Goal: Information Seeking & Learning: Learn about a topic

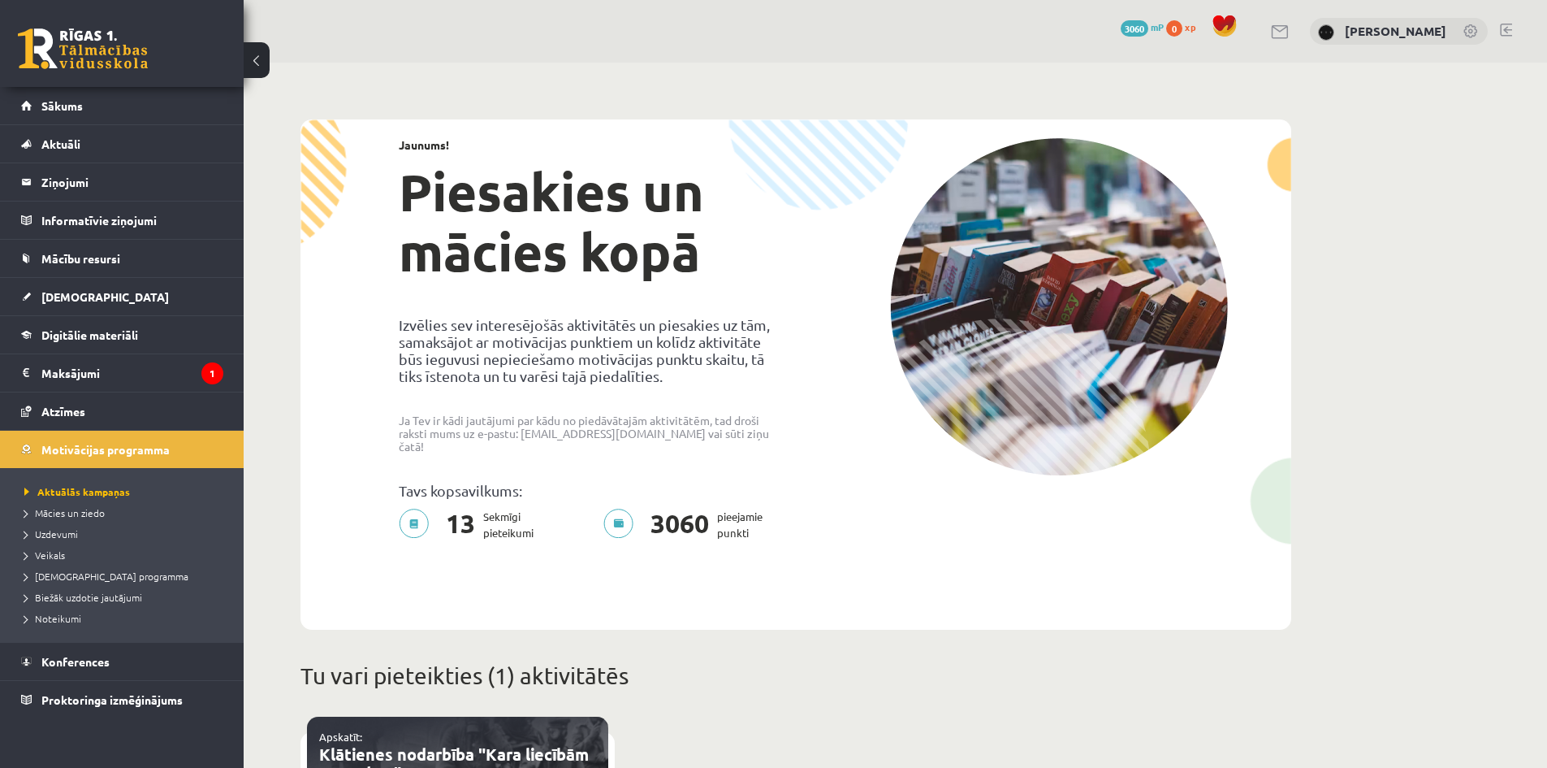
scroll to position [602, 0]
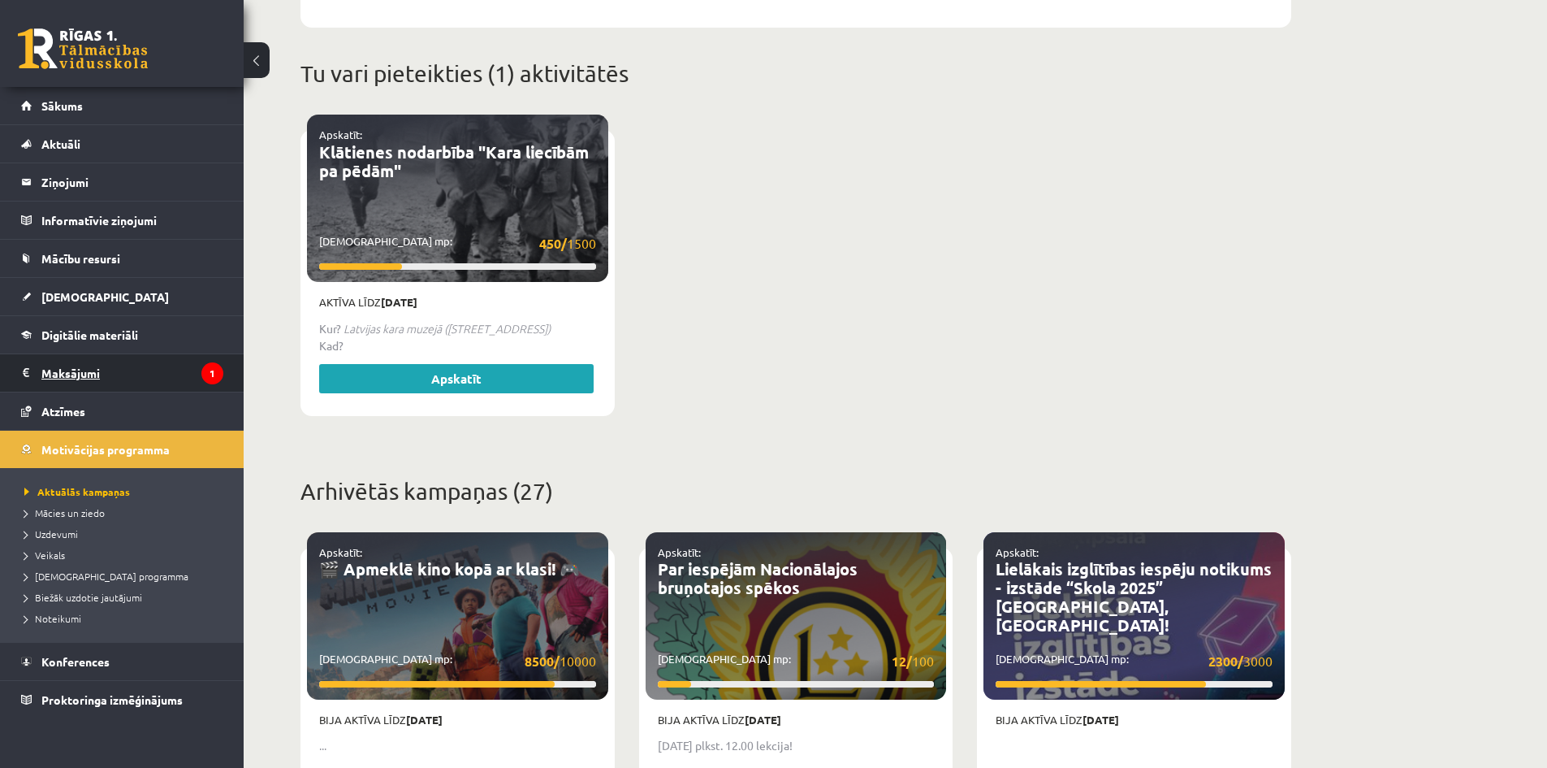
click at [187, 369] on legend "Maksājumi 1" at bounding box center [132, 372] width 182 height 37
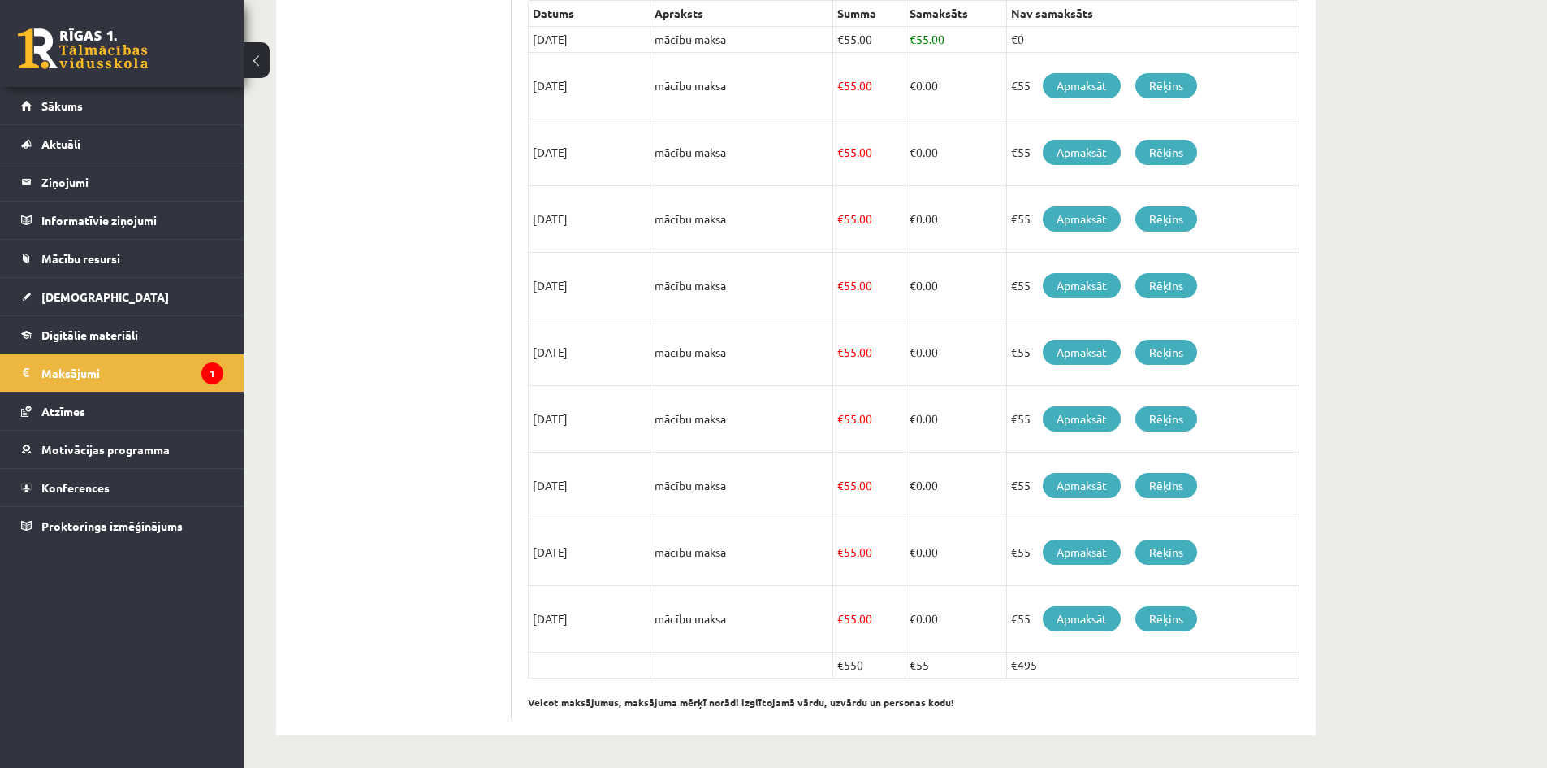
scroll to position [384, 0]
click at [110, 100] on link "Sākums" at bounding box center [122, 105] width 202 height 37
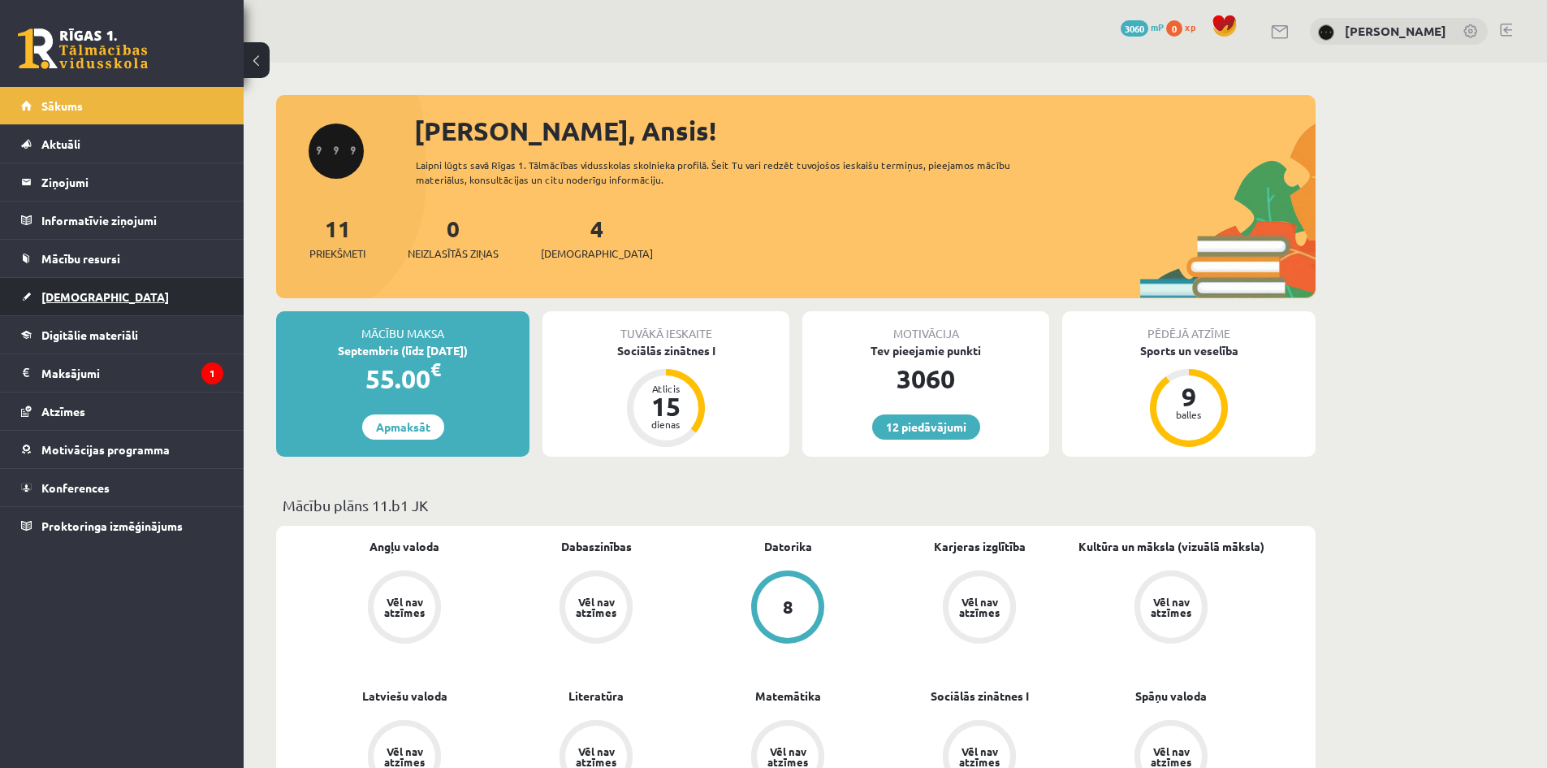
click at [179, 298] on link "[DEMOGRAPHIC_DATA]" at bounding box center [122, 296] width 202 height 37
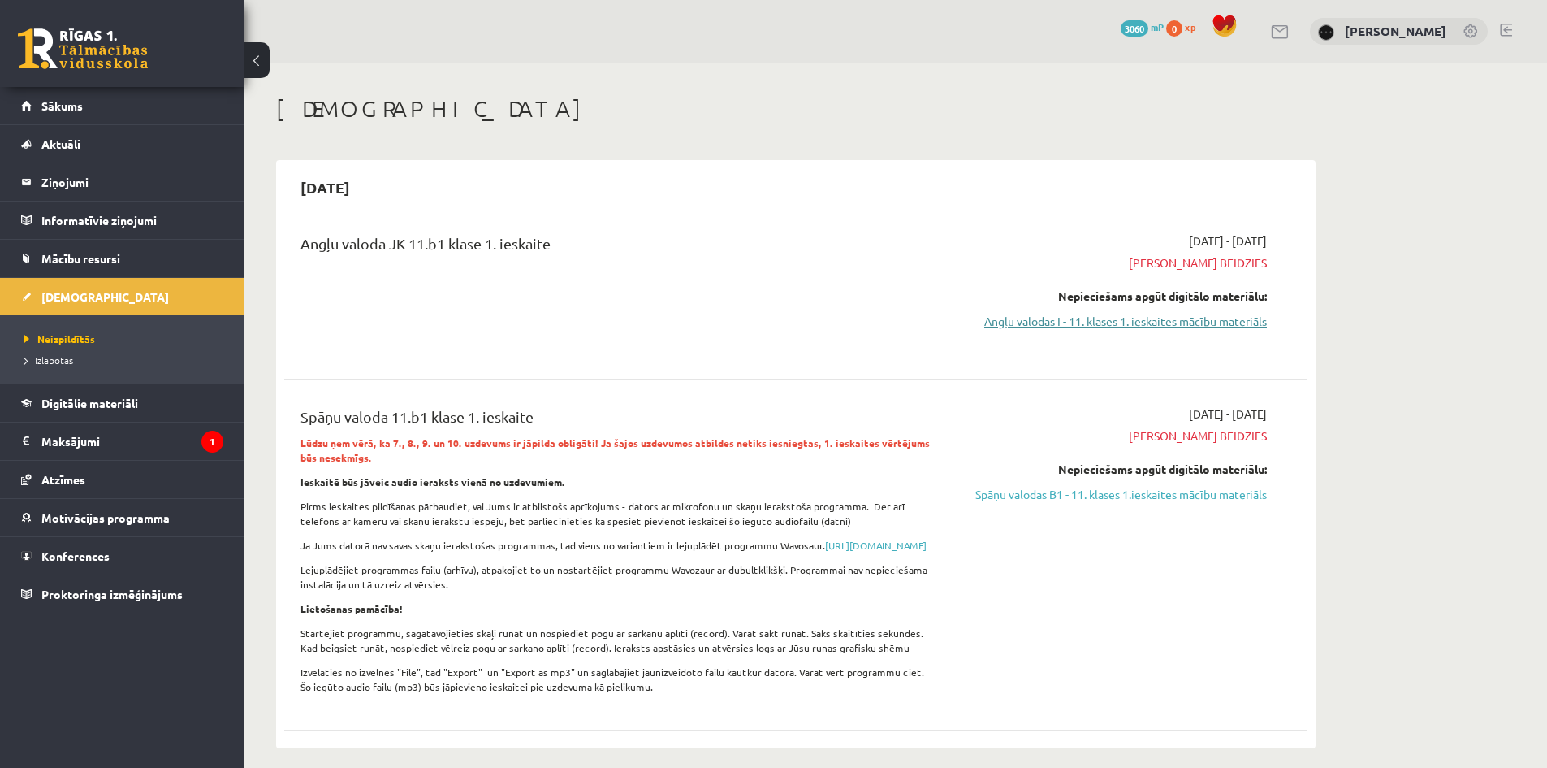
click at [1127, 328] on link "Angļu valodas I - 11. klases 1. ieskaites mācību materiāls" at bounding box center [1114, 321] width 306 height 17
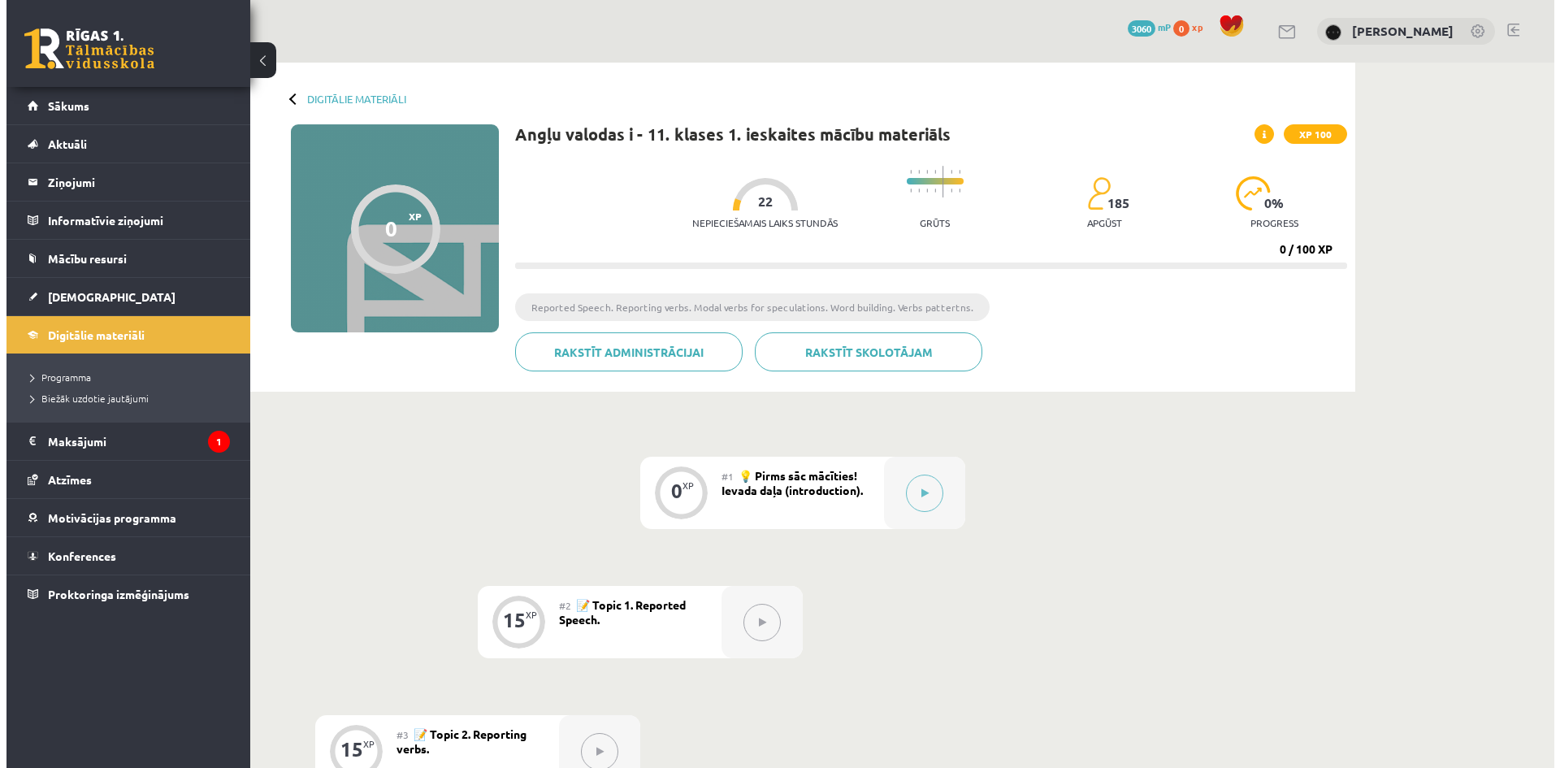
scroll to position [325, 0]
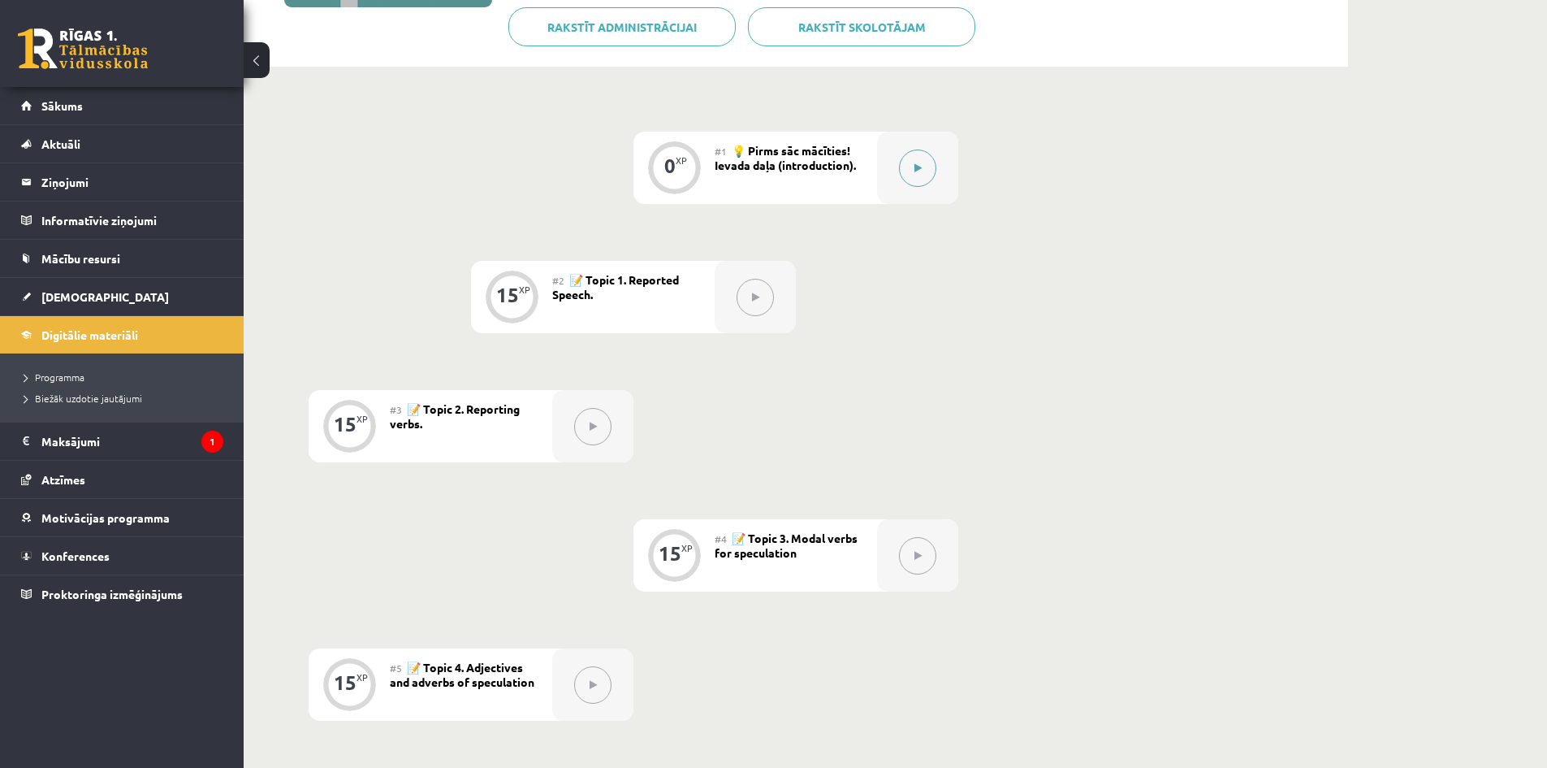
click at [928, 187] on div at bounding box center [917, 168] width 81 height 72
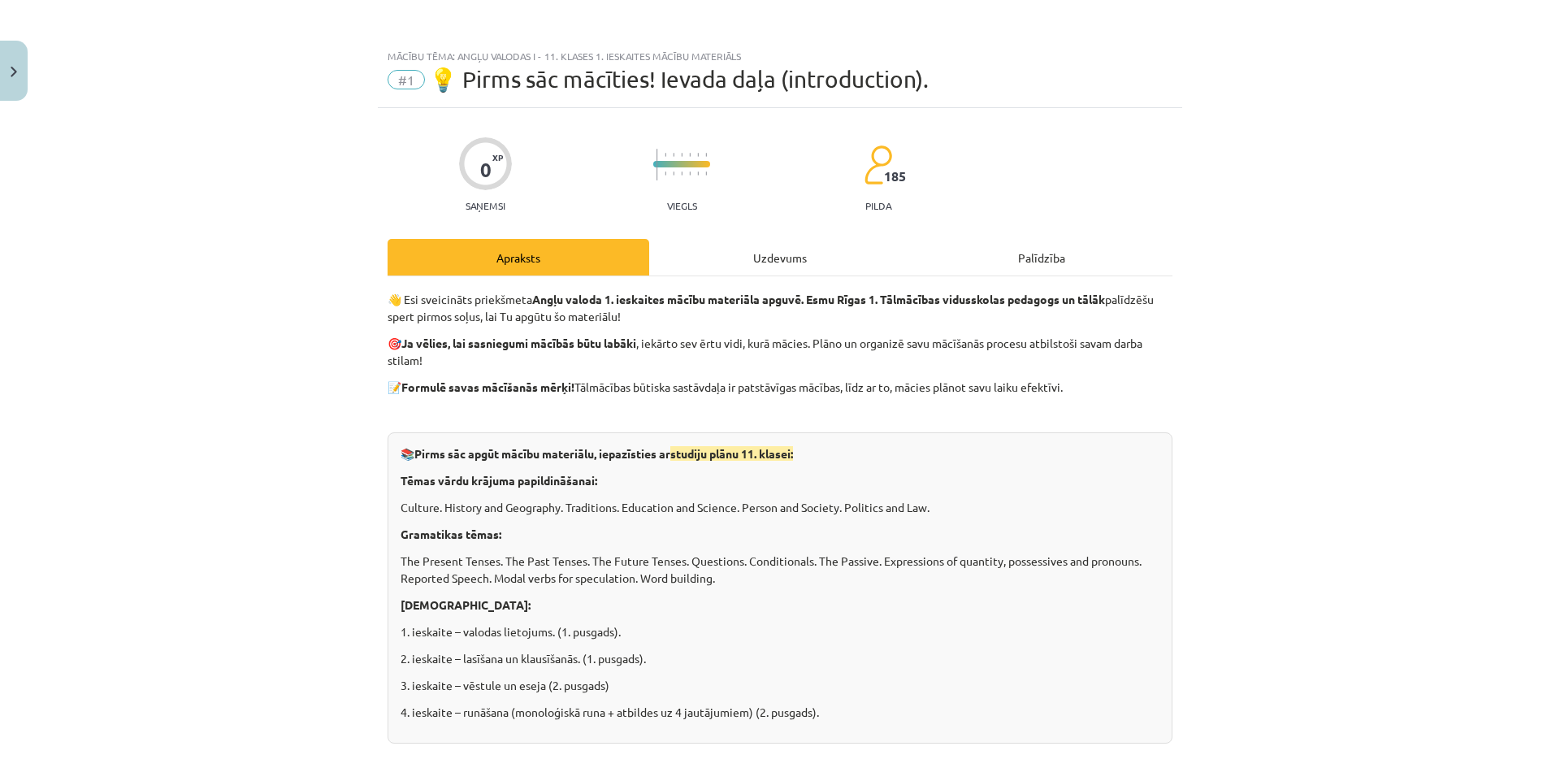
click at [836, 246] on div "Uzdevums" at bounding box center [780, 257] width 262 height 37
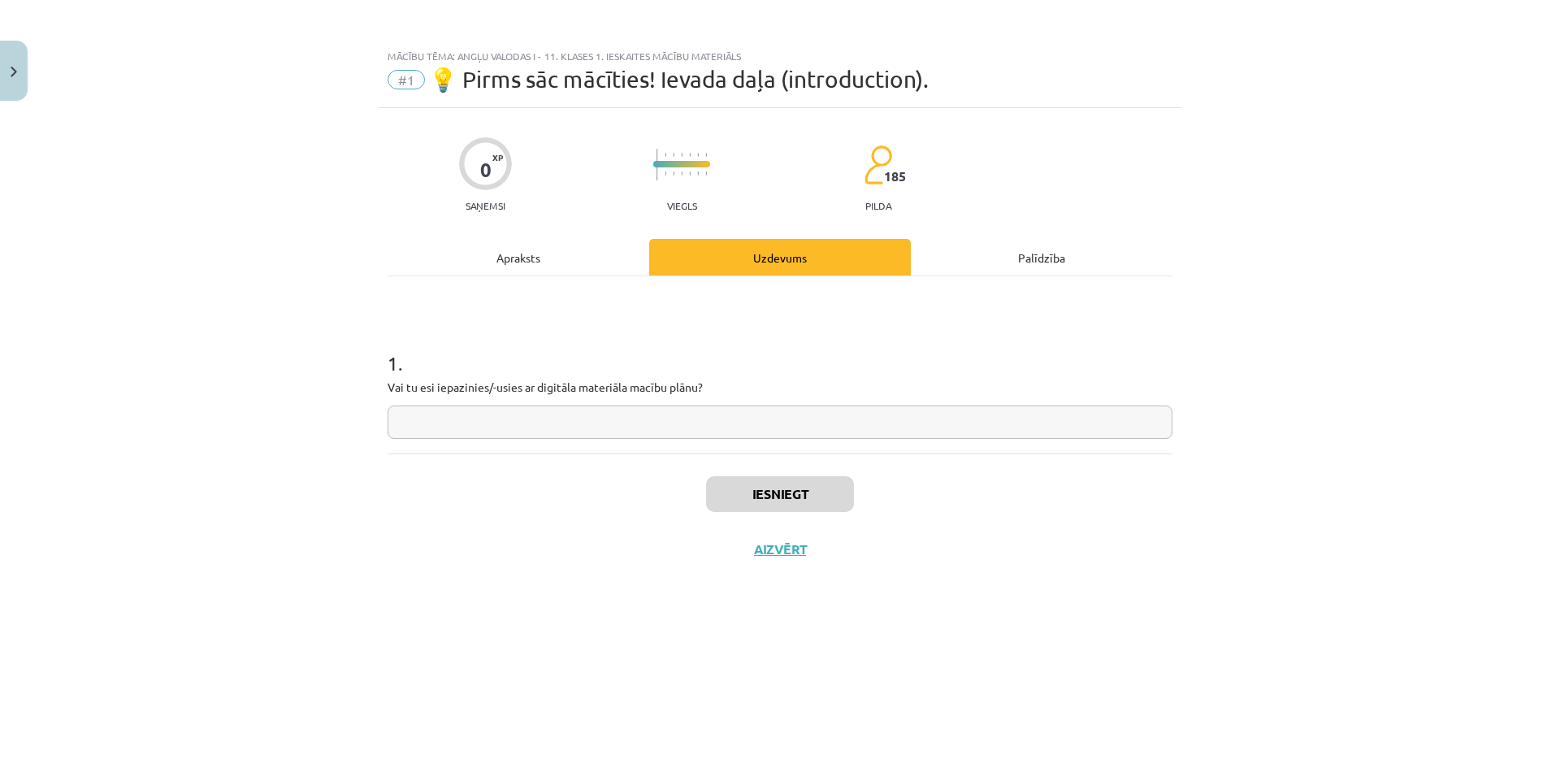
scroll to position [0, 0]
click at [744, 429] on input "text" at bounding box center [779, 421] width 785 height 33
type input "*"
click at [768, 519] on div "Iesniegt Aizvērt" at bounding box center [779, 510] width 785 height 114
click at [768, 504] on button "Iesniegt" at bounding box center [780, 494] width 148 height 36
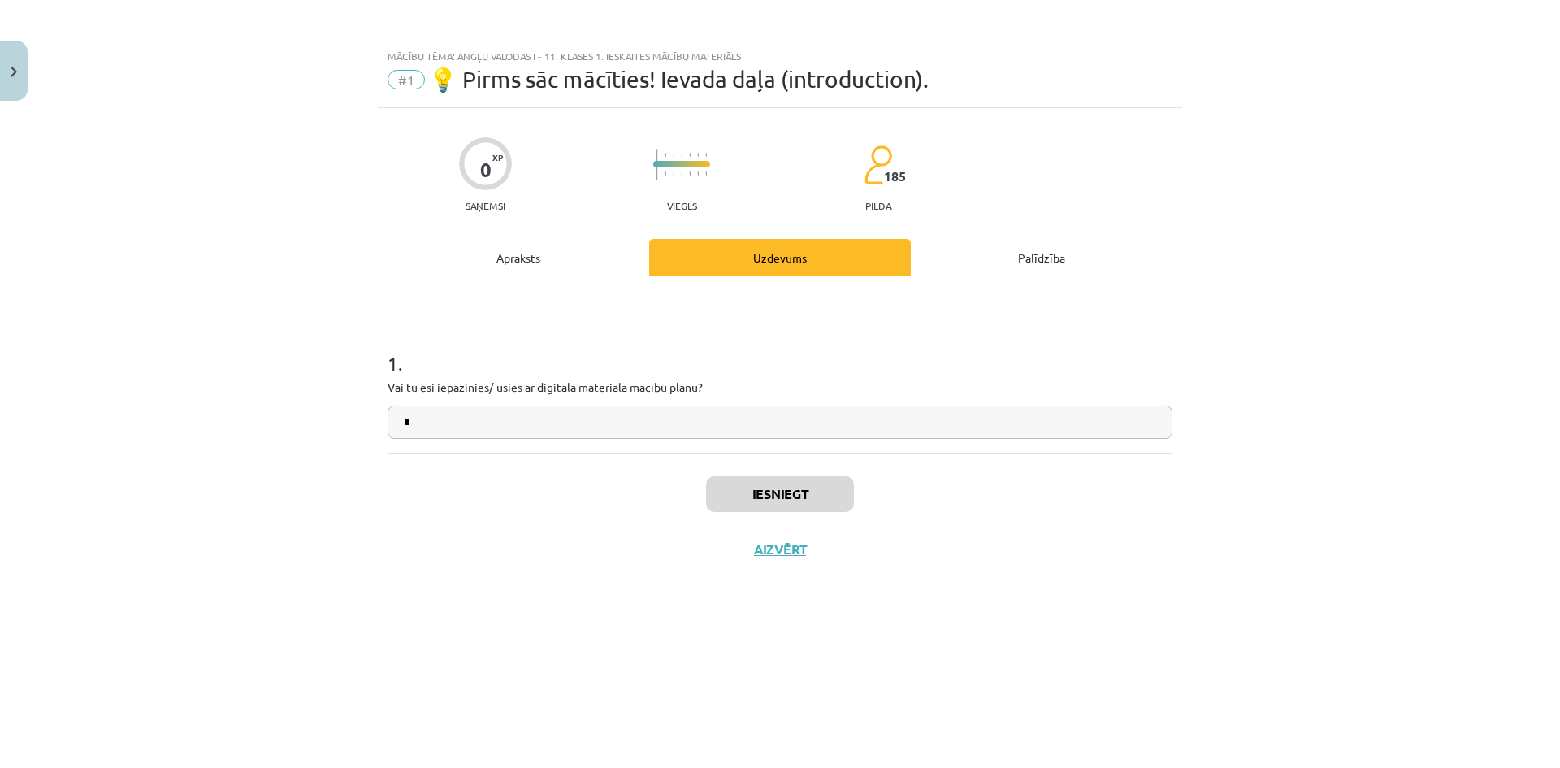
drag, startPoint x: 574, startPoint y: 249, endPoint x: 569, endPoint y: 261, distance: 13.1
click at [569, 261] on div "Apraksts" at bounding box center [518, 257] width 262 height 37
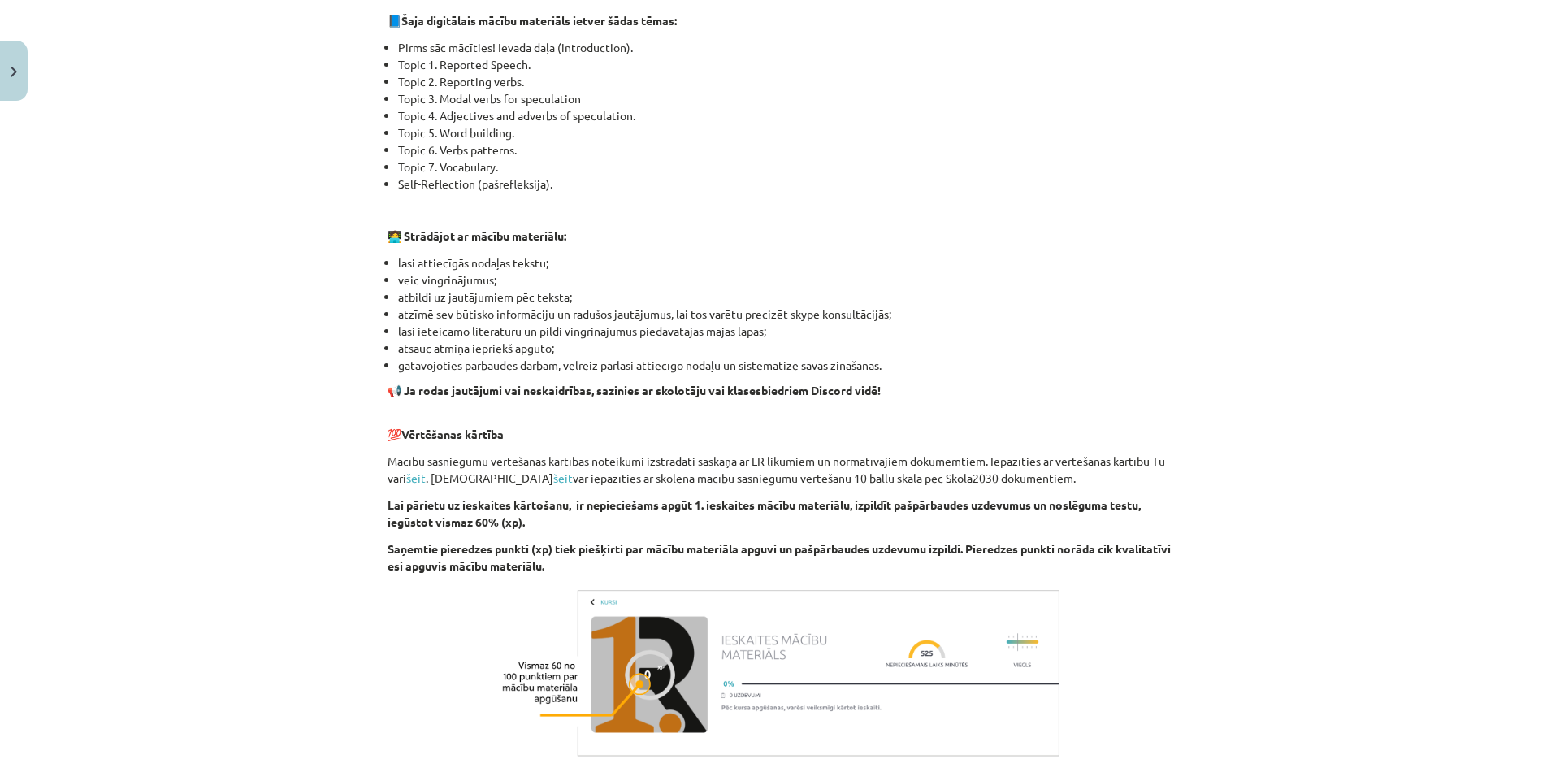
scroll to position [993, 0]
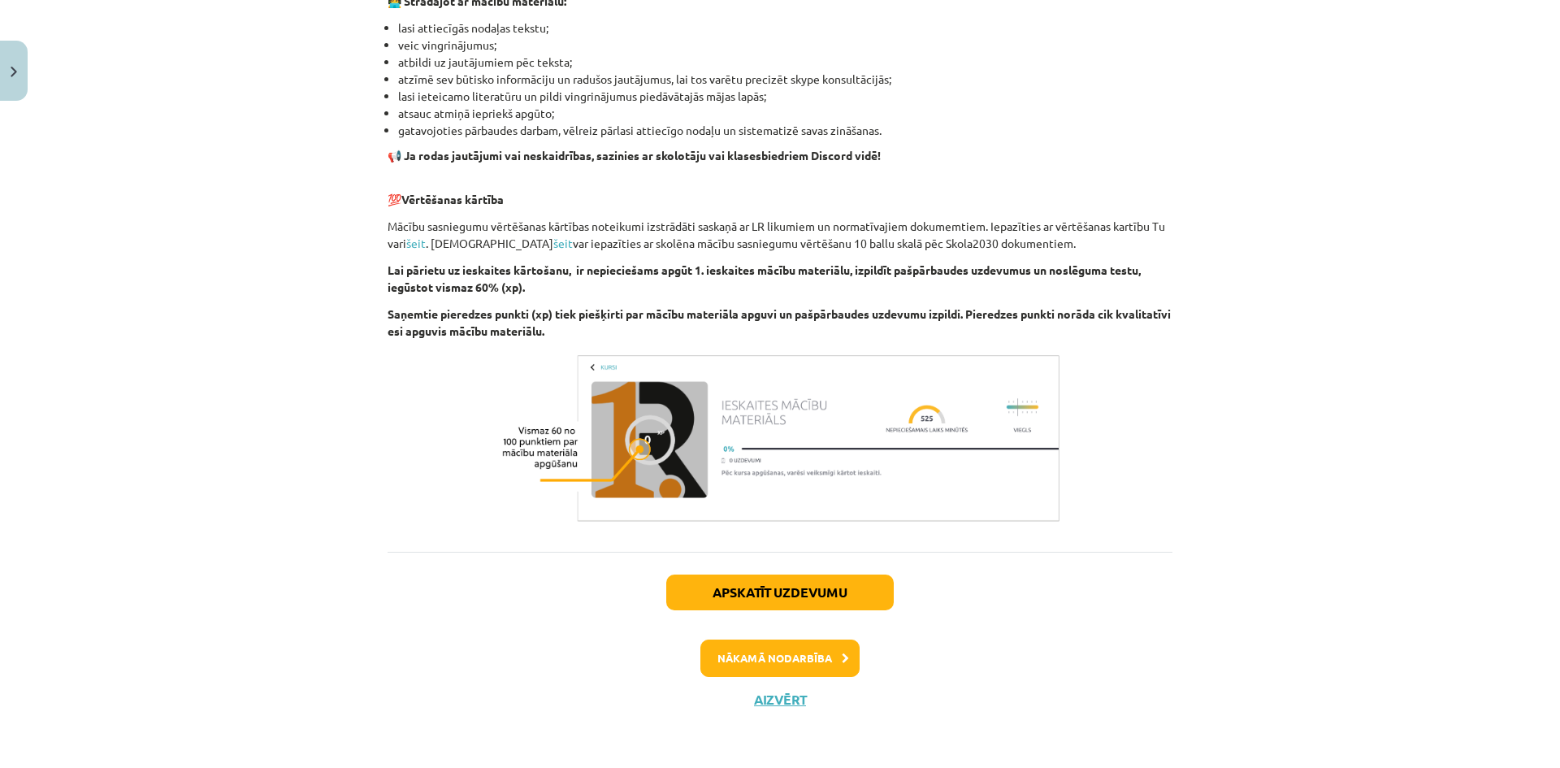
click at [790, 712] on div "Apskatīt uzdevumu Nākamā nodarbība Aizvērt" at bounding box center [779, 635] width 785 height 166
click at [781, 699] on button "Aizvērt" at bounding box center [780, 699] width 62 height 16
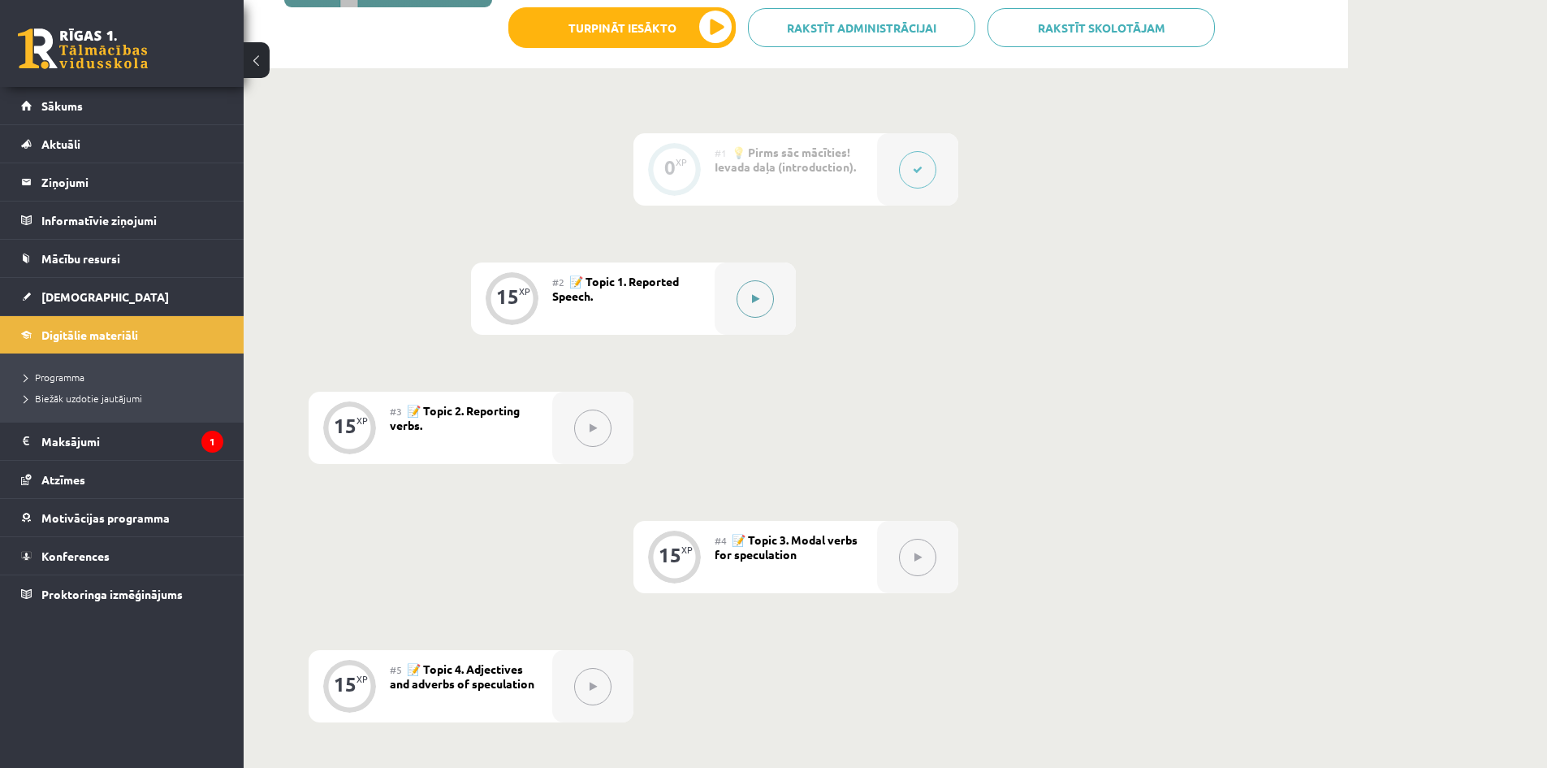
click at [770, 299] on button at bounding box center [755, 298] width 37 height 37
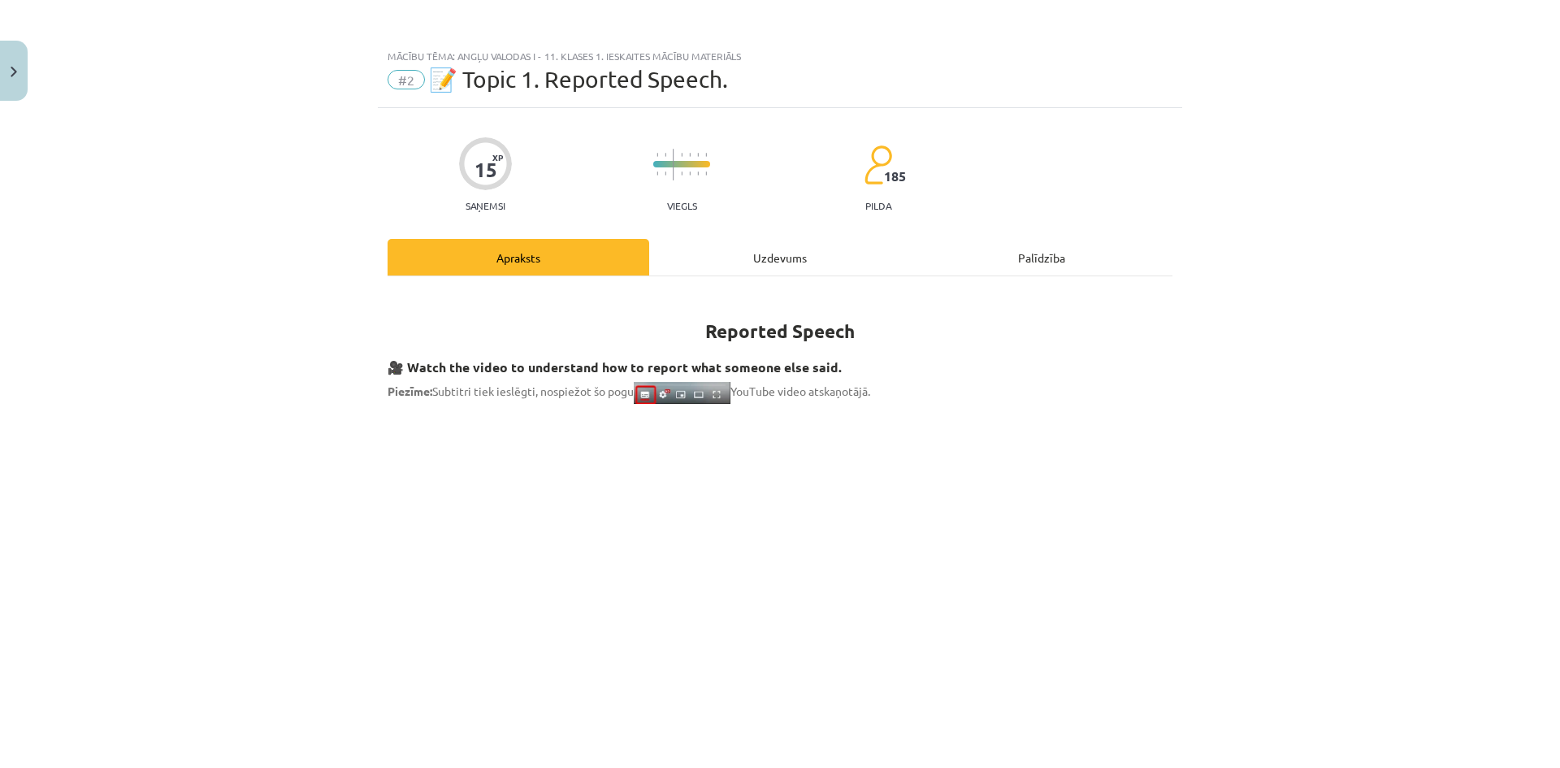
click at [781, 267] on div "Uzdevums" at bounding box center [780, 257] width 262 height 37
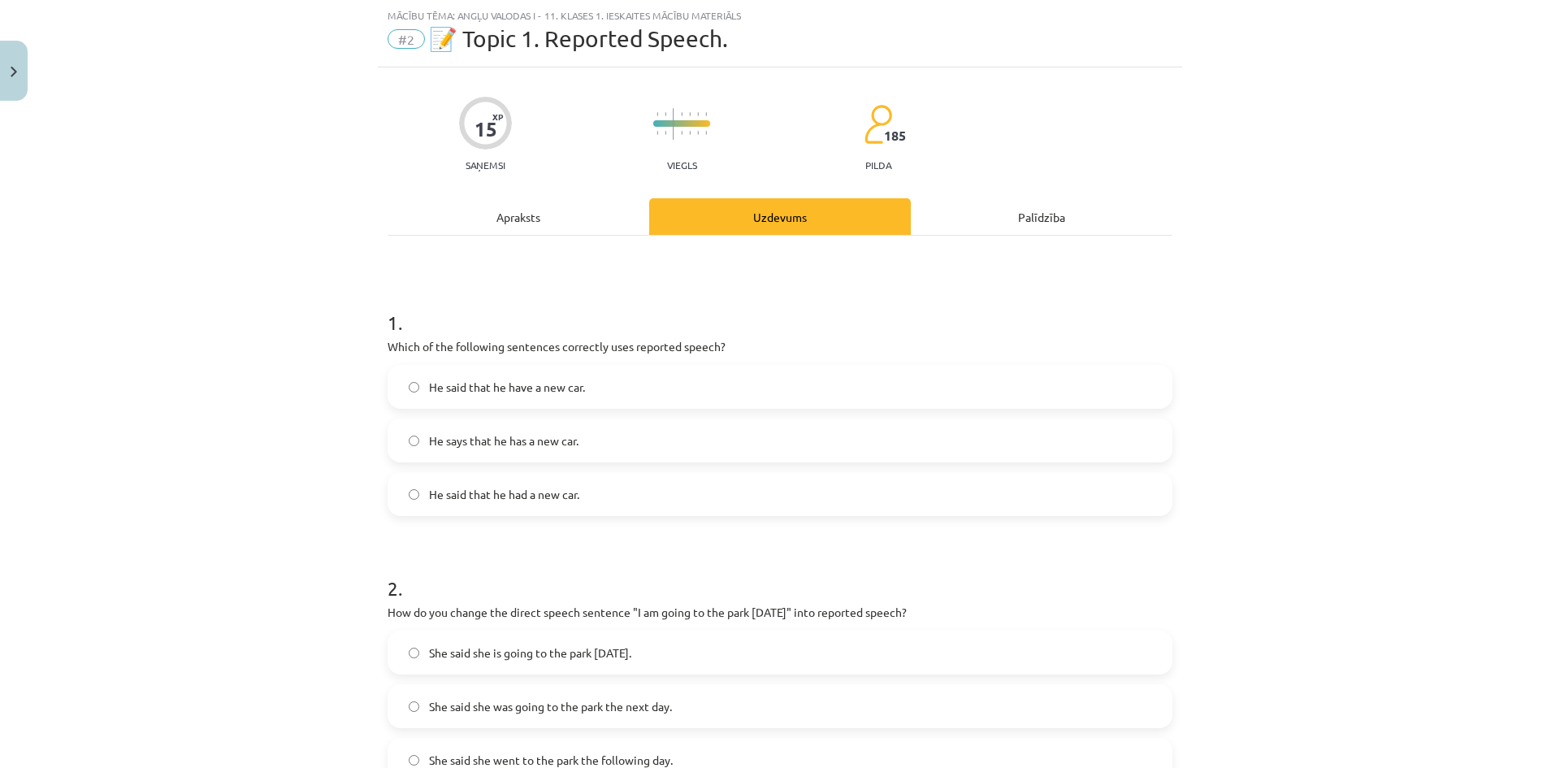
click at [589, 219] on div "Apraksts" at bounding box center [518, 216] width 262 height 37
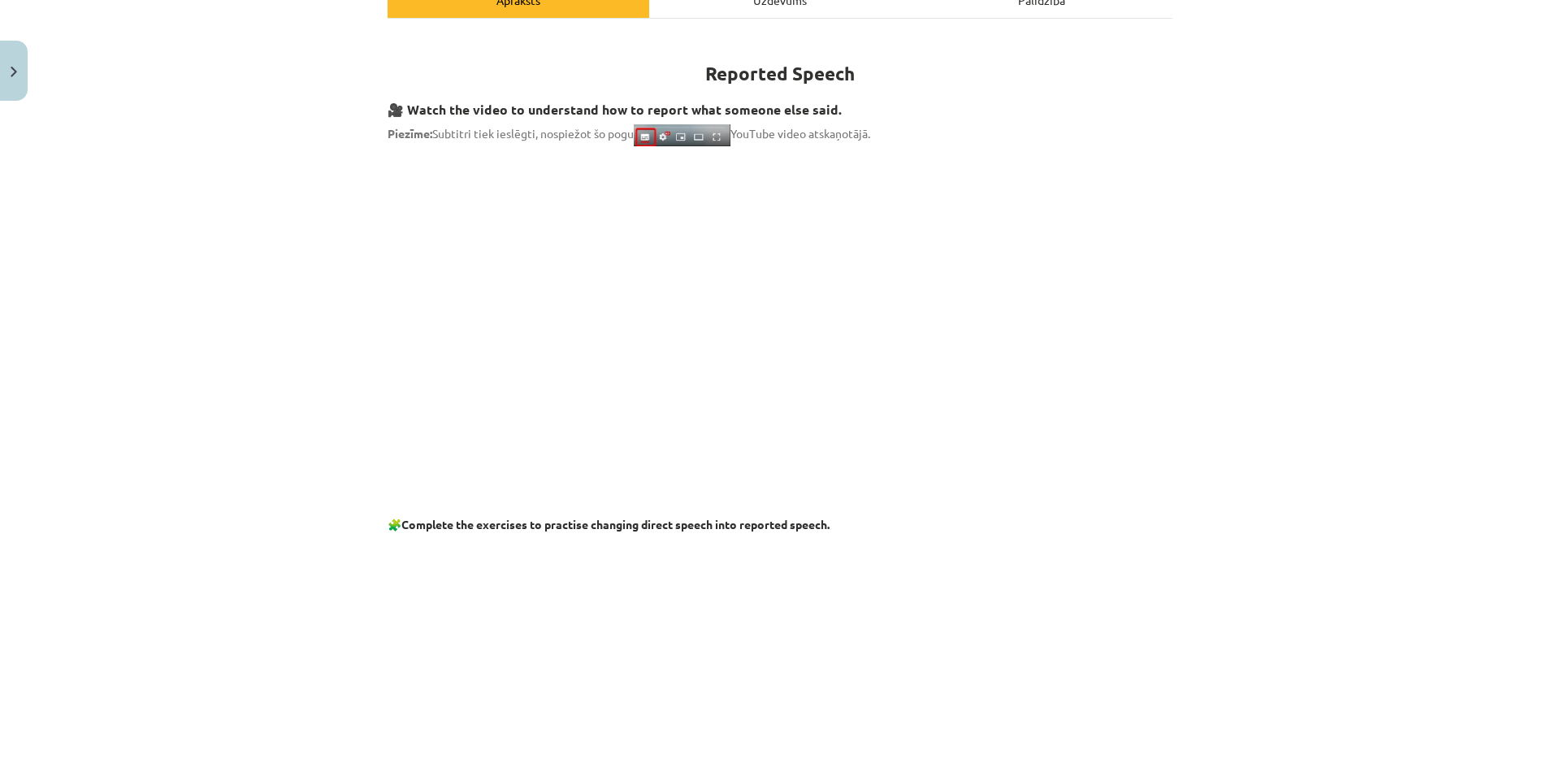
scroll to position [0, 0]
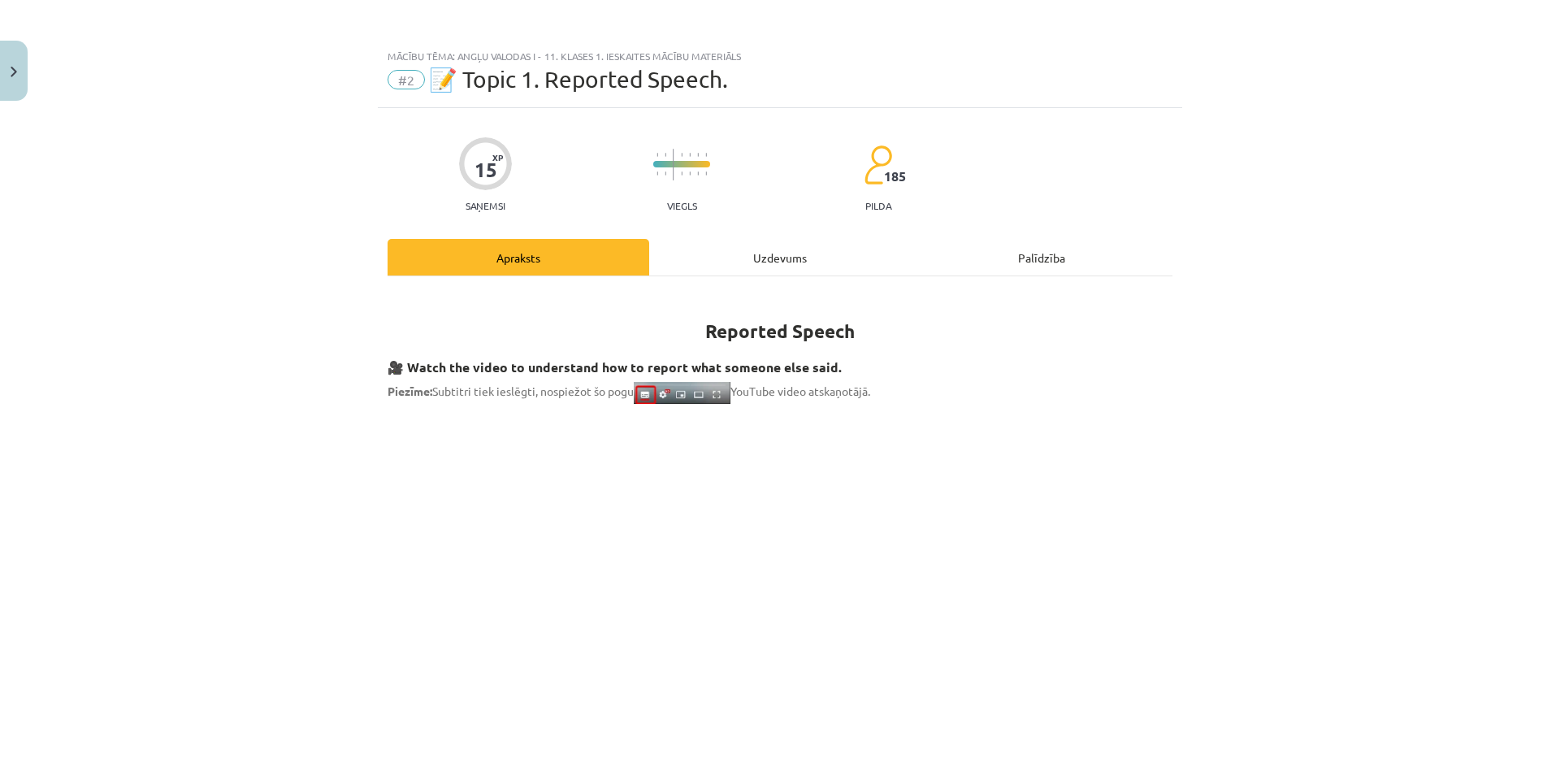
click at [724, 262] on div "Uzdevums" at bounding box center [780, 257] width 262 height 37
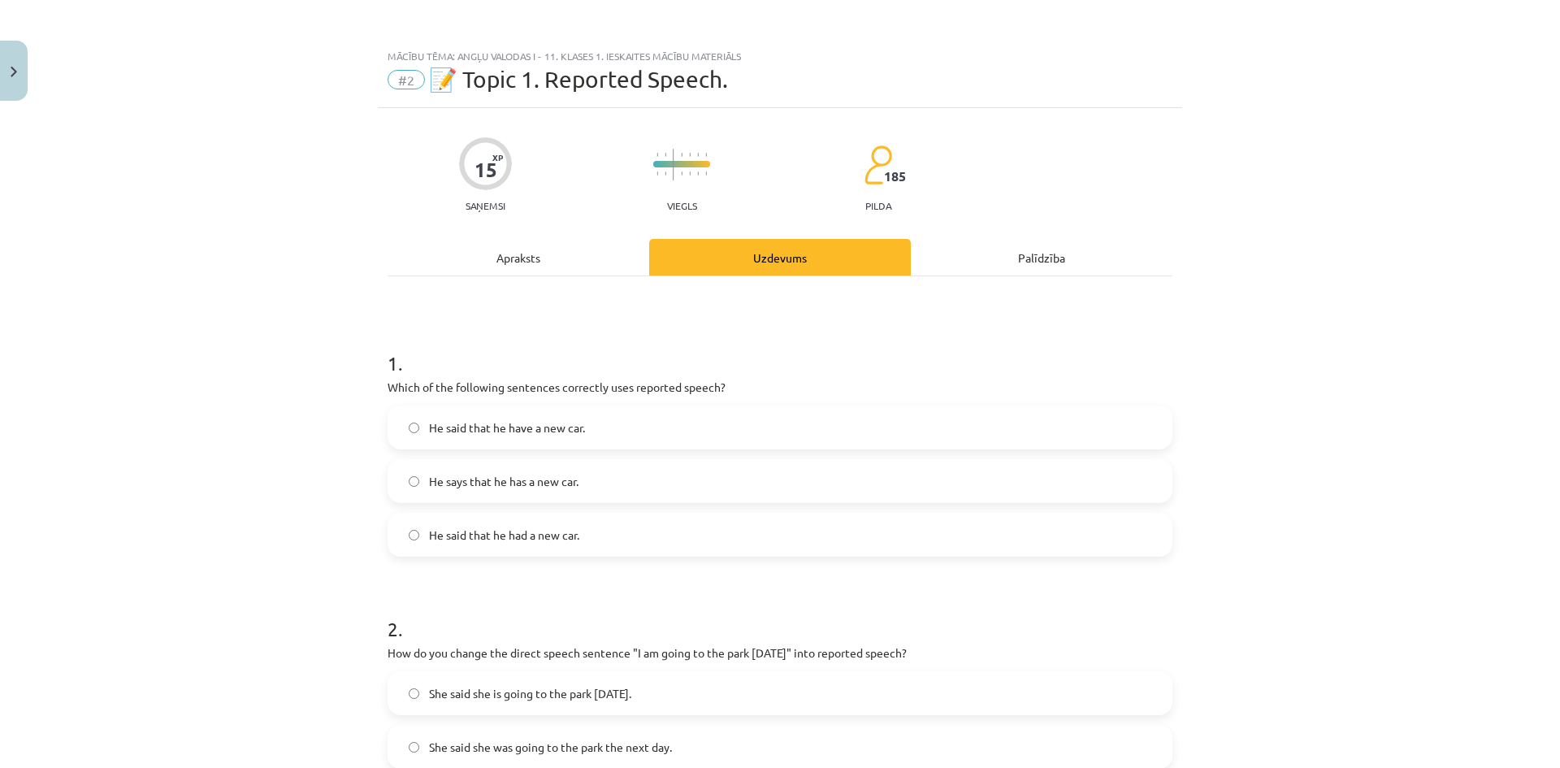
scroll to position [41, 0]
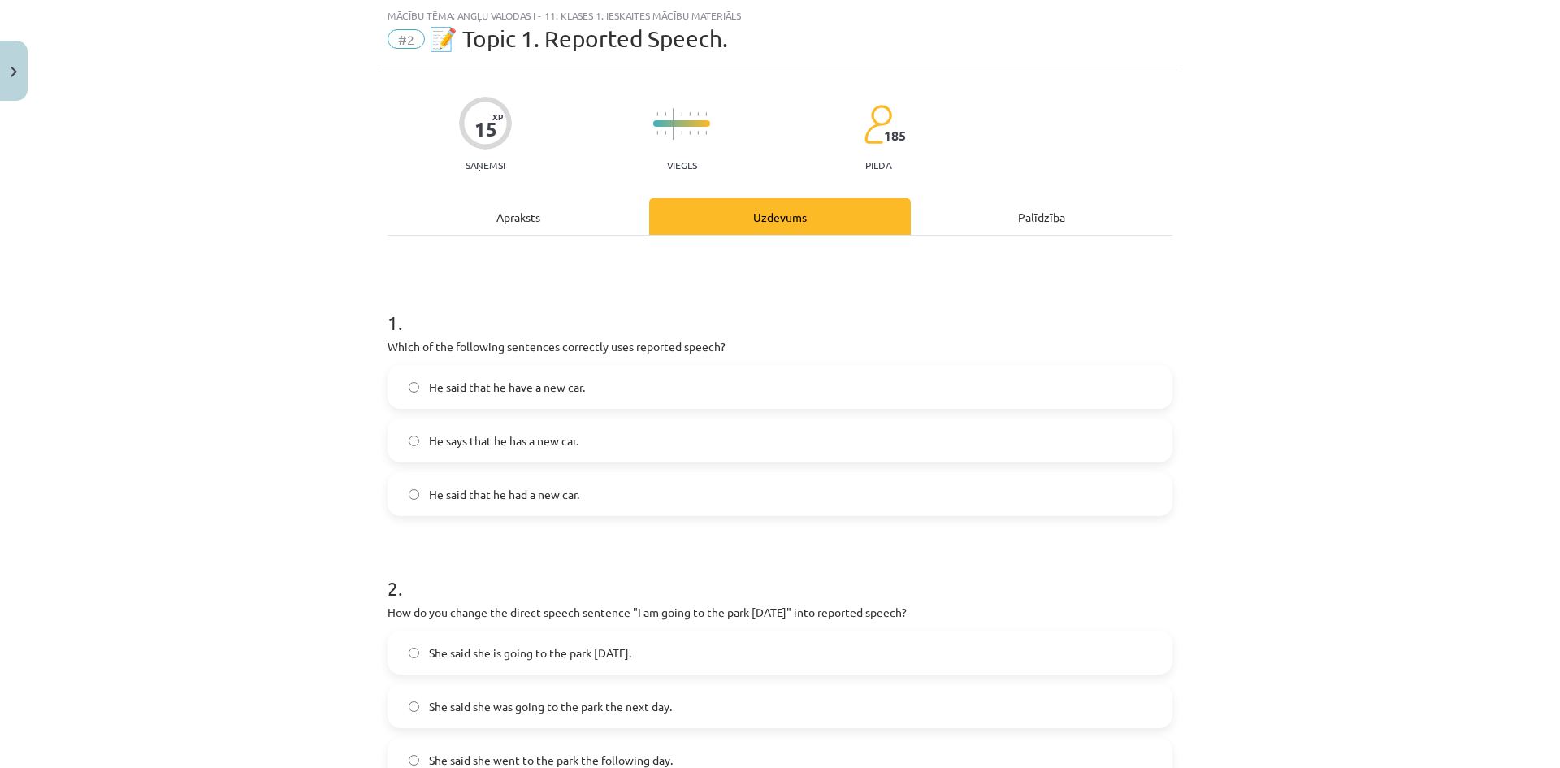
click at [615, 496] on label "He said that he had a new car." at bounding box center [779, 494] width 781 height 41
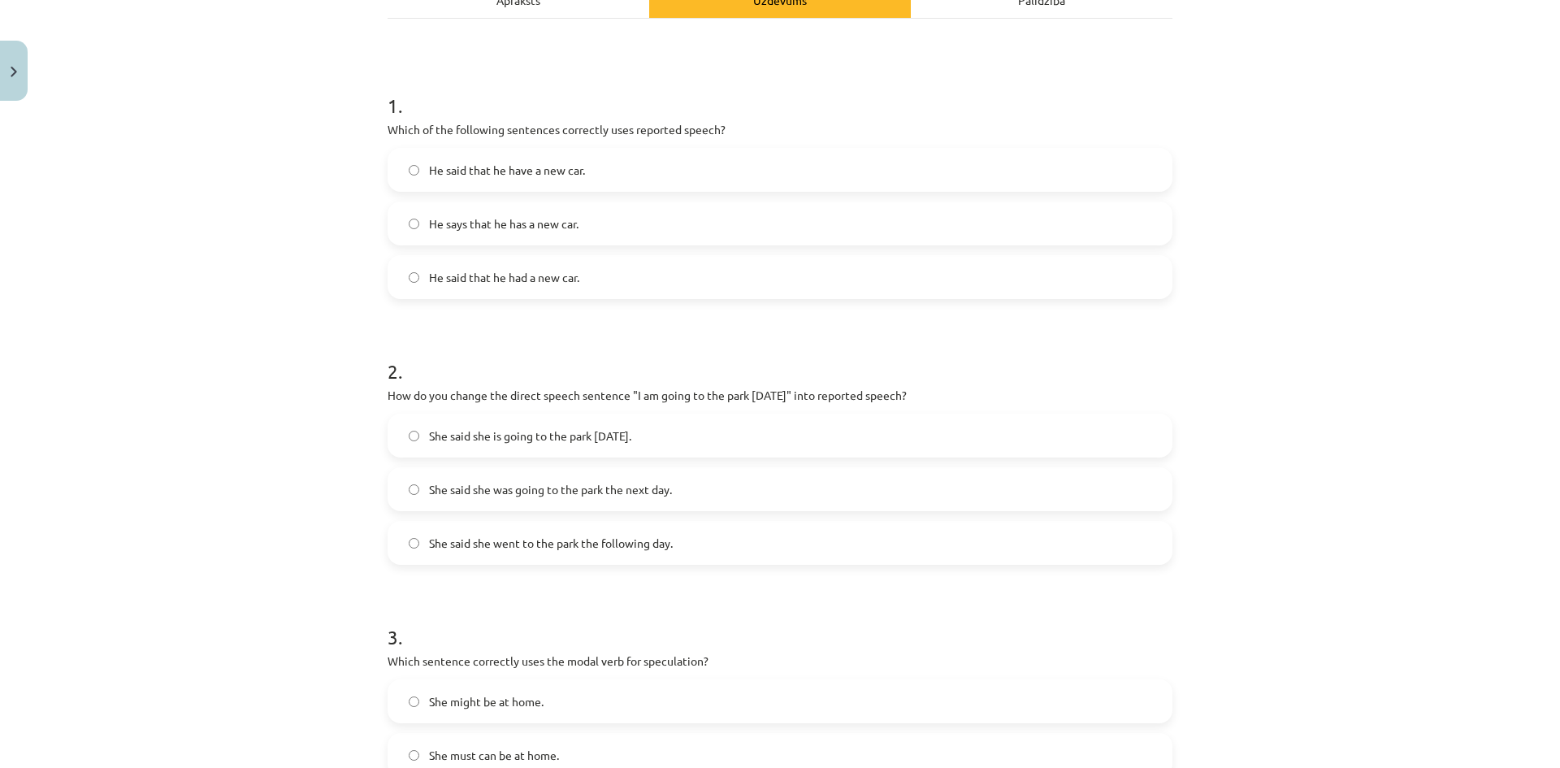
scroll to position [311, 0]
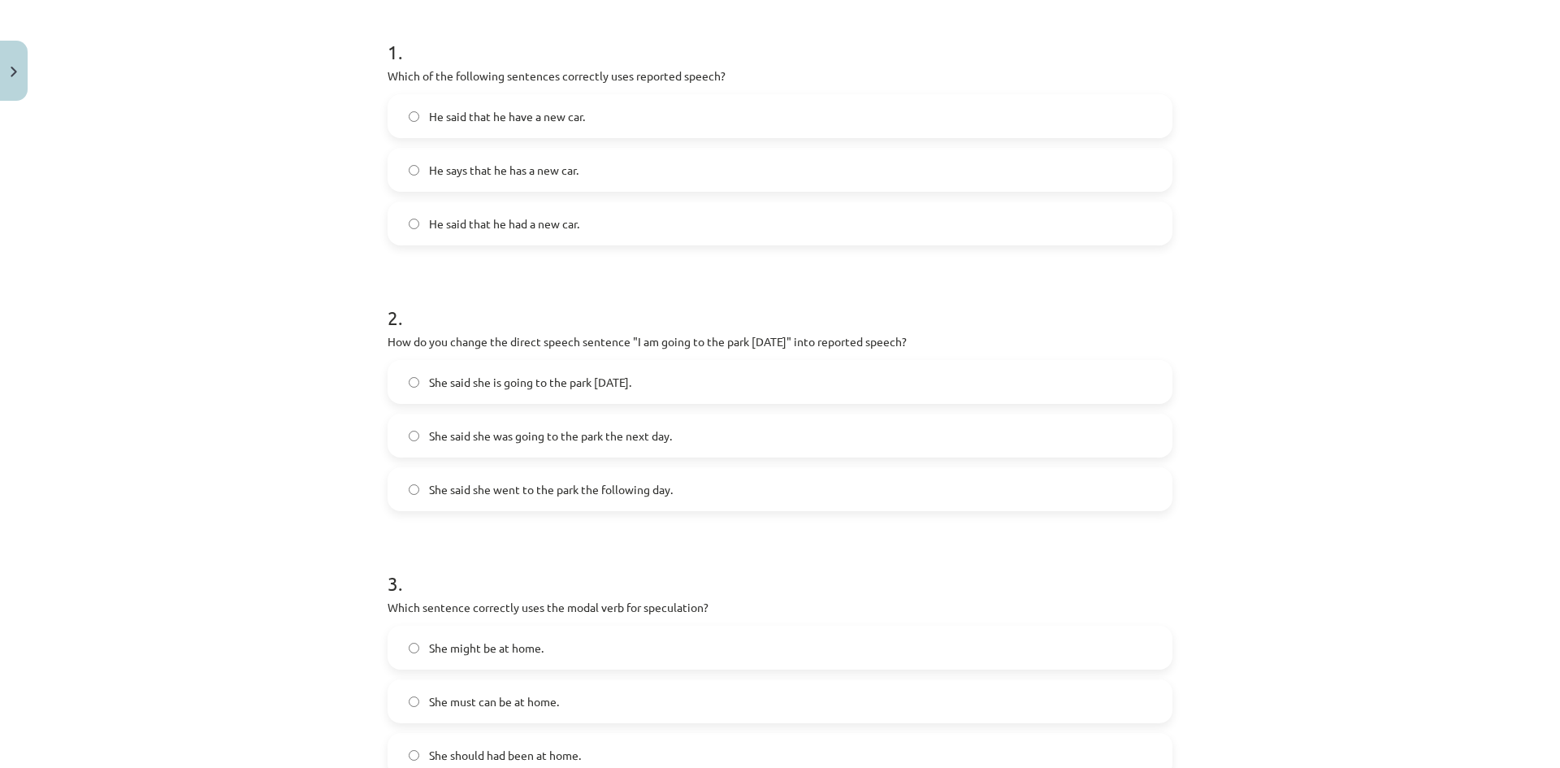
click at [661, 380] on label "She said she is going to the park tomorrow." at bounding box center [779, 381] width 781 height 41
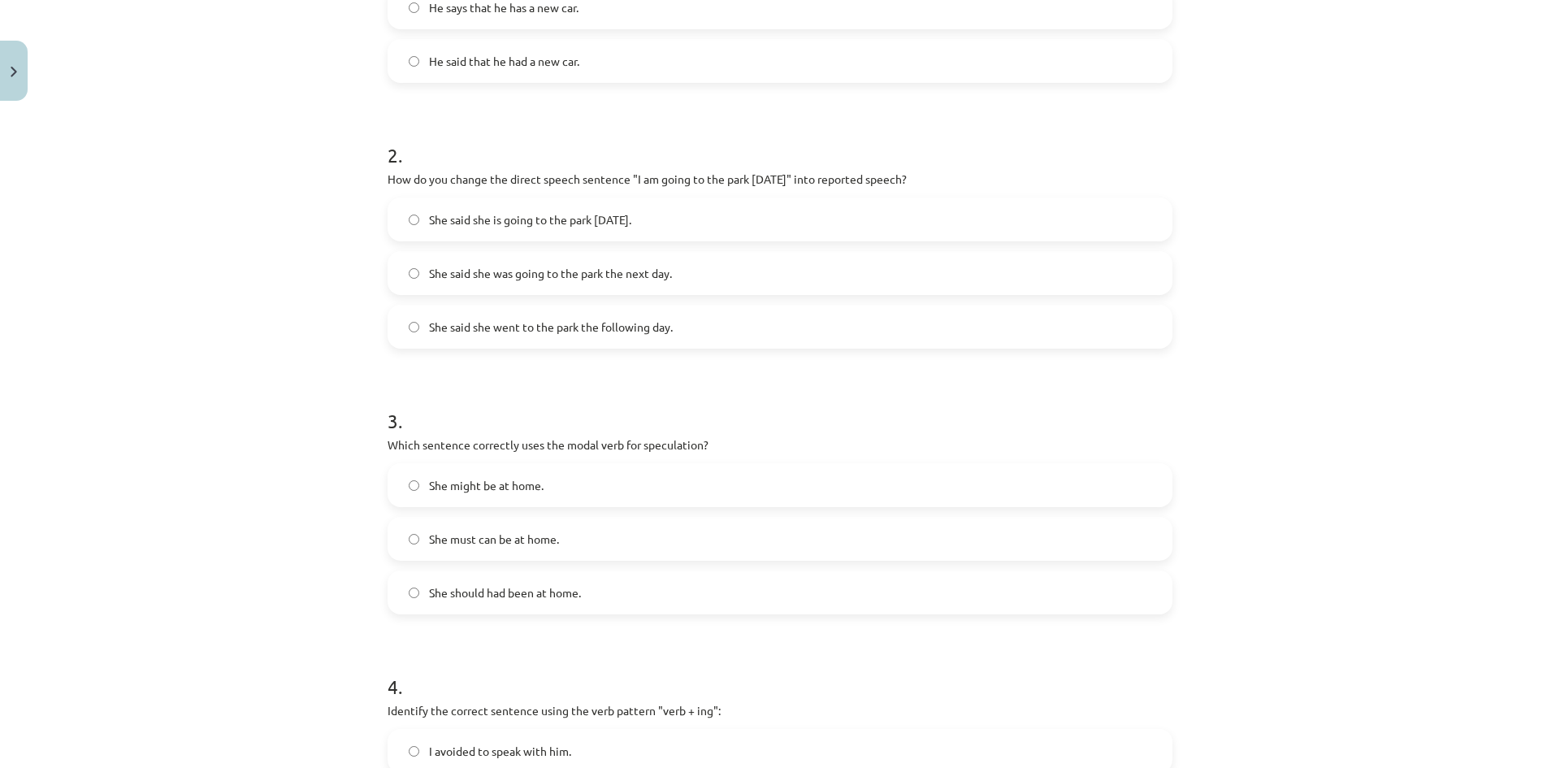
scroll to position [528, 0]
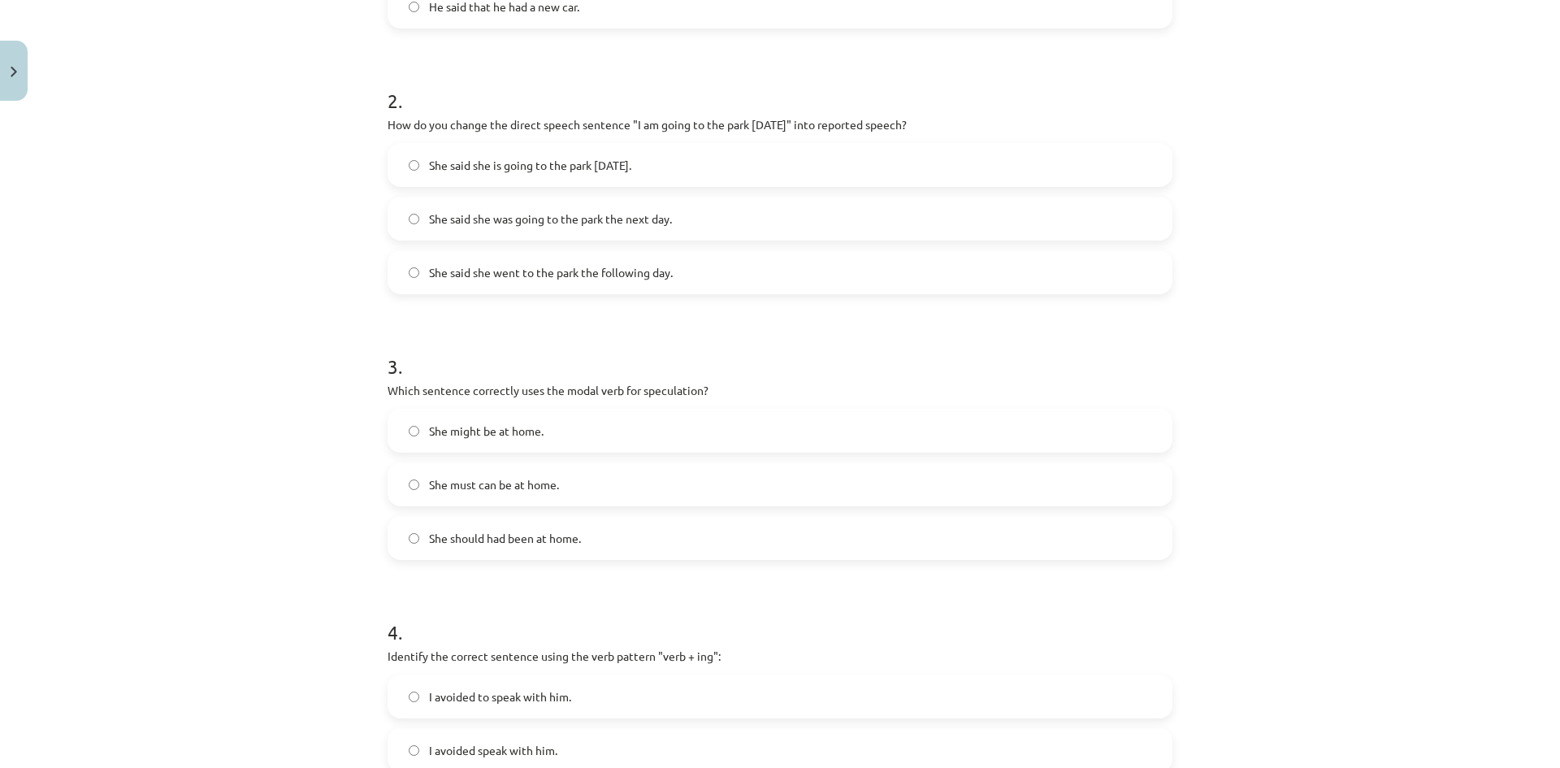
click at [625, 426] on label "She might be at home." at bounding box center [779, 430] width 781 height 41
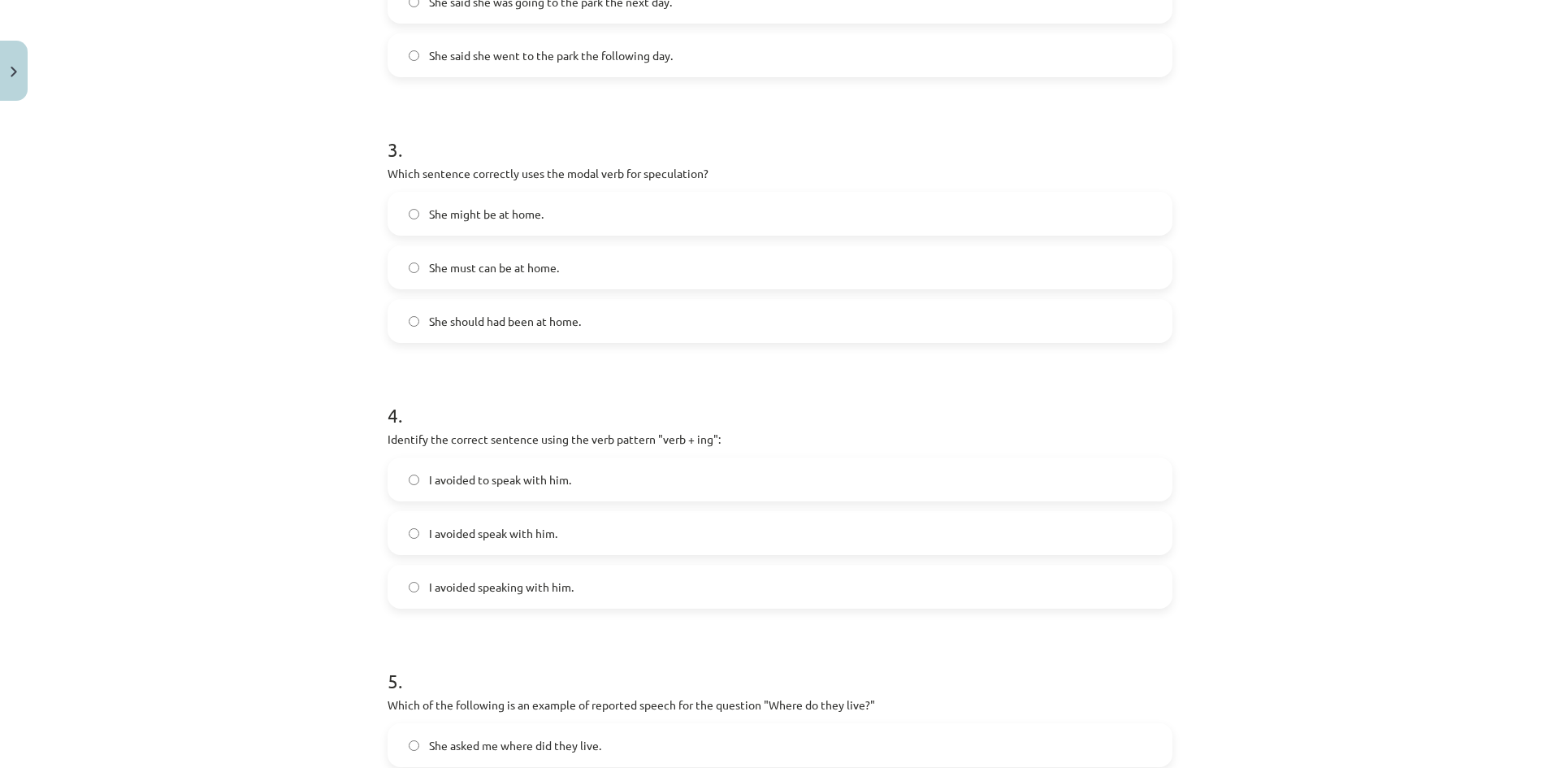
scroll to position [853, 0]
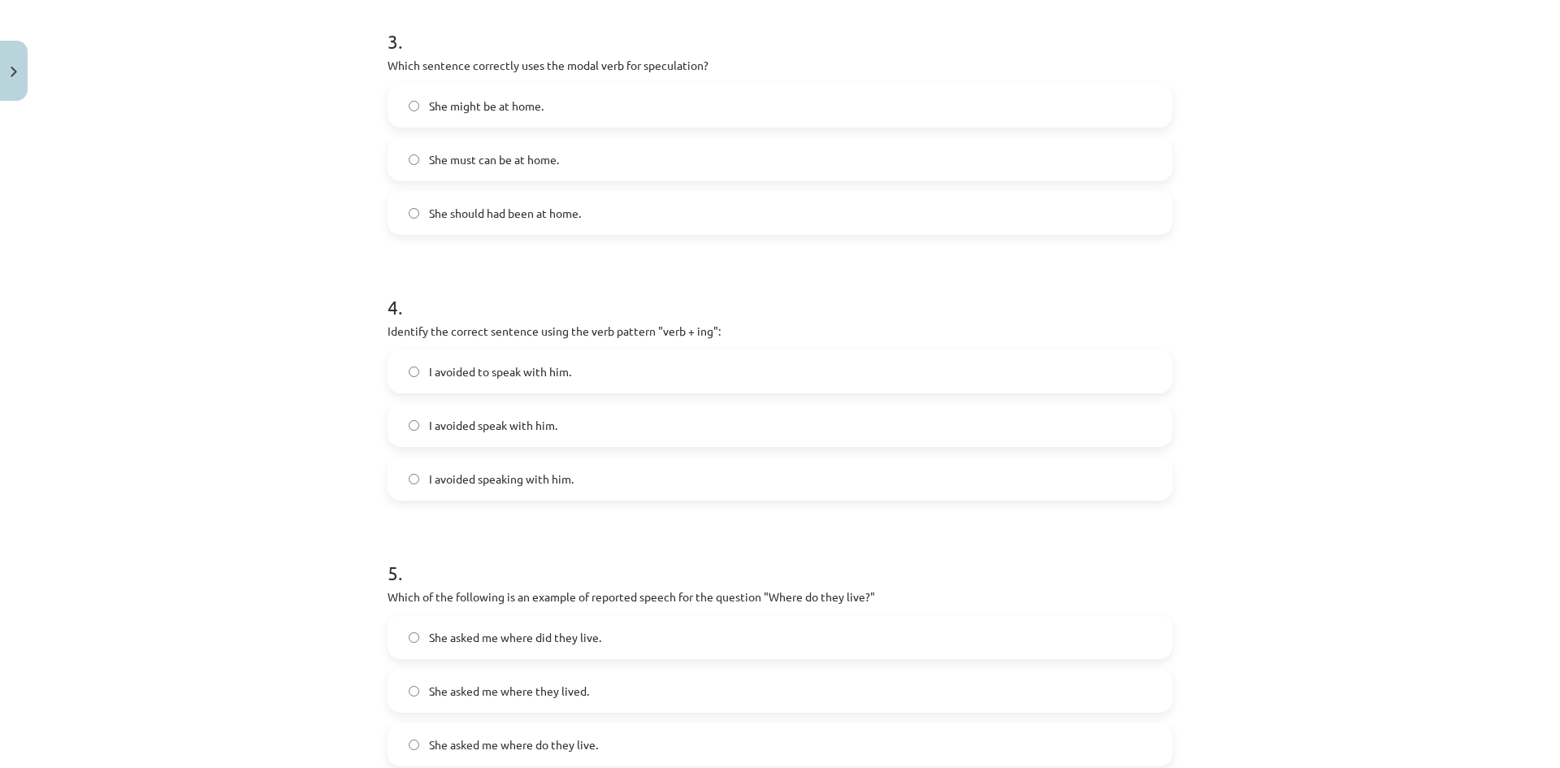
click at [582, 477] on label "I avoided speaking with him." at bounding box center [779, 478] width 781 height 41
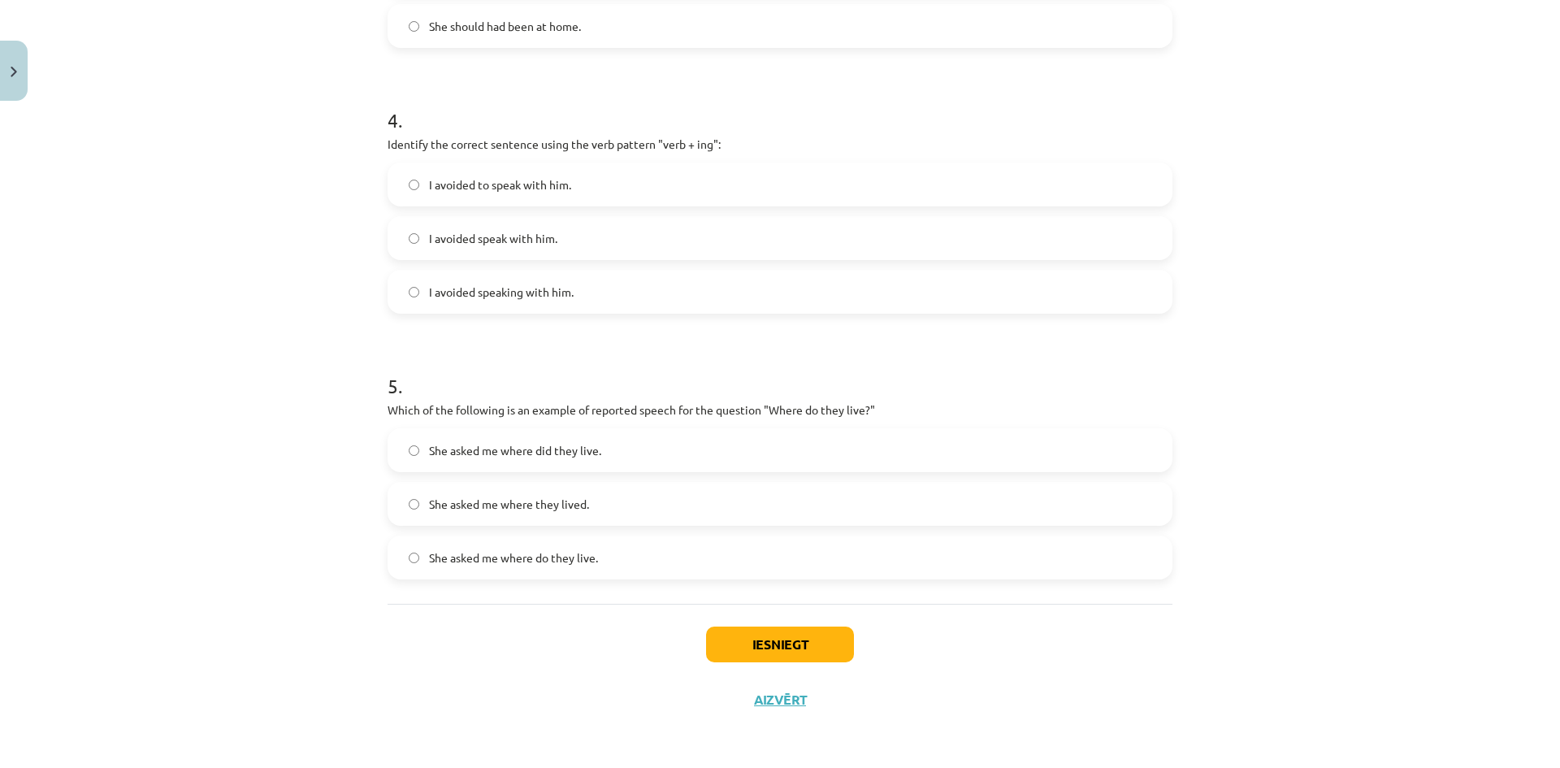
click at [645, 454] on label "She asked me where did they live." at bounding box center [779, 450] width 781 height 41
click at [708, 629] on button "Iesniegt" at bounding box center [780, 644] width 148 height 36
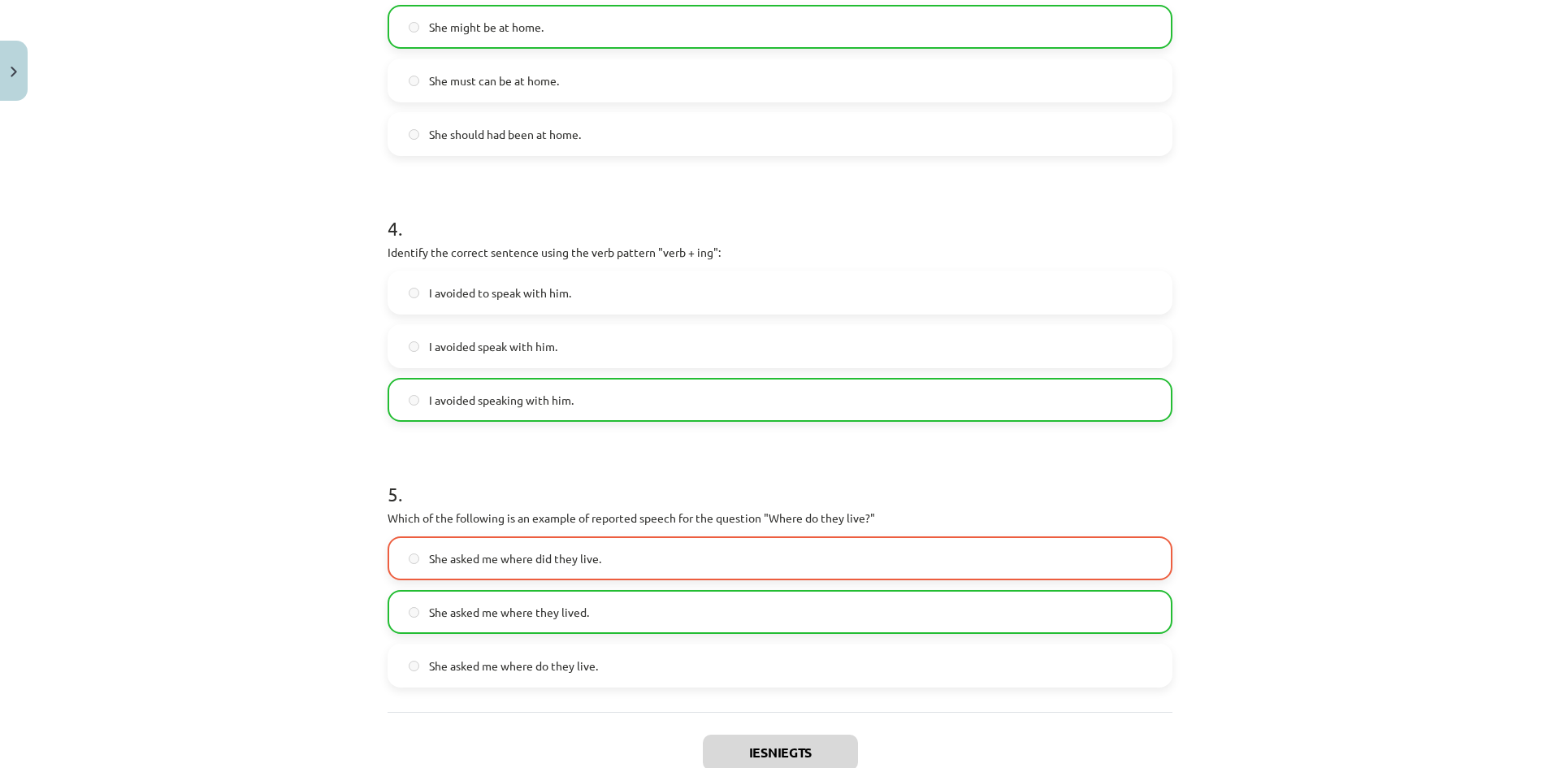
scroll to position [1092, 0]
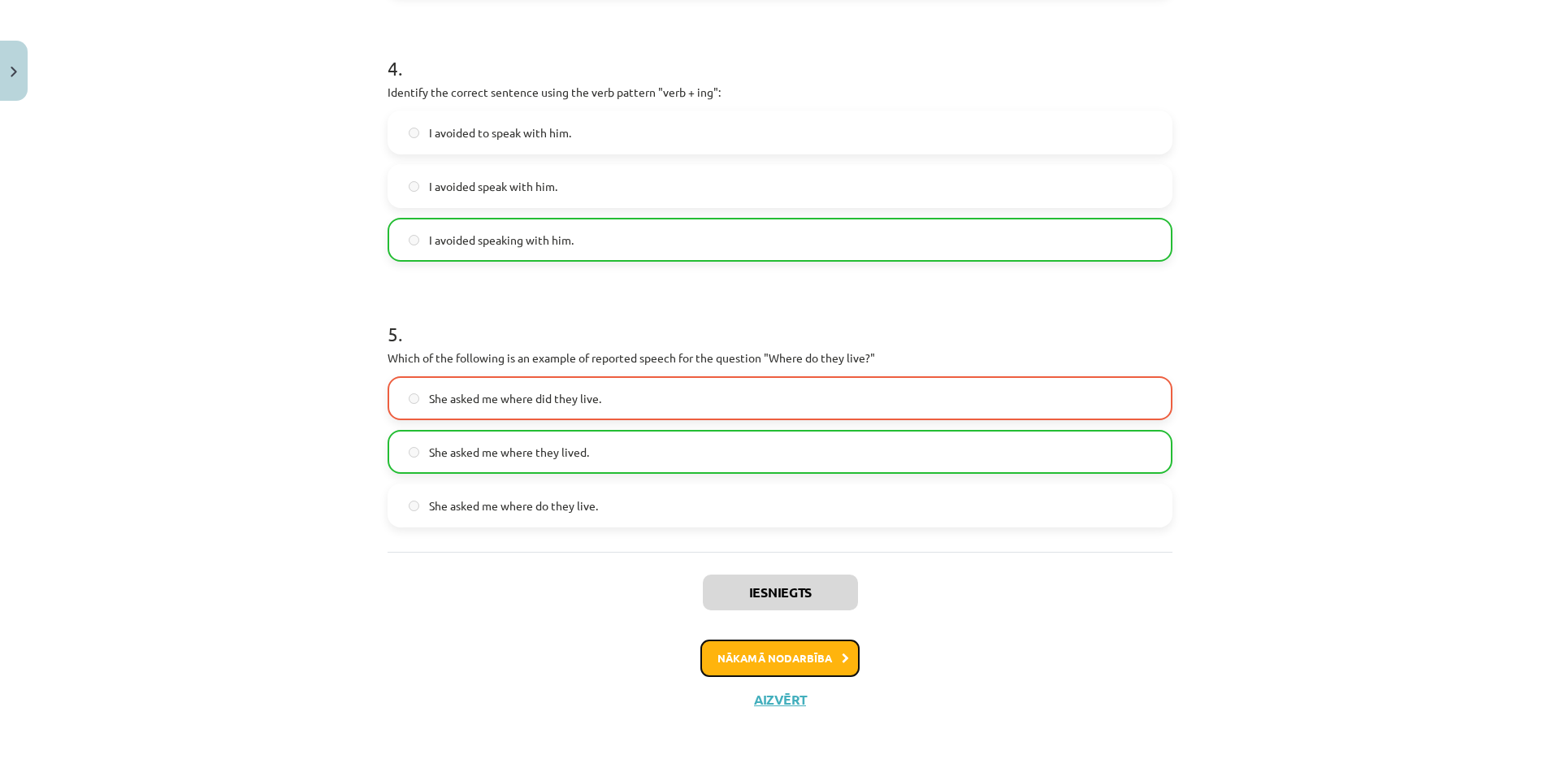
click at [757, 647] on button "Nākamā nodarbība" at bounding box center [779, 657] width 159 height 37
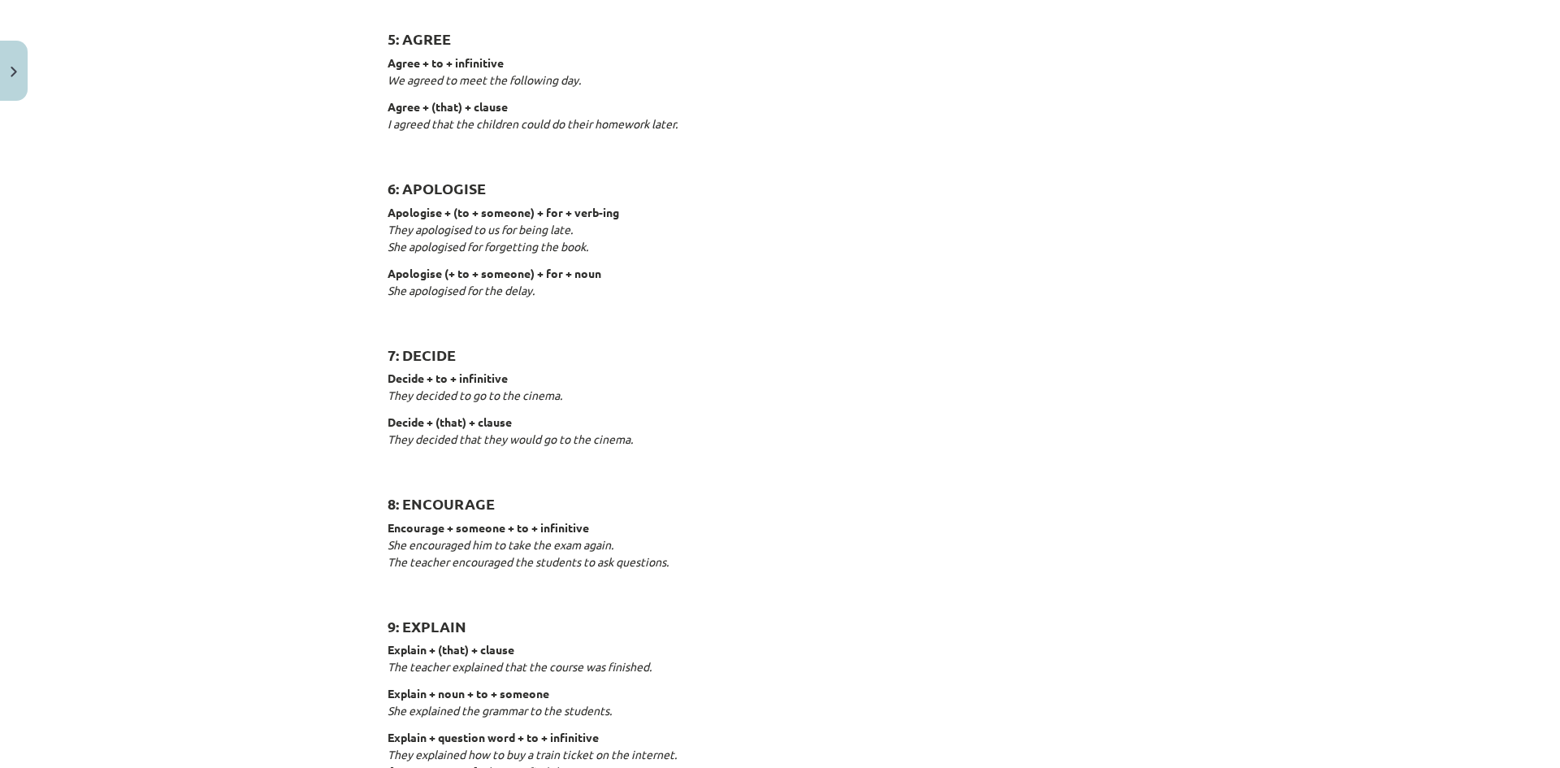
scroll to position [41, 0]
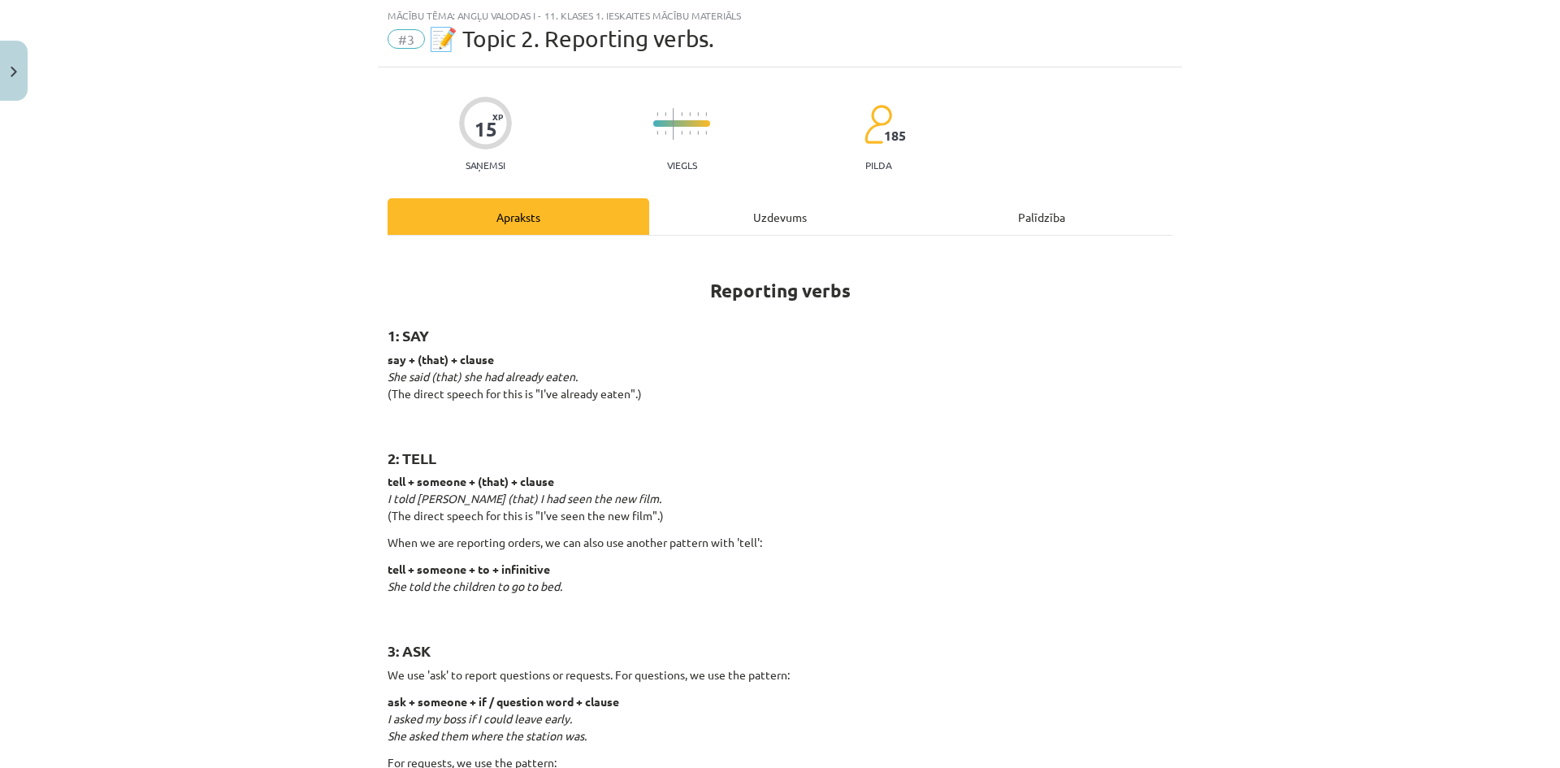
click at [764, 222] on div "Uzdevums" at bounding box center [780, 216] width 262 height 37
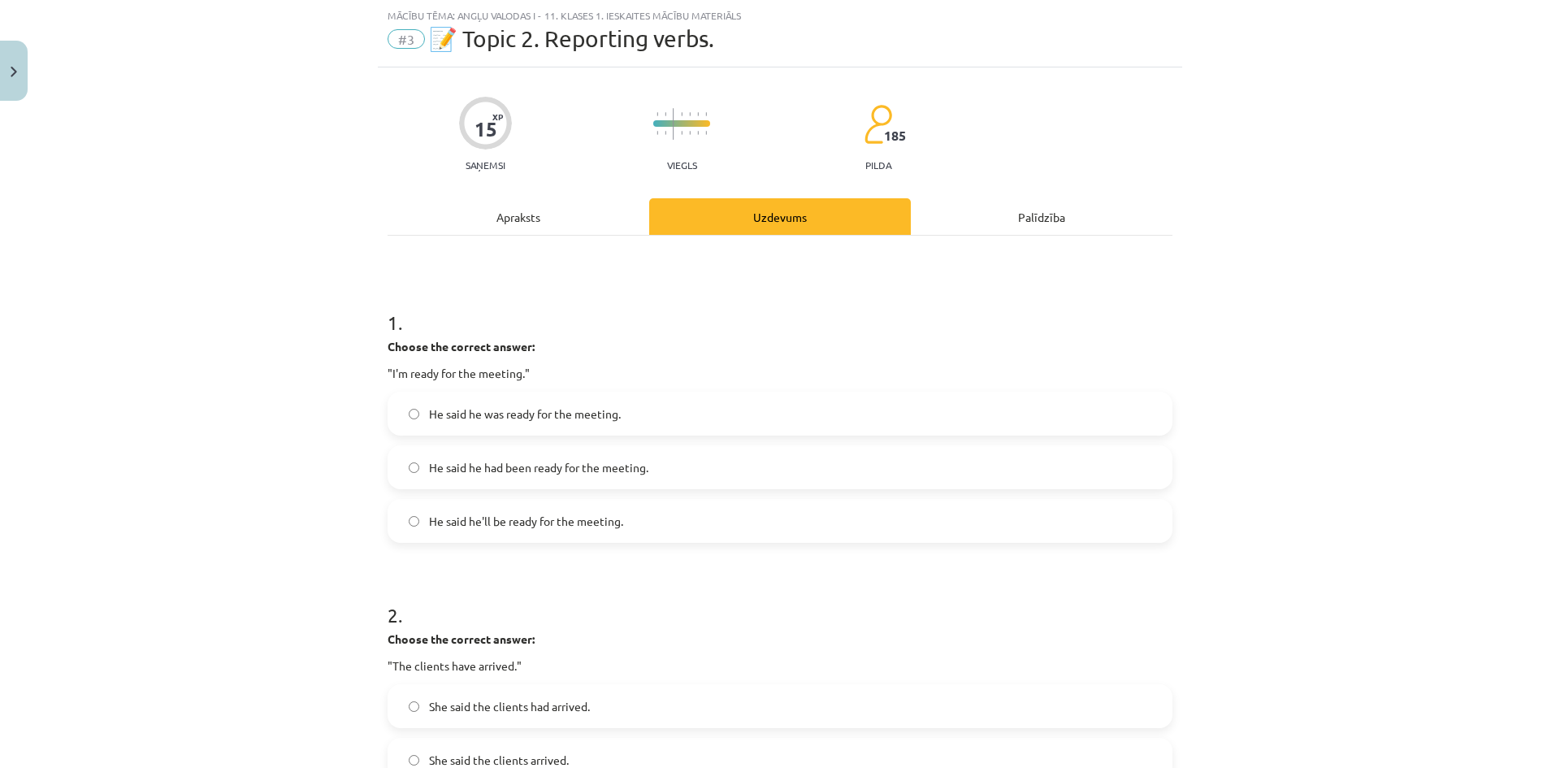
click at [647, 418] on label "He said he was ready for the meeting." at bounding box center [779, 413] width 781 height 41
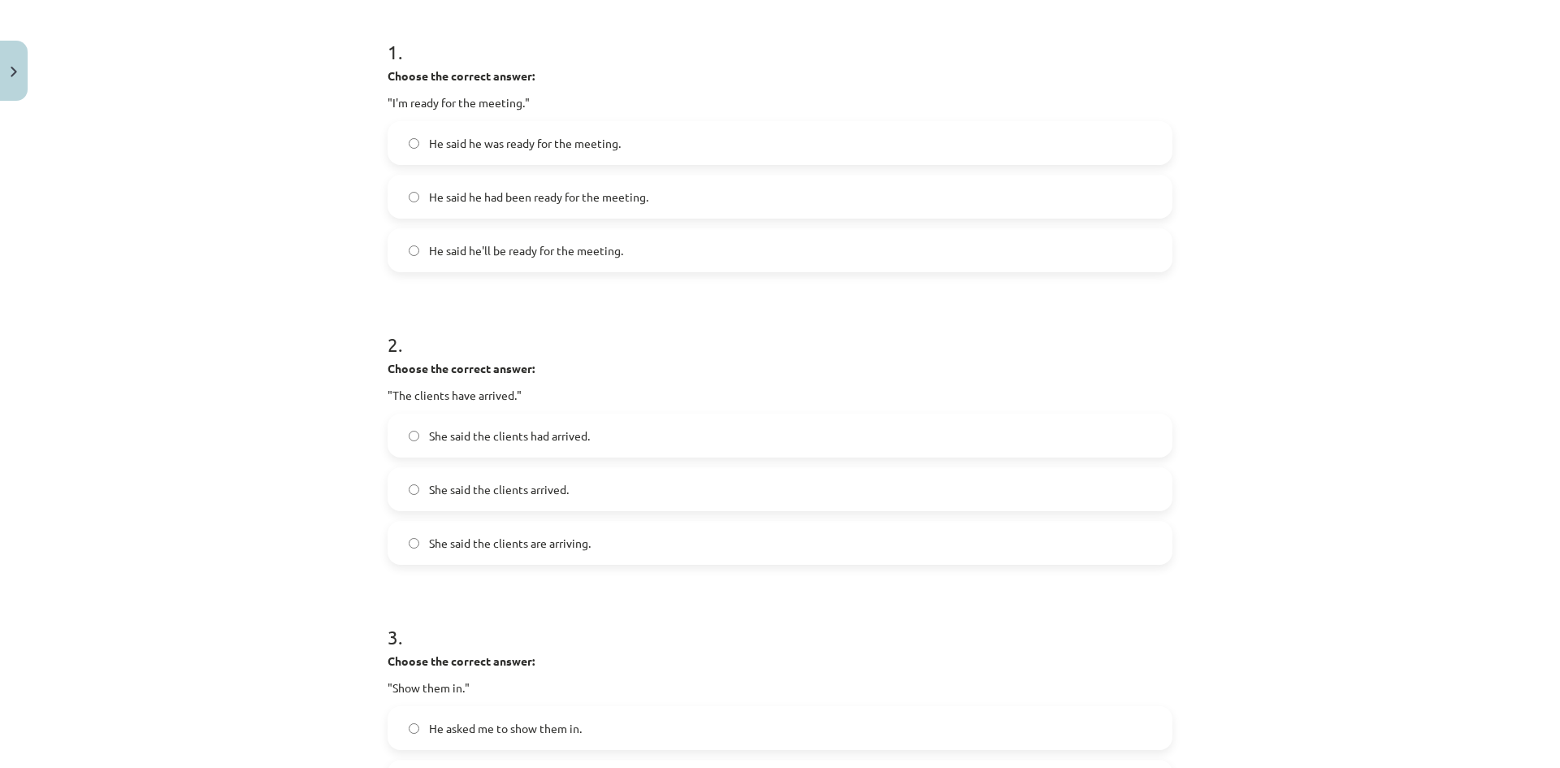
scroll to position [420, 0]
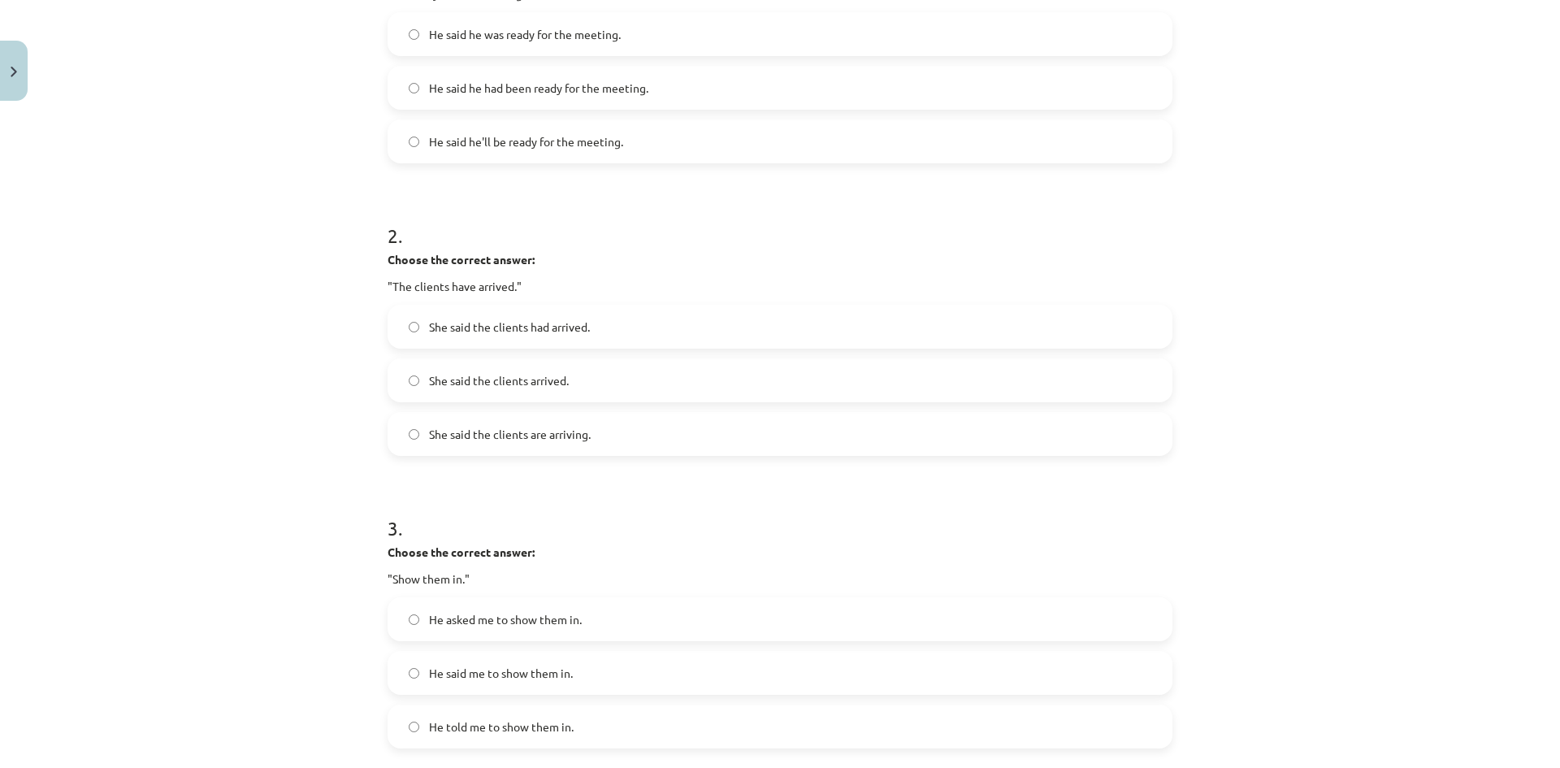
click at [623, 327] on label "She said the clients had arrived." at bounding box center [779, 326] width 781 height 41
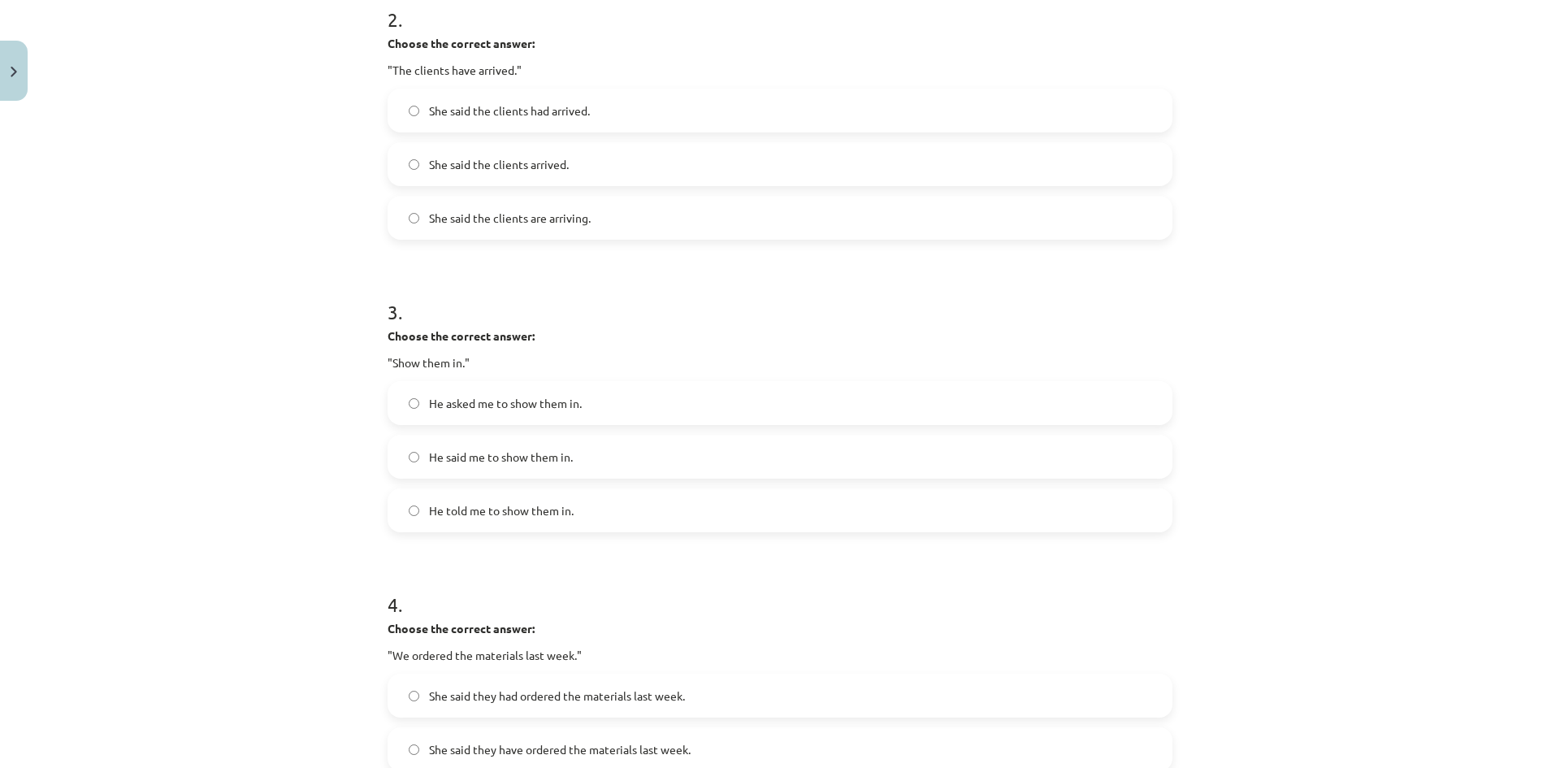
scroll to position [690, 0]
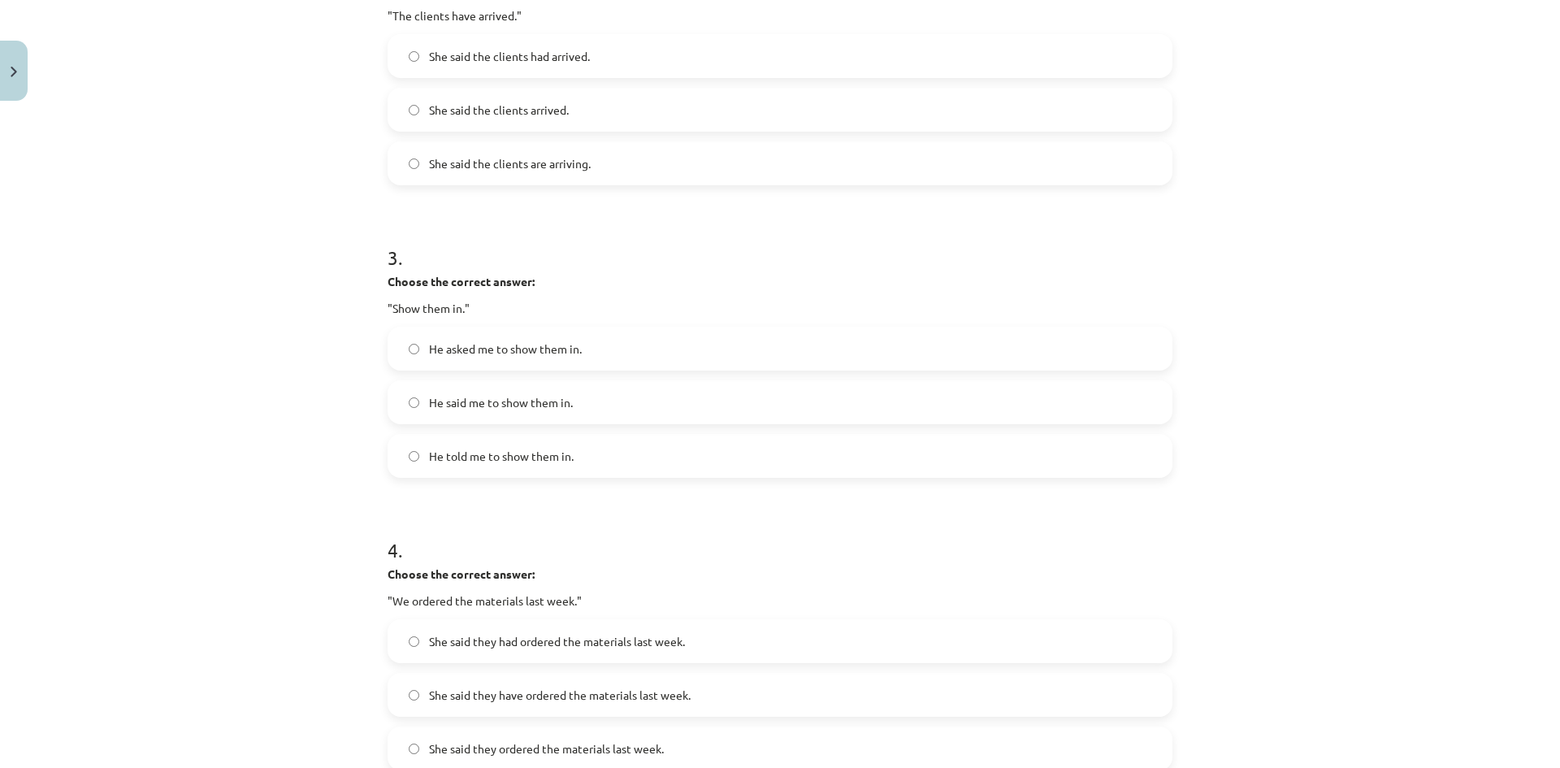
click at [620, 359] on label "He asked me to show them in." at bounding box center [779, 348] width 781 height 41
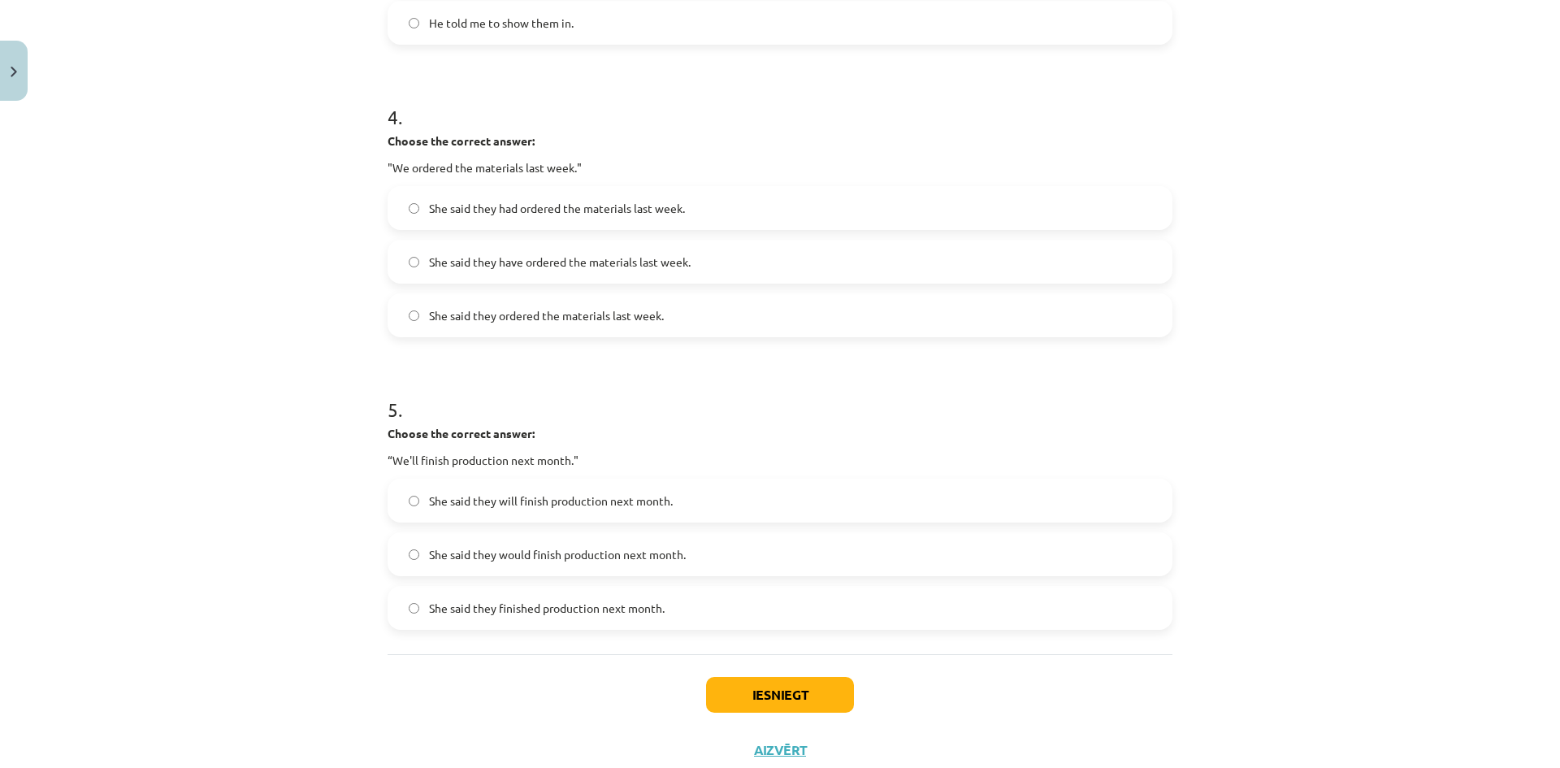
scroll to position [1015, 0]
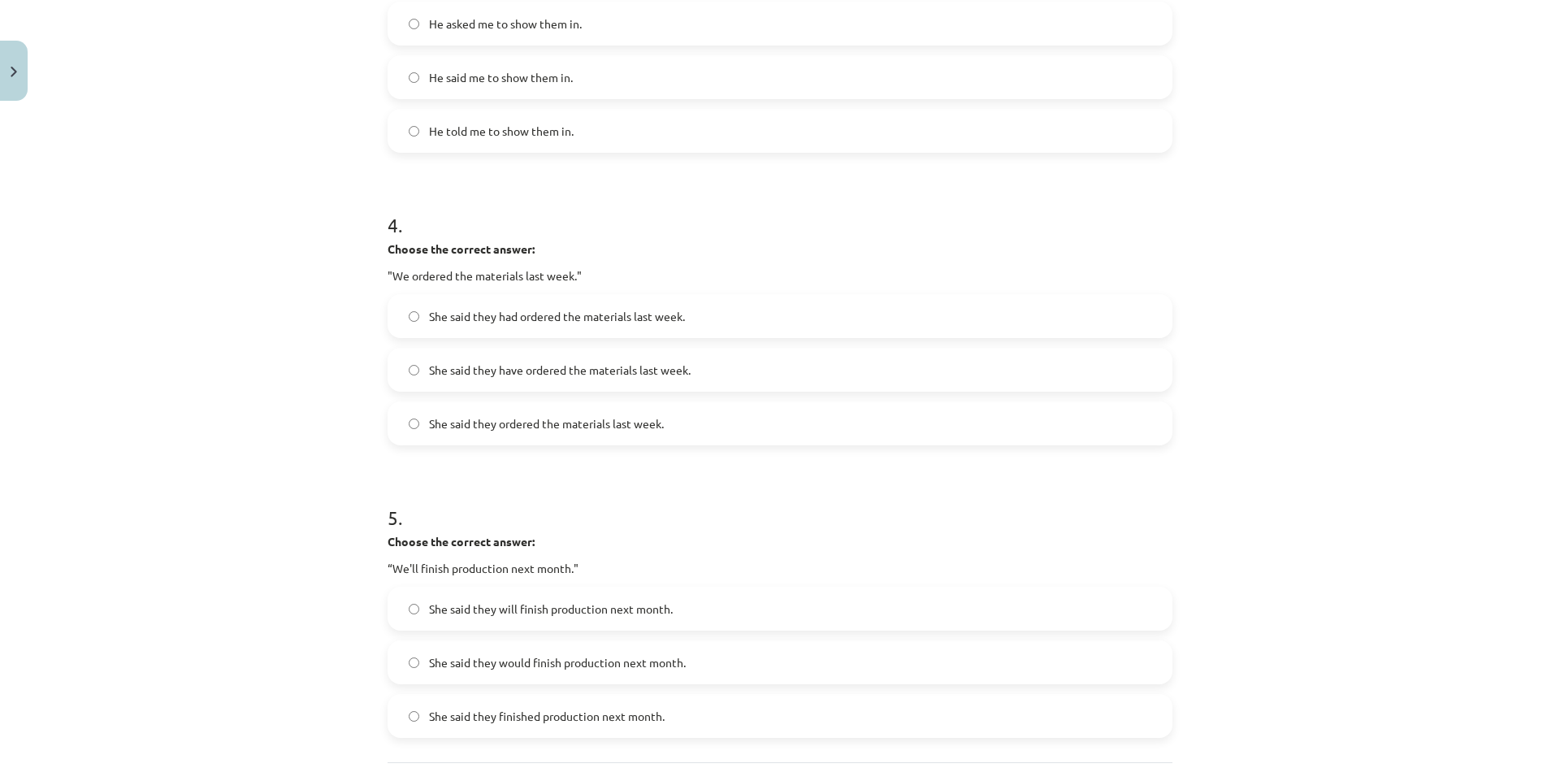
click at [612, 320] on span "She said they had ordered the materials last week." at bounding box center [557, 316] width 256 height 17
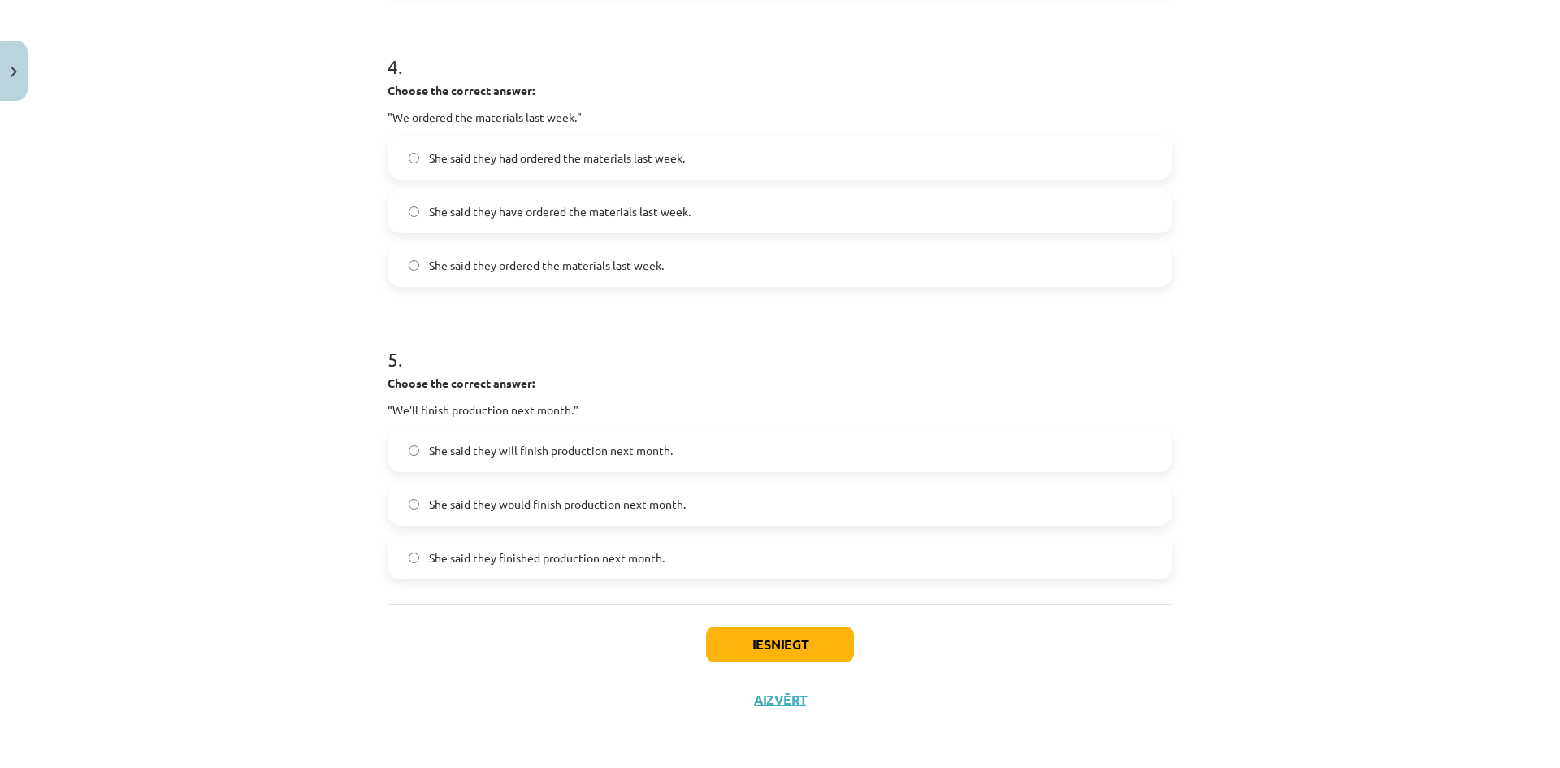
click at [638, 509] on span "She said they would finish production next month." at bounding box center [557, 503] width 257 height 17
click at [735, 638] on button "Iesniegt" at bounding box center [780, 644] width 148 height 36
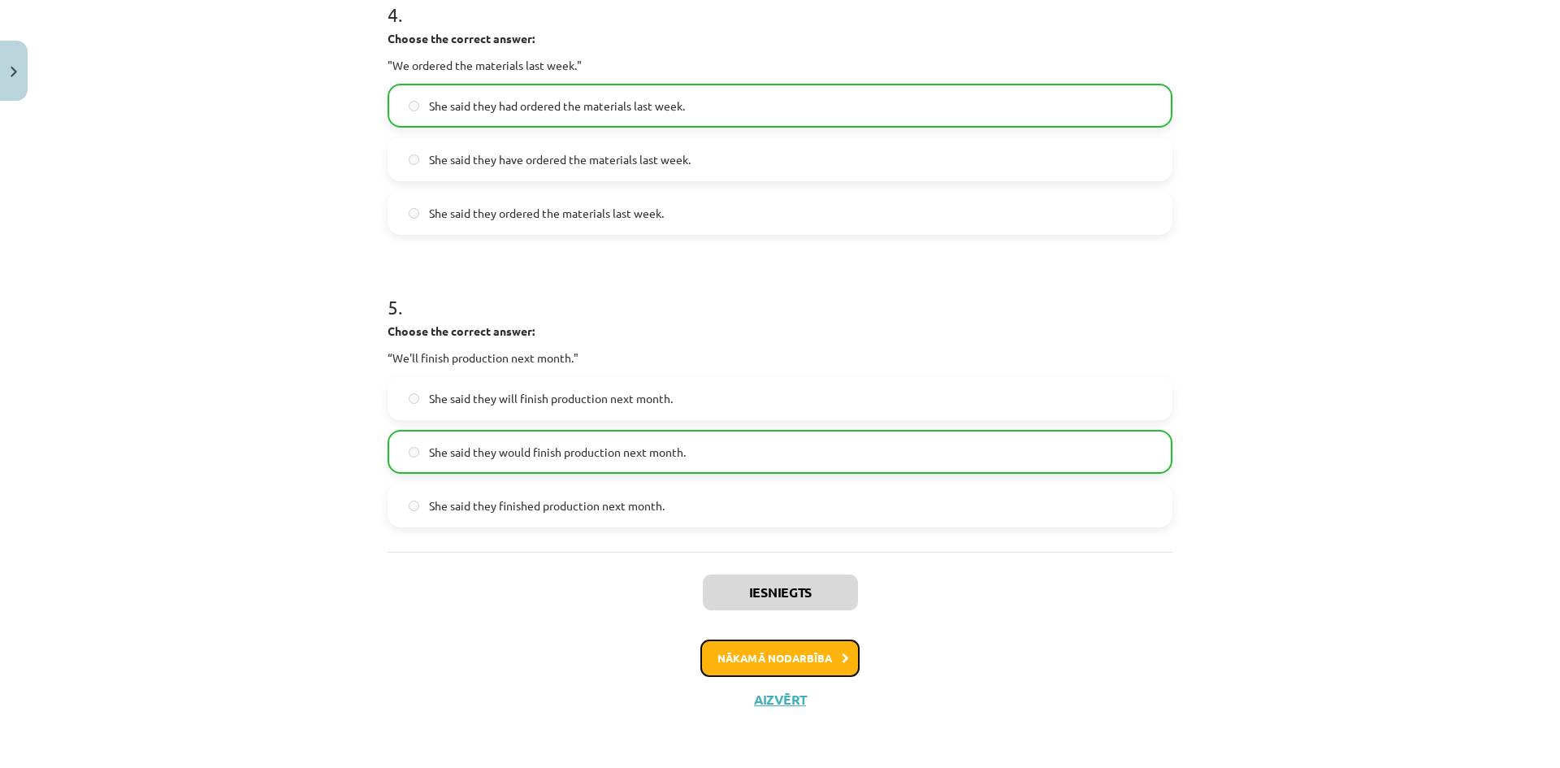
click at [735, 656] on button "Nākamā nodarbība" at bounding box center [779, 657] width 159 height 37
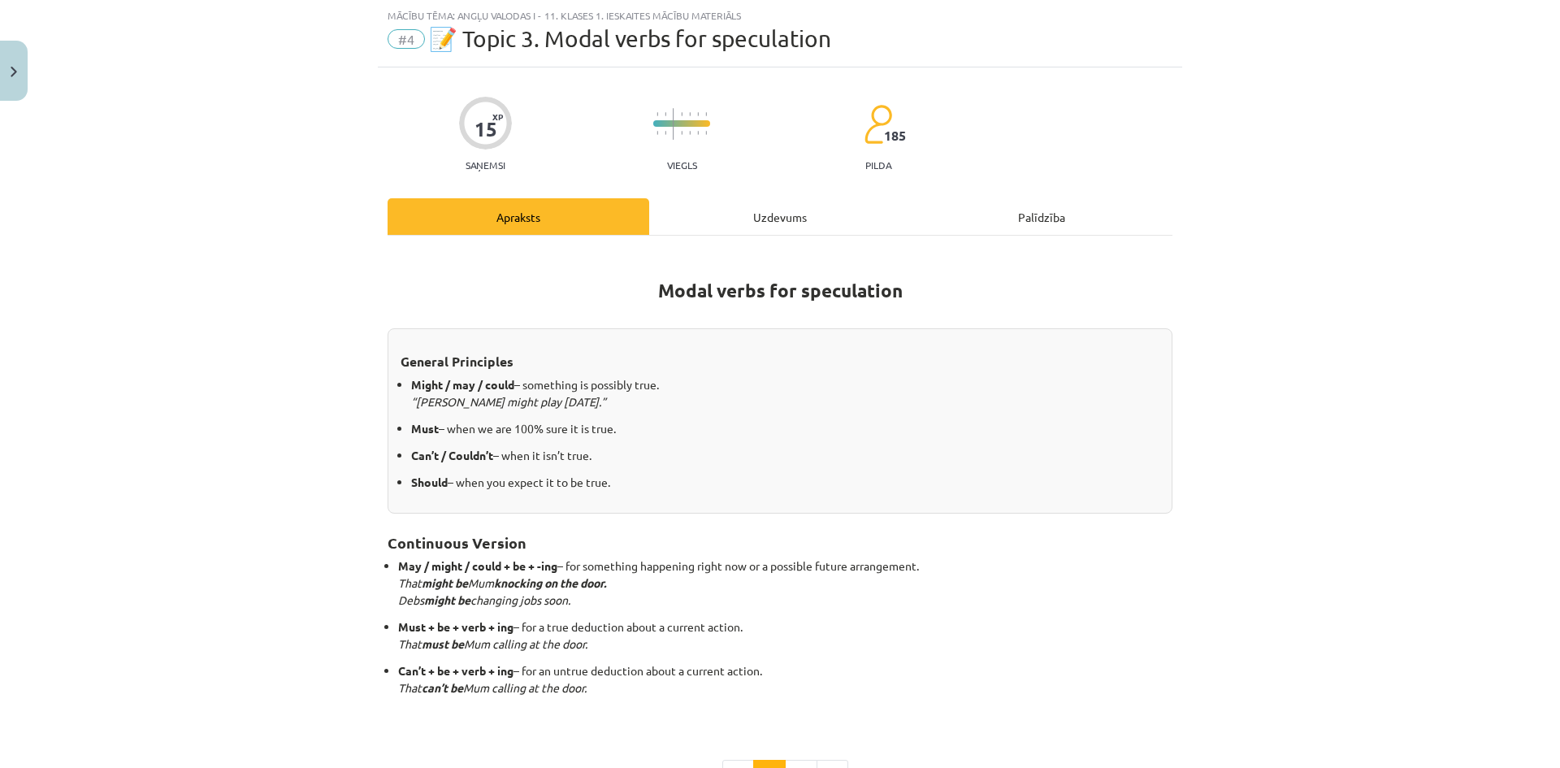
click at [754, 221] on div "Uzdevums" at bounding box center [780, 216] width 262 height 37
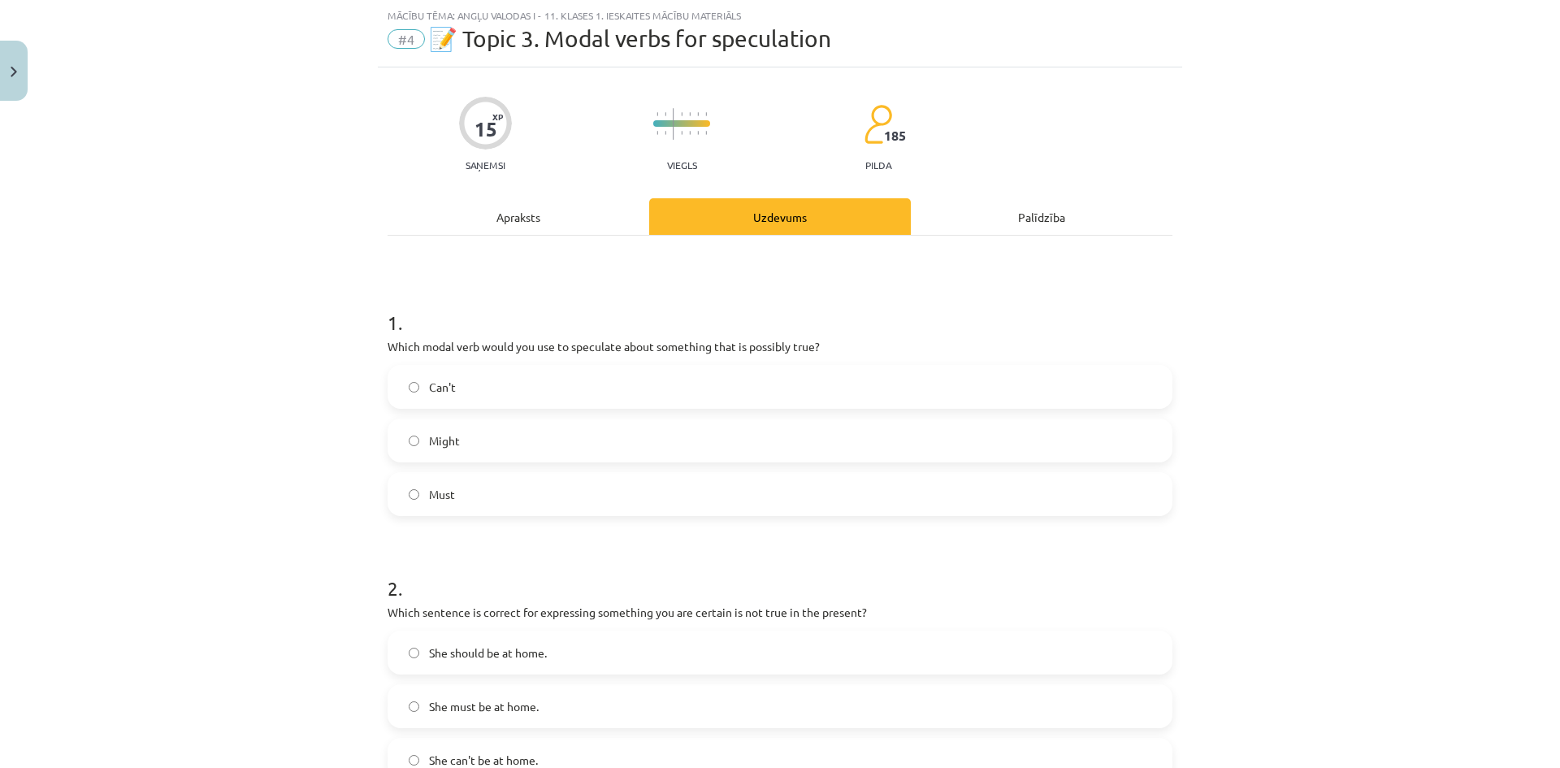
click at [670, 424] on label "Might" at bounding box center [779, 440] width 781 height 41
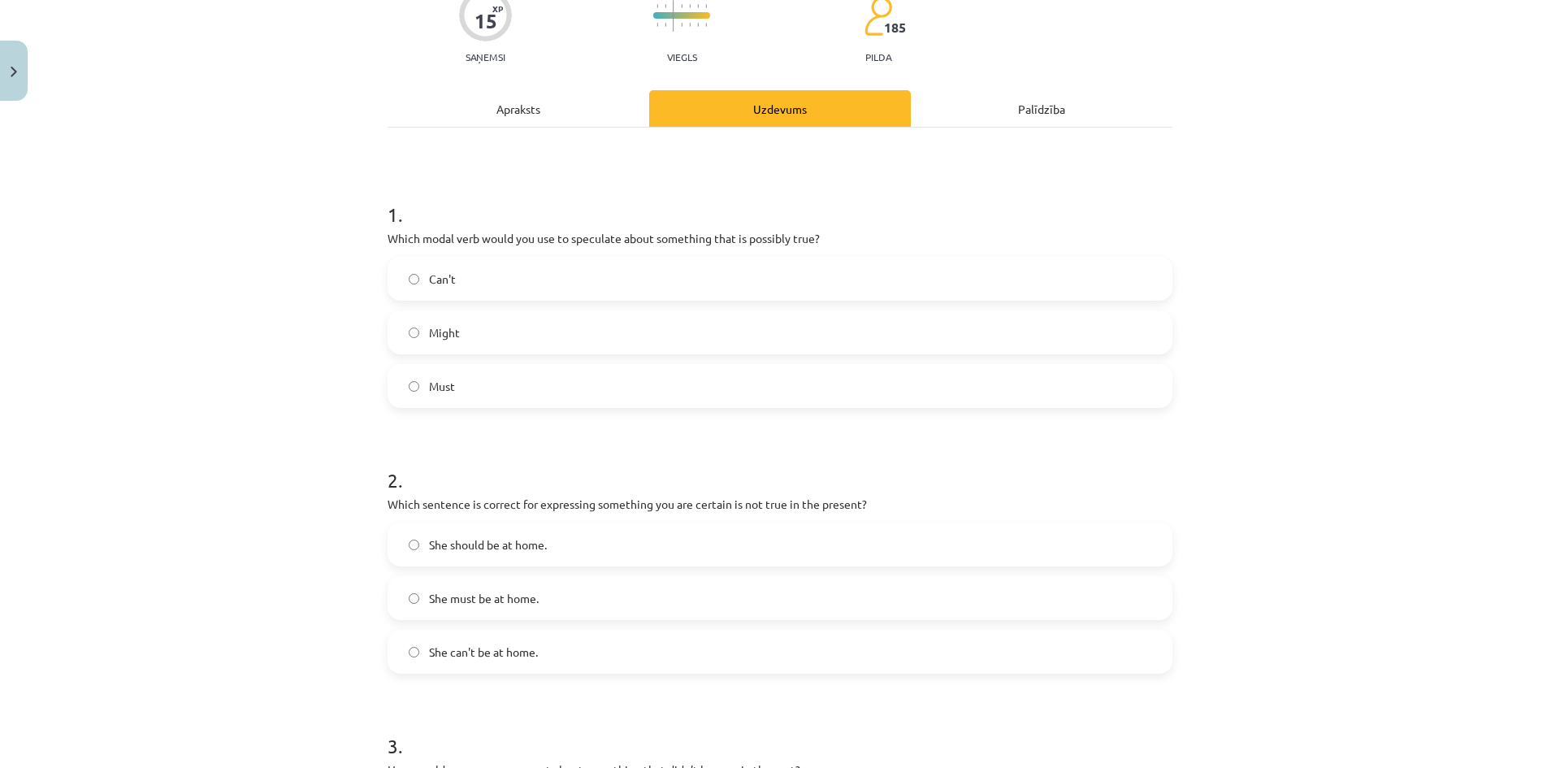
scroll to position [257, 0]
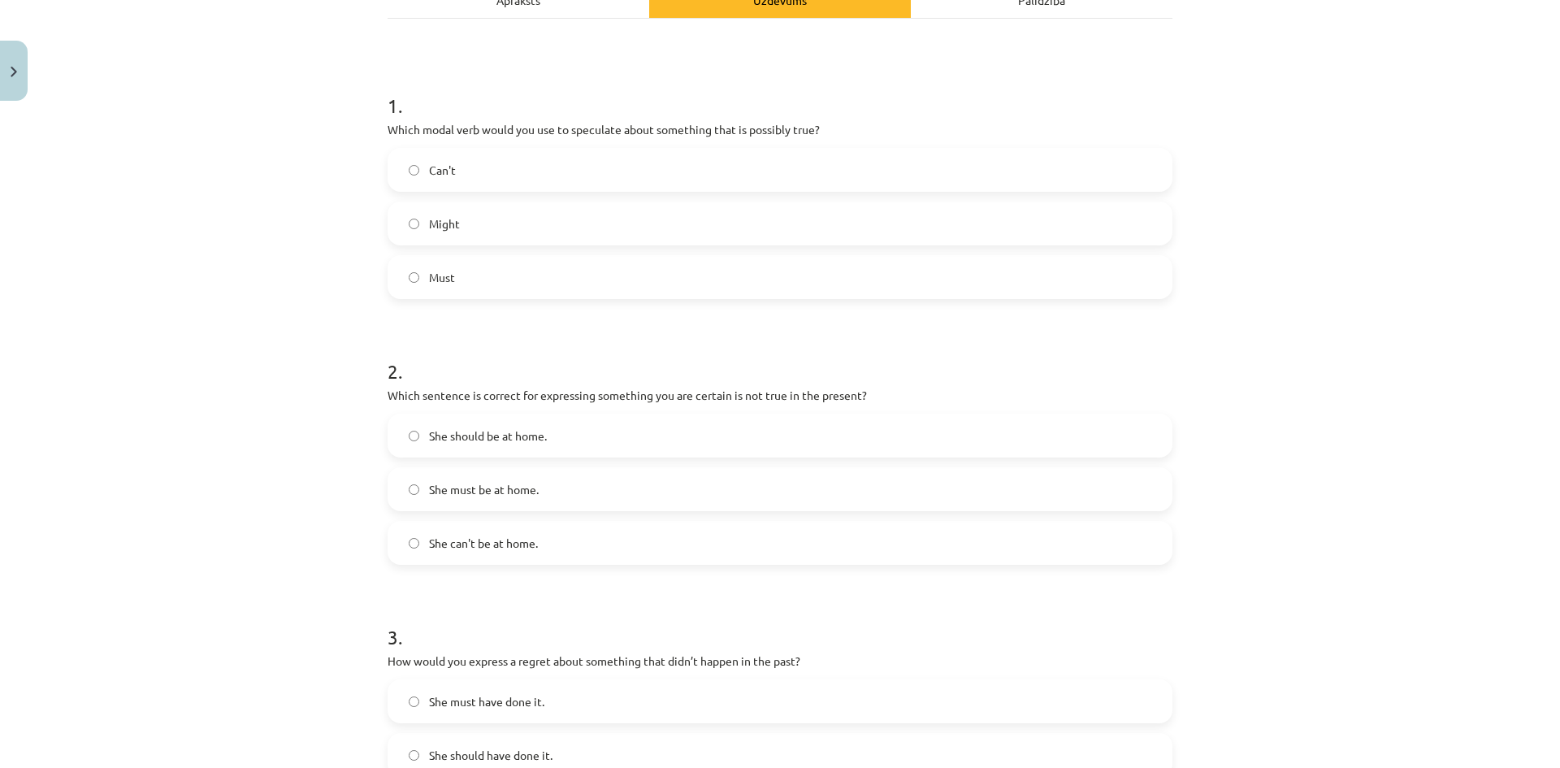
click at [649, 549] on label "She can't be at home." at bounding box center [779, 542] width 781 height 41
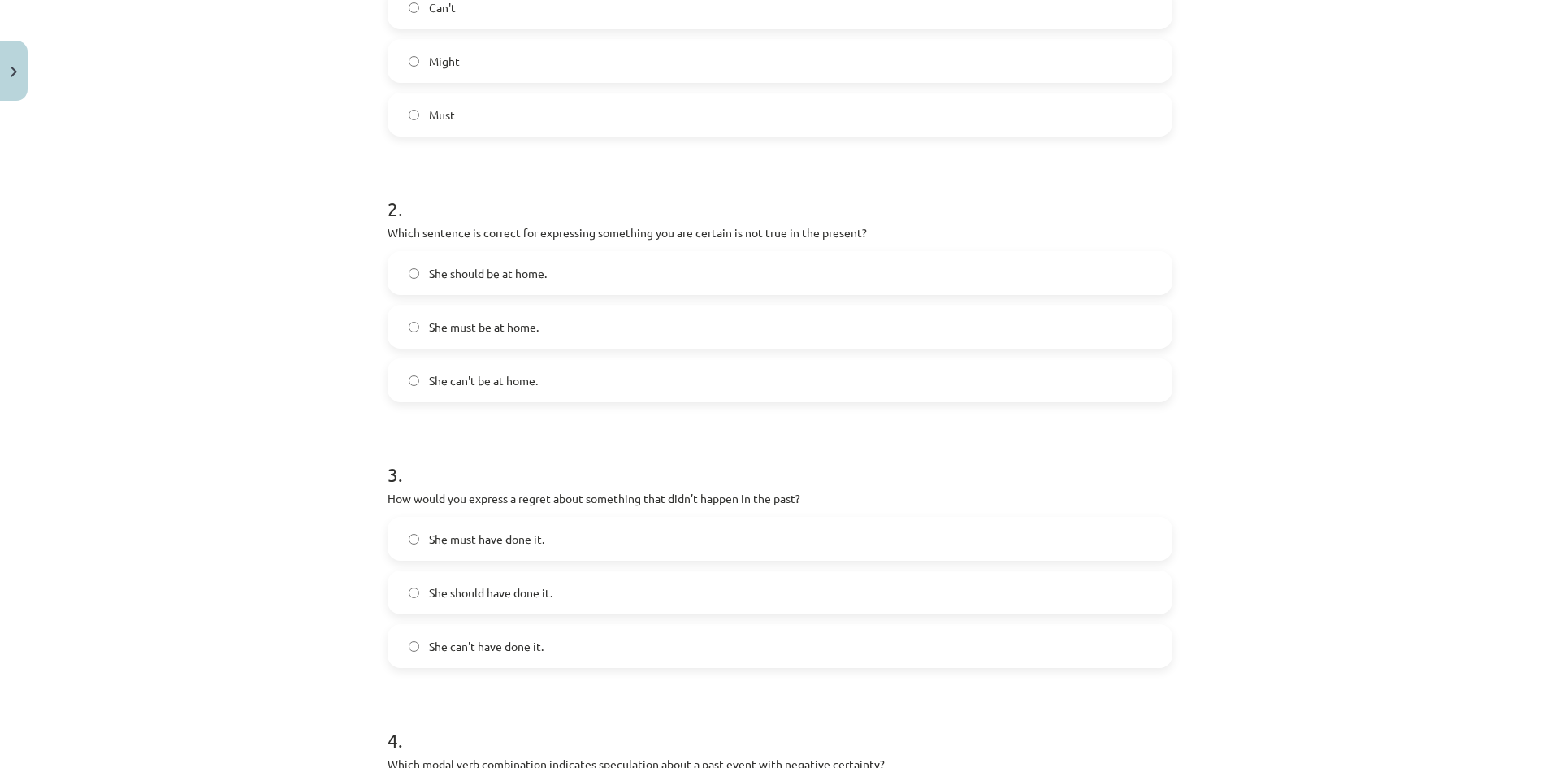
scroll to position [636, 0]
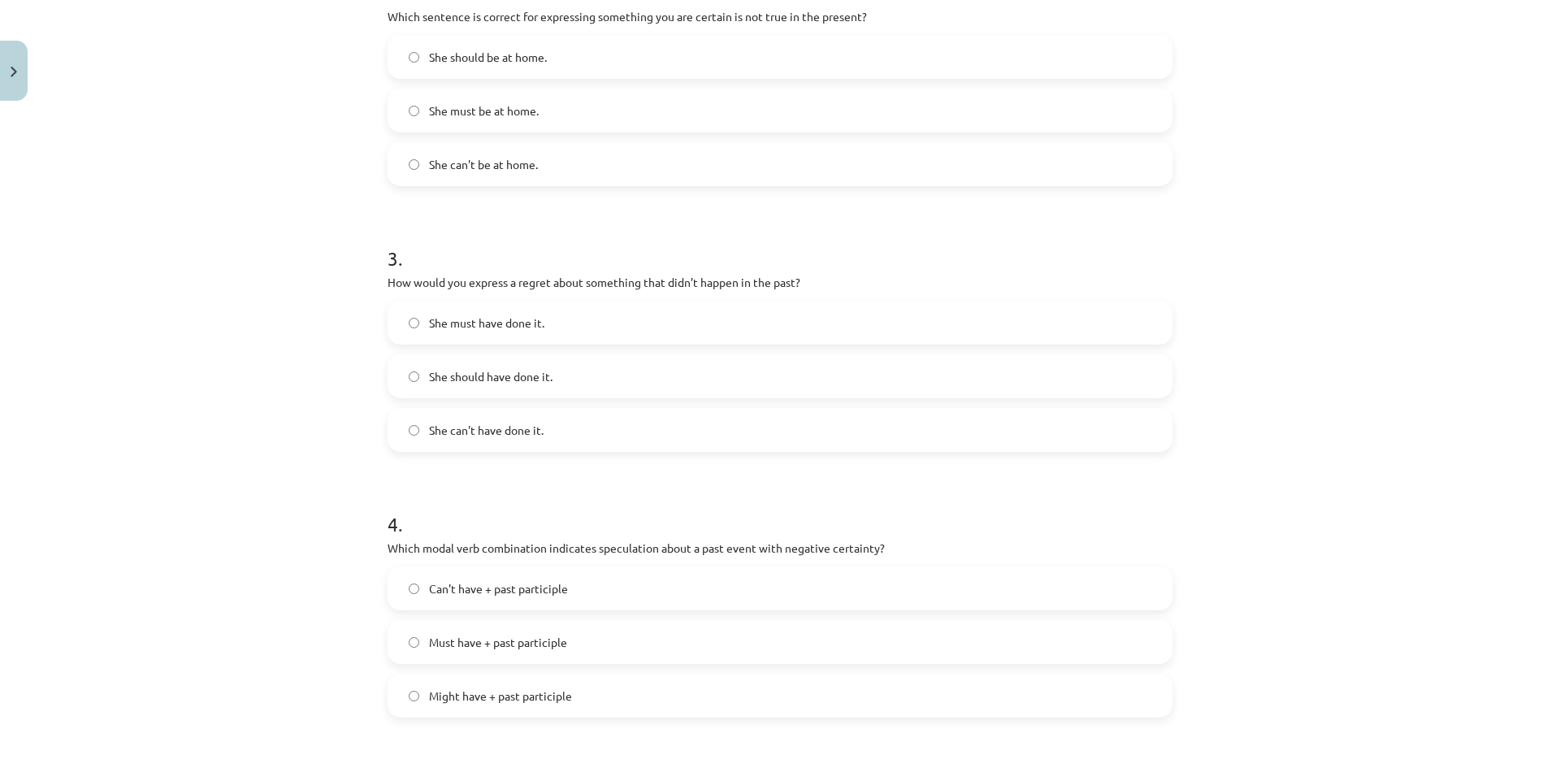
click at [635, 376] on label "She should have done it." at bounding box center [779, 376] width 781 height 41
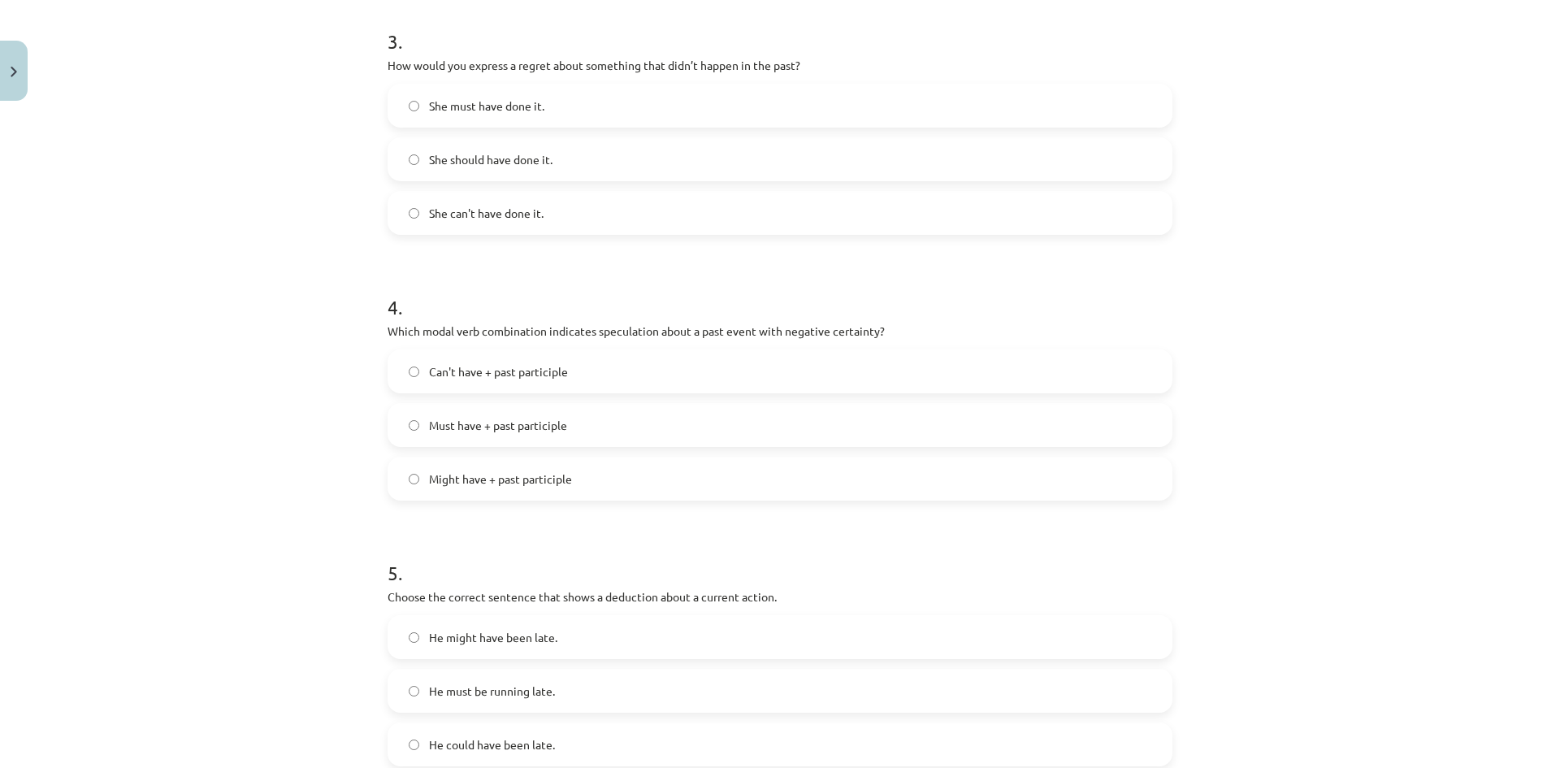
click at [616, 364] on label "Can't have + past participle" at bounding box center [779, 371] width 781 height 41
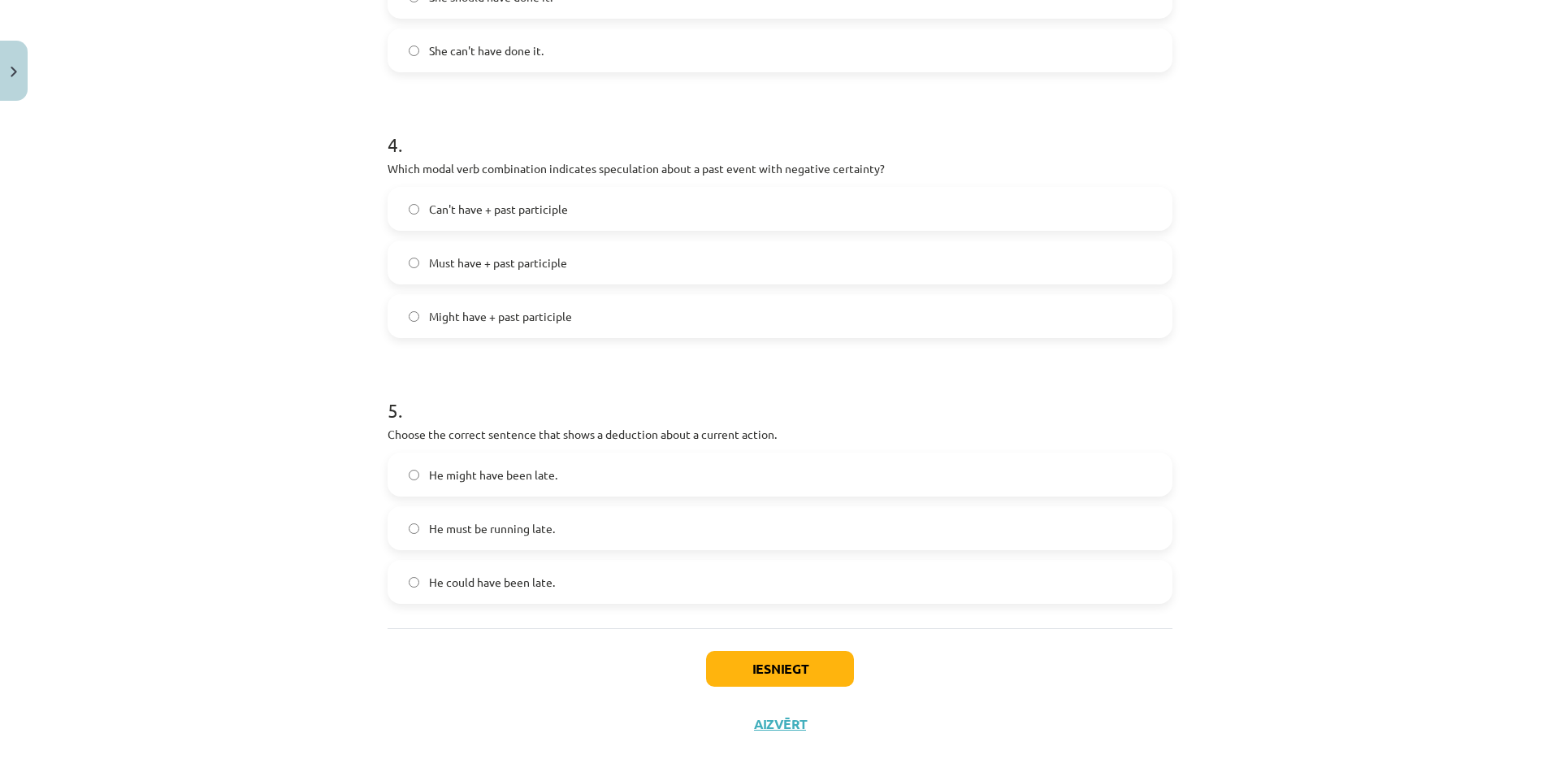
click at [567, 532] on label "He must be running late." at bounding box center [779, 528] width 781 height 41
click at [725, 669] on button "Iesniegt" at bounding box center [780, 669] width 148 height 36
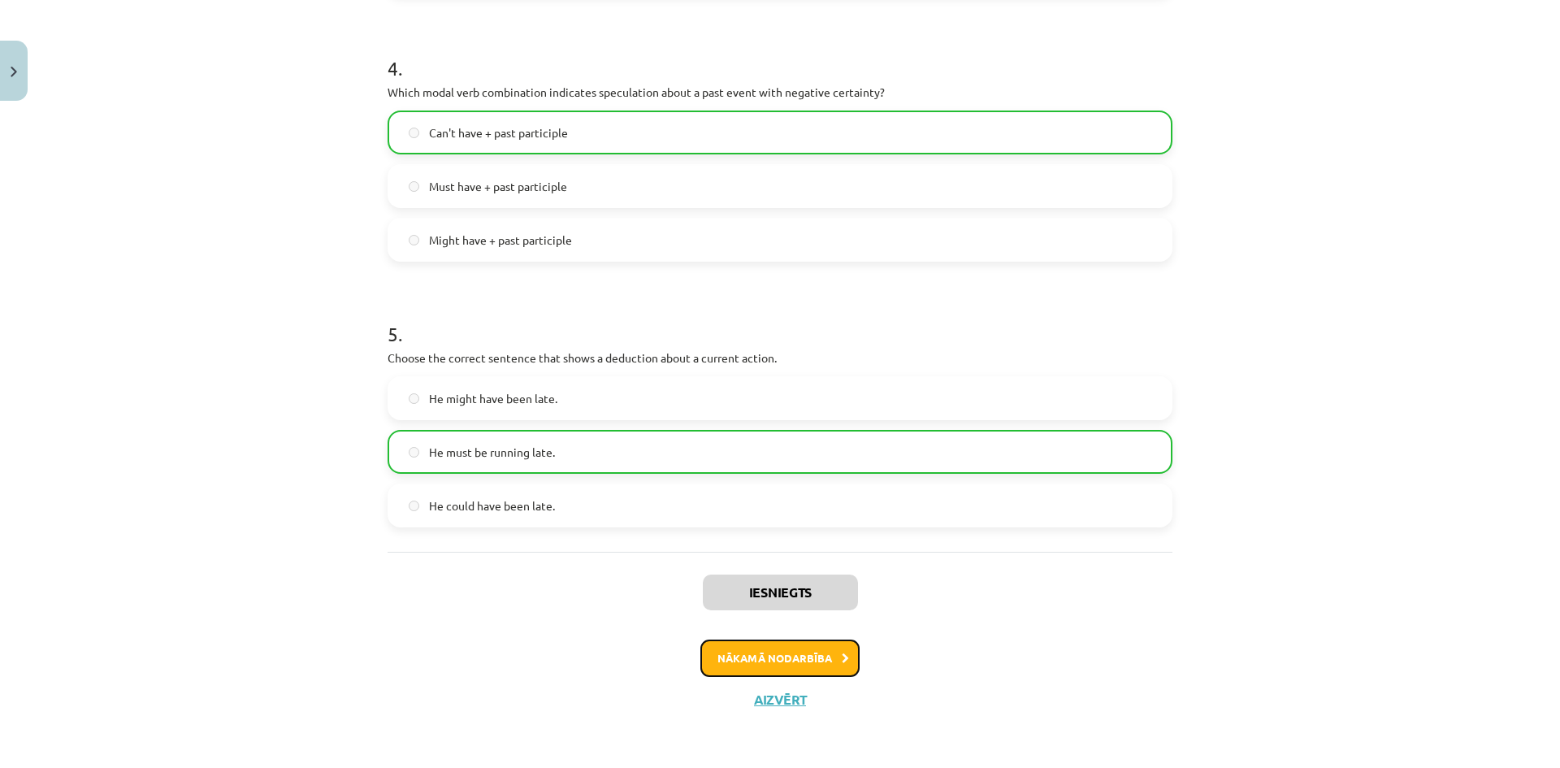
click at [745, 667] on button "Nākamā nodarbība" at bounding box center [779, 657] width 159 height 37
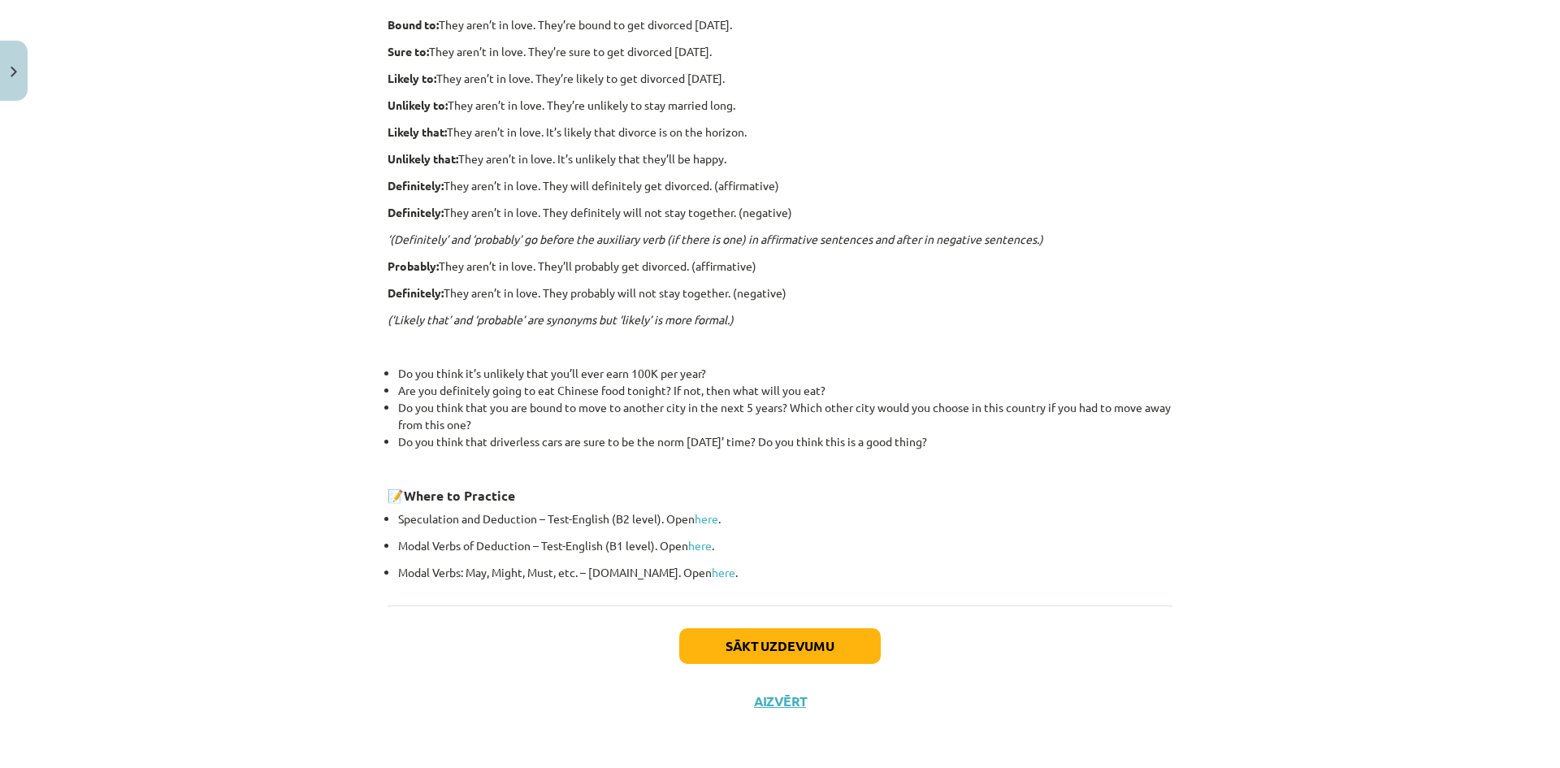
click at [795, 611] on div "Sākt uzdevumu Aizvērt" at bounding box center [779, 662] width 785 height 114
click at [793, 628] on button "Sākt uzdevumu" at bounding box center [779, 646] width 201 height 36
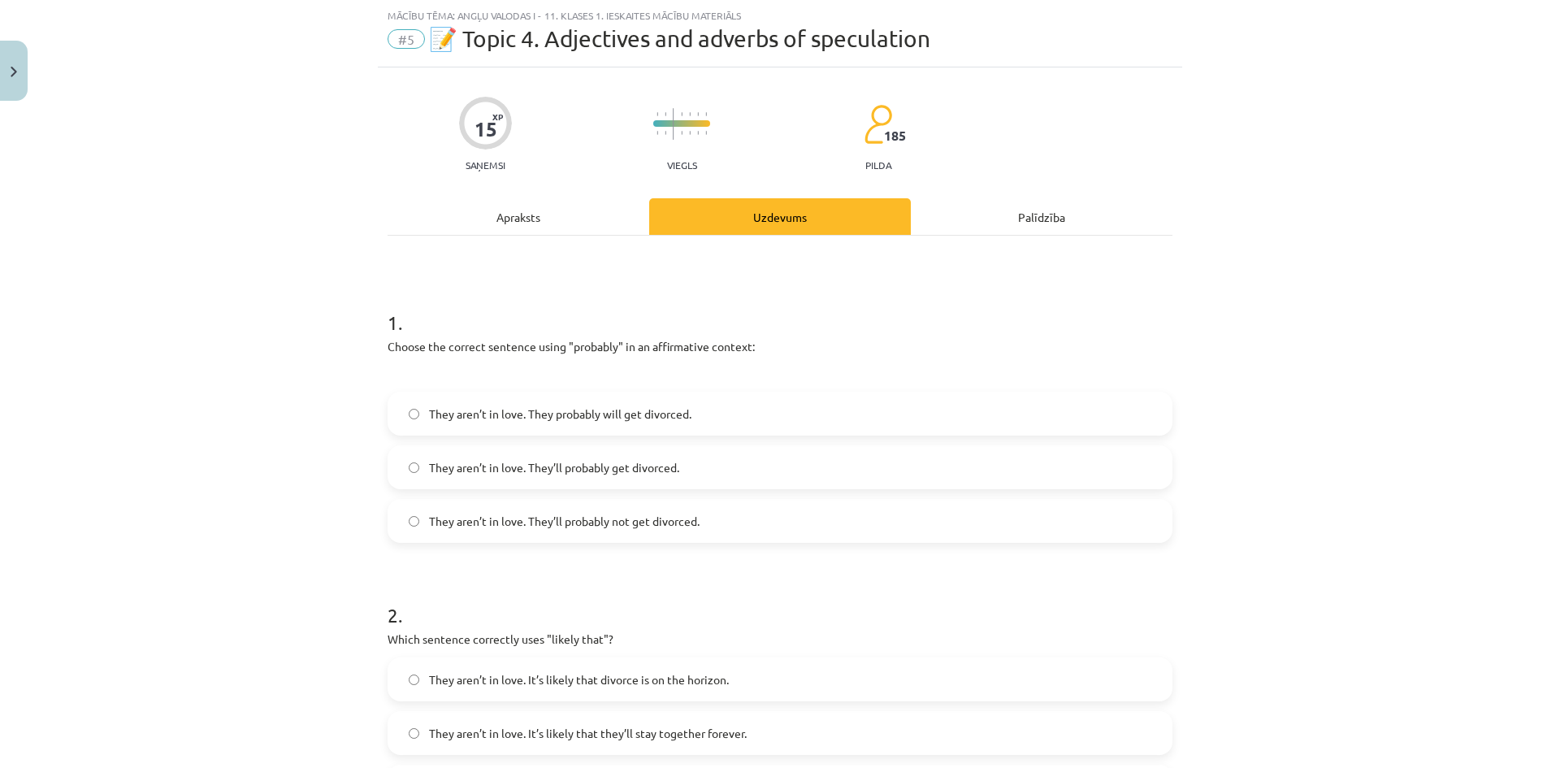
click at [682, 471] on label "They aren’t in love. They’ll probably get divorced." at bounding box center [779, 467] width 781 height 41
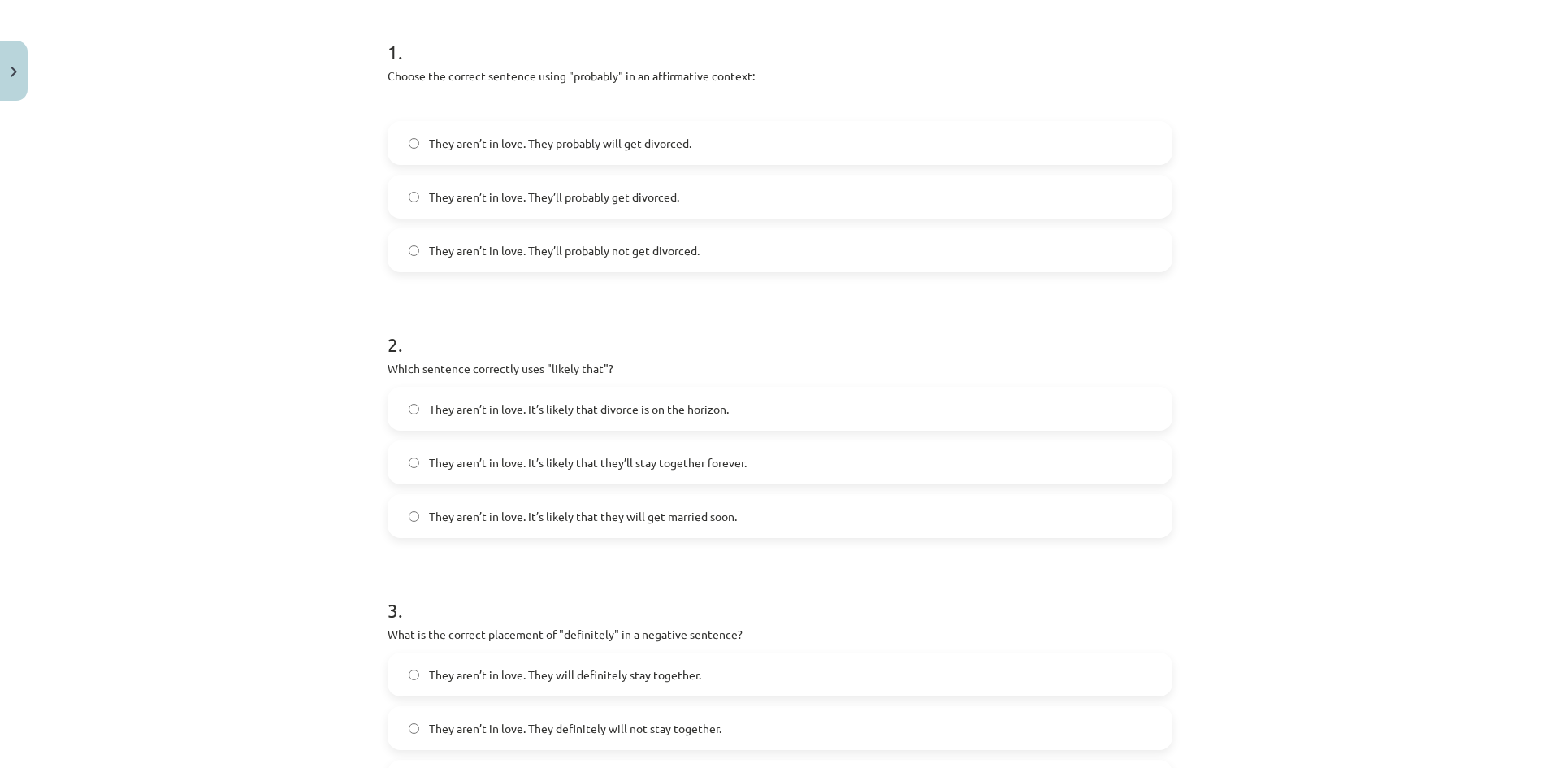
scroll to position [366, 0]
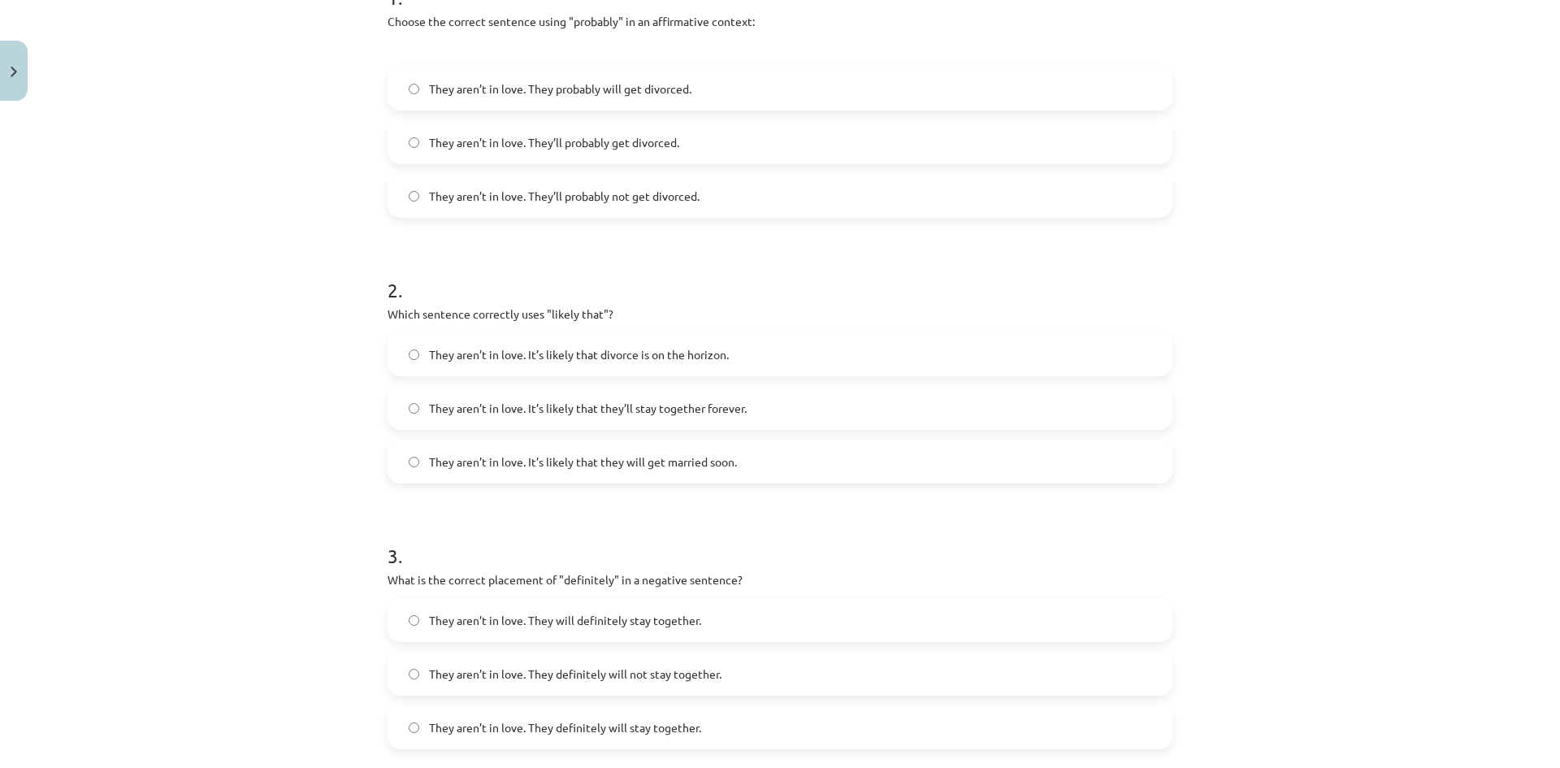
click at [749, 357] on label "They aren’t in love. It’s likely that divorce is on the horizon." at bounding box center [779, 354] width 781 height 41
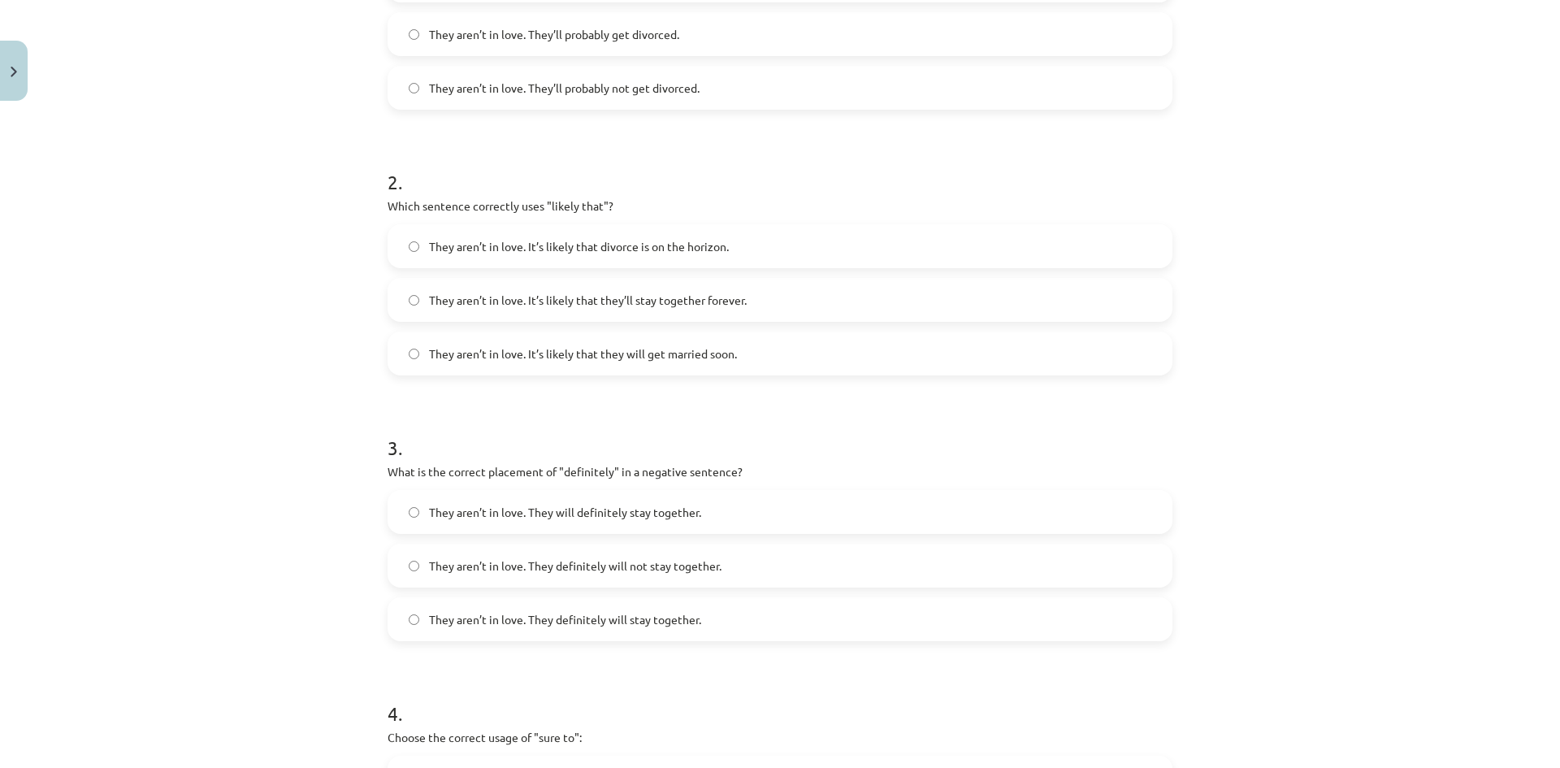
scroll to position [636, 0]
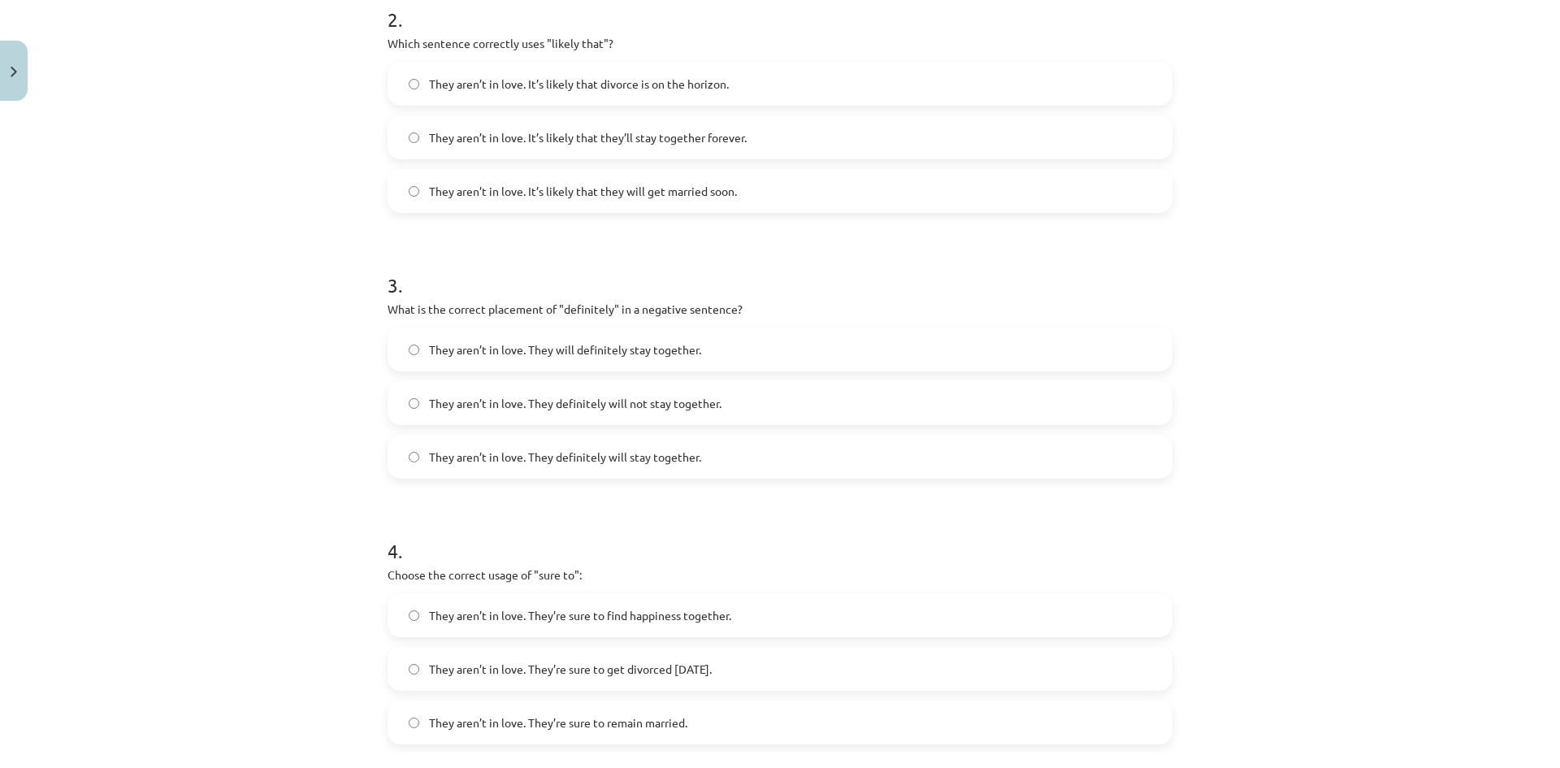
click at [738, 409] on label "They aren’t in love. They definitely will not stay together." at bounding box center [779, 403] width 781 height 41
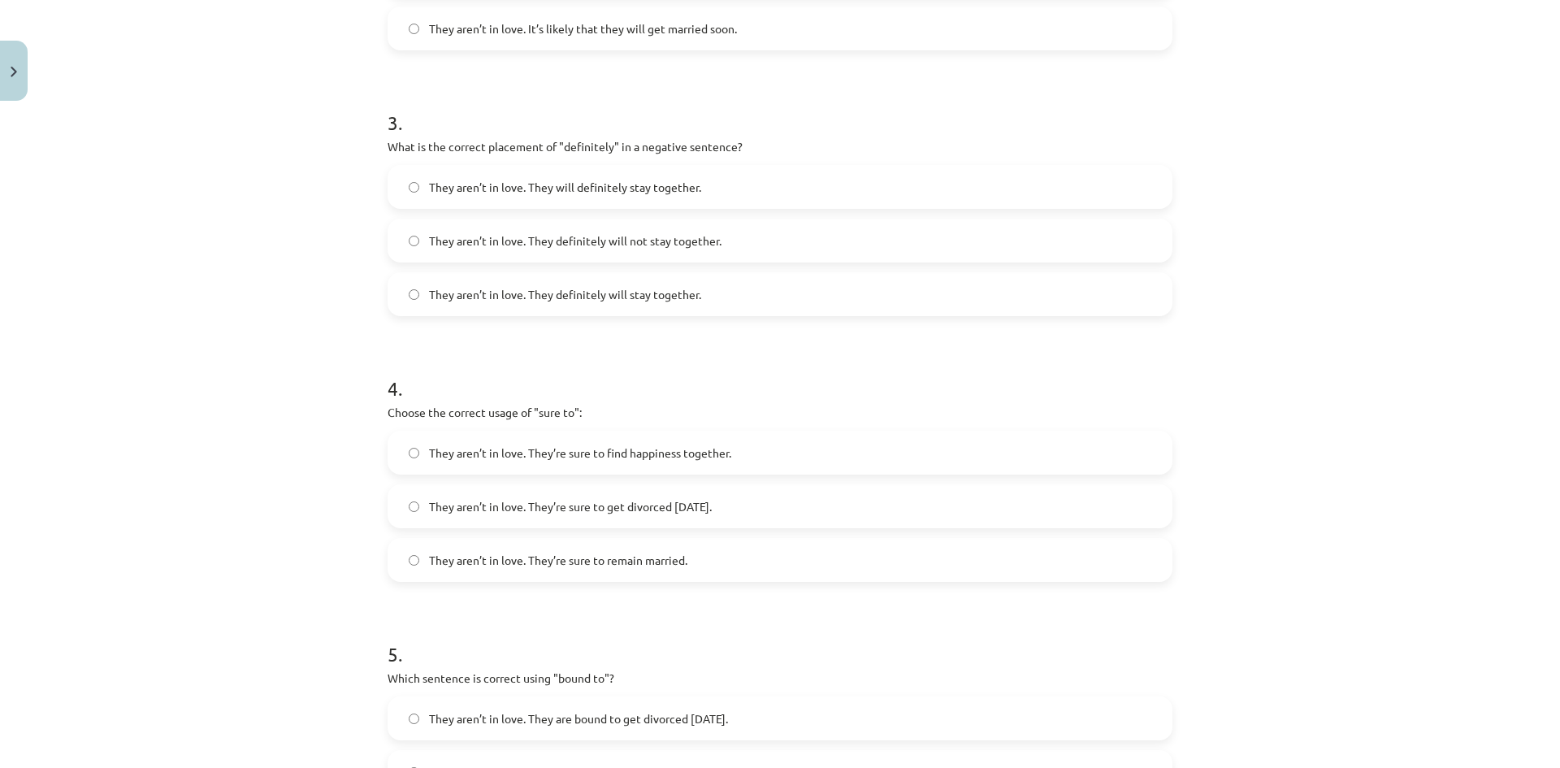
scroll to position [907, 0]
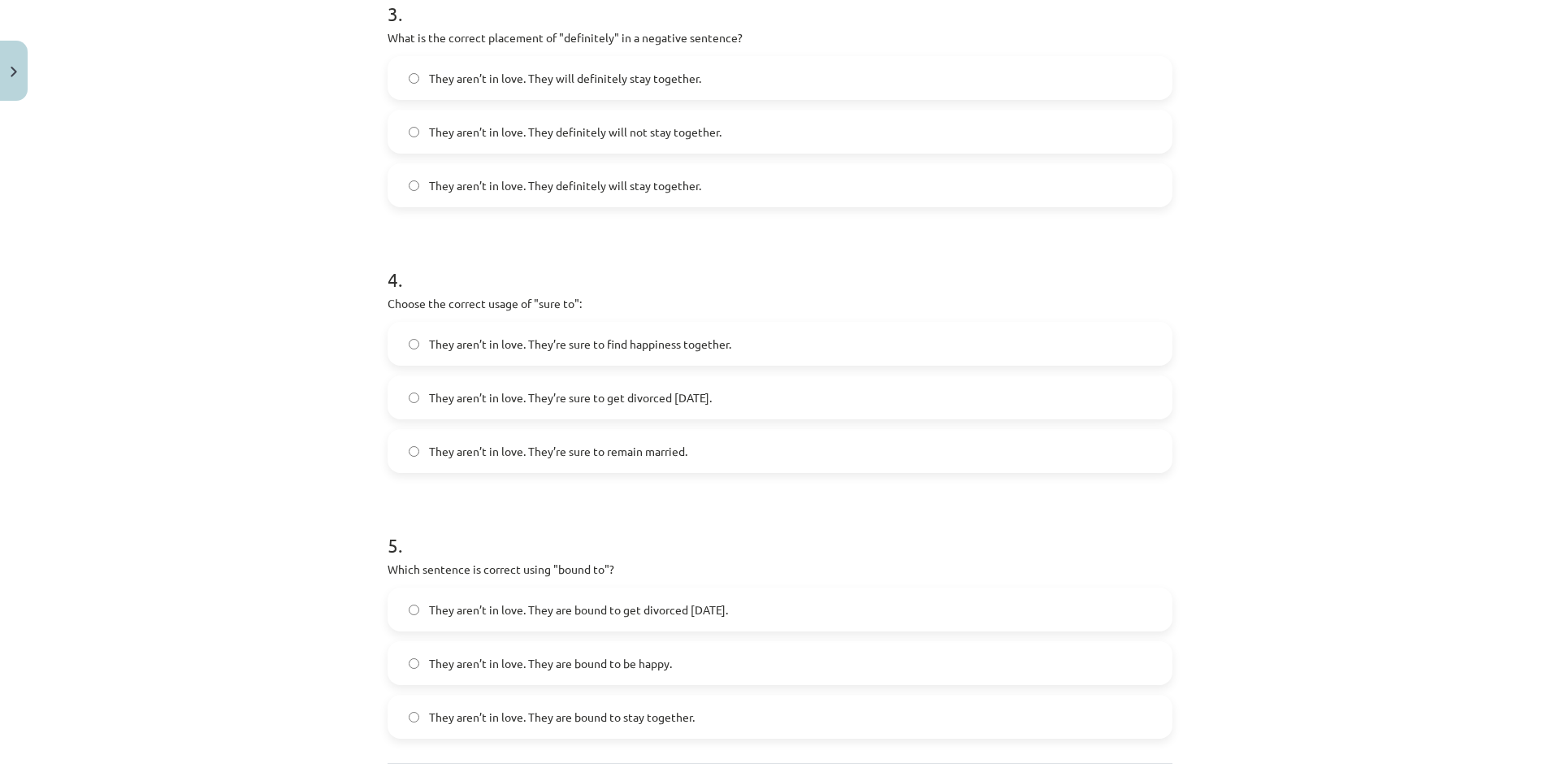
click at [753, 406] on label "They aren’t in love. They’re sure to get divorced within six months." at bounding box center [779, 397] width 781 height 41
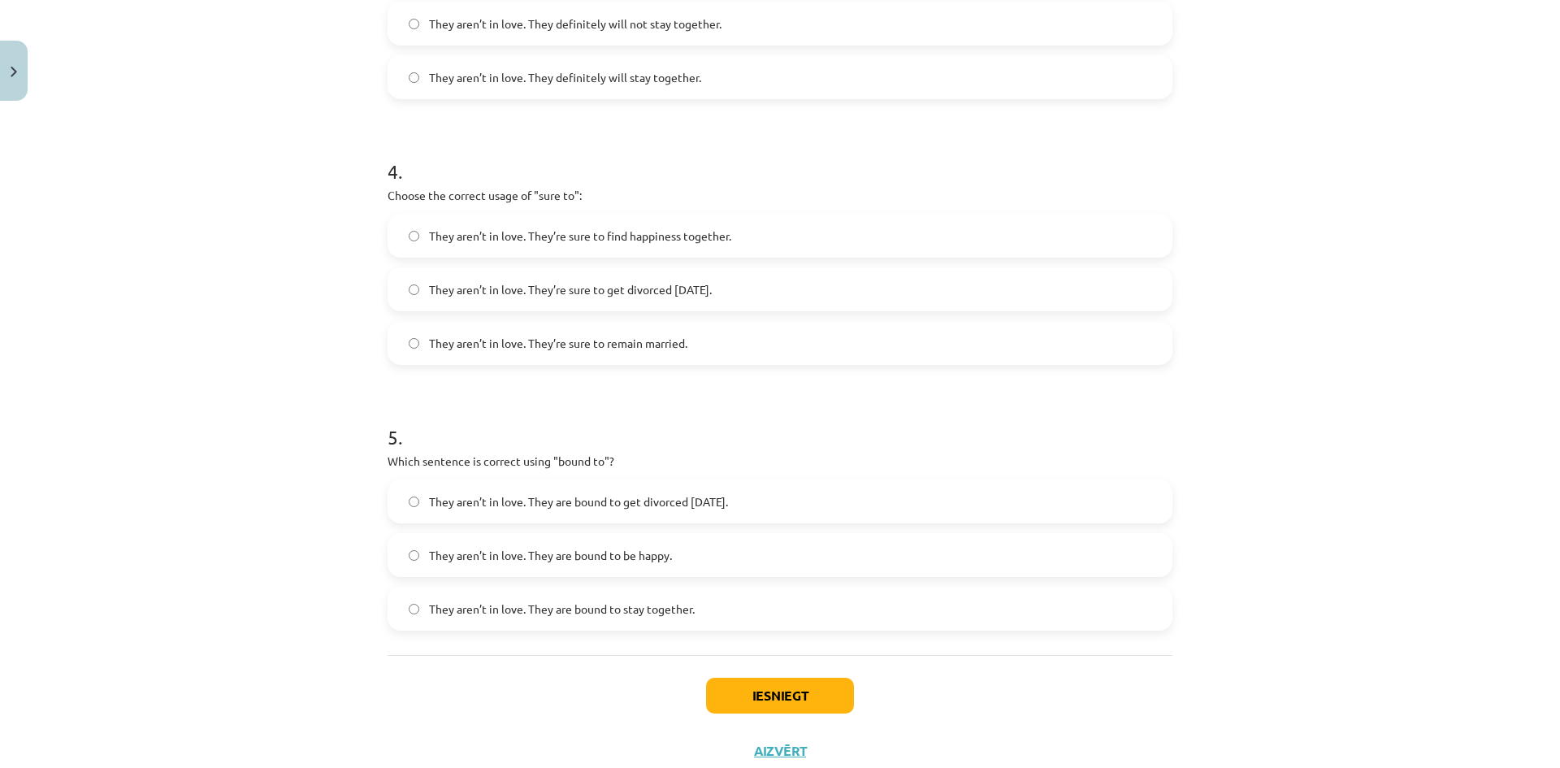
scroll to position [1067, 0]
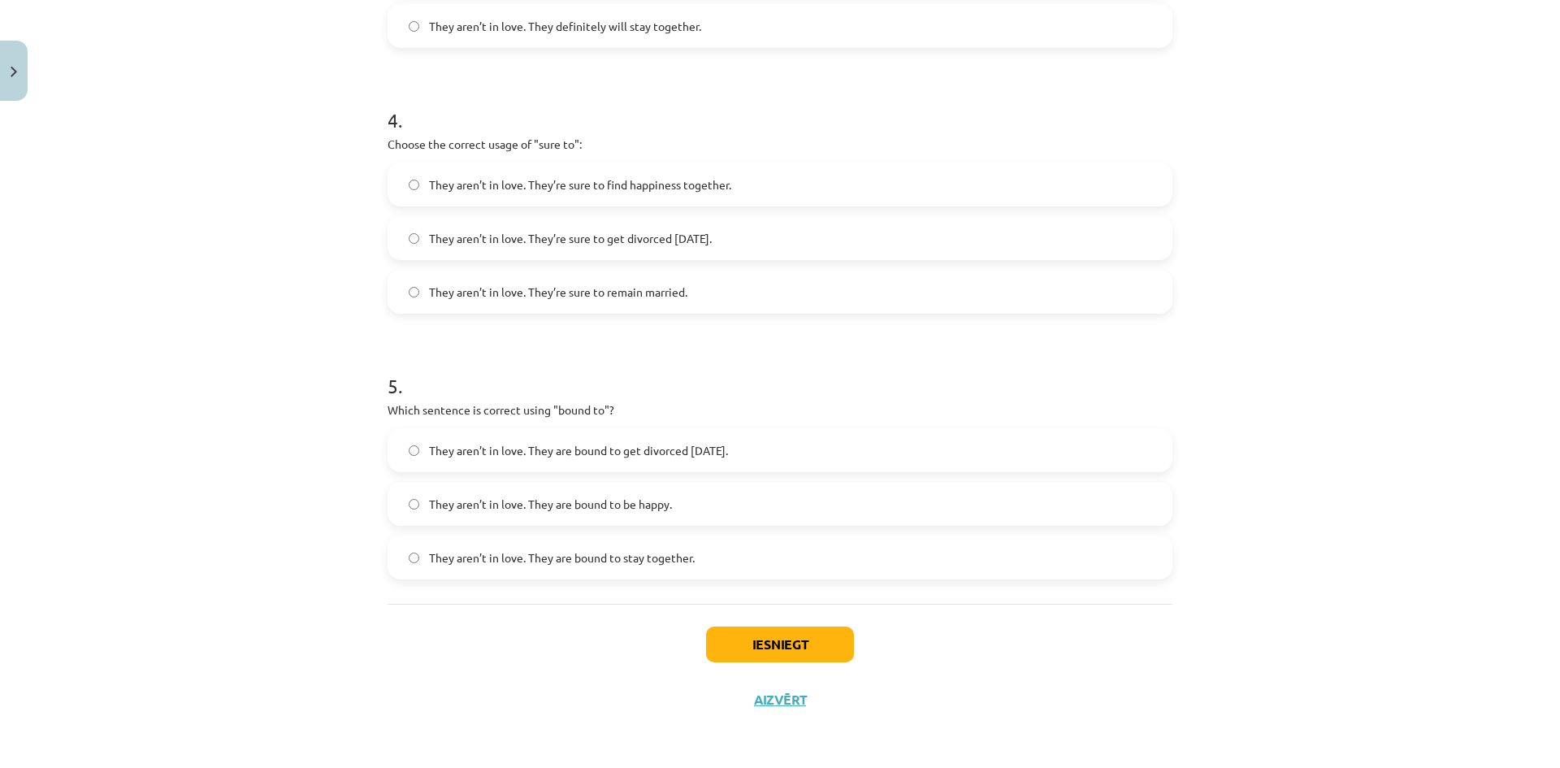
click at [710, 462] on label "They aren’t in love. They are bound to get divorced within six months." at bounding box center [779, 450] width 781 height 41
click at [729, 644] on button "Iesniegt" at bounding box center [780, 644] width 148 height 36
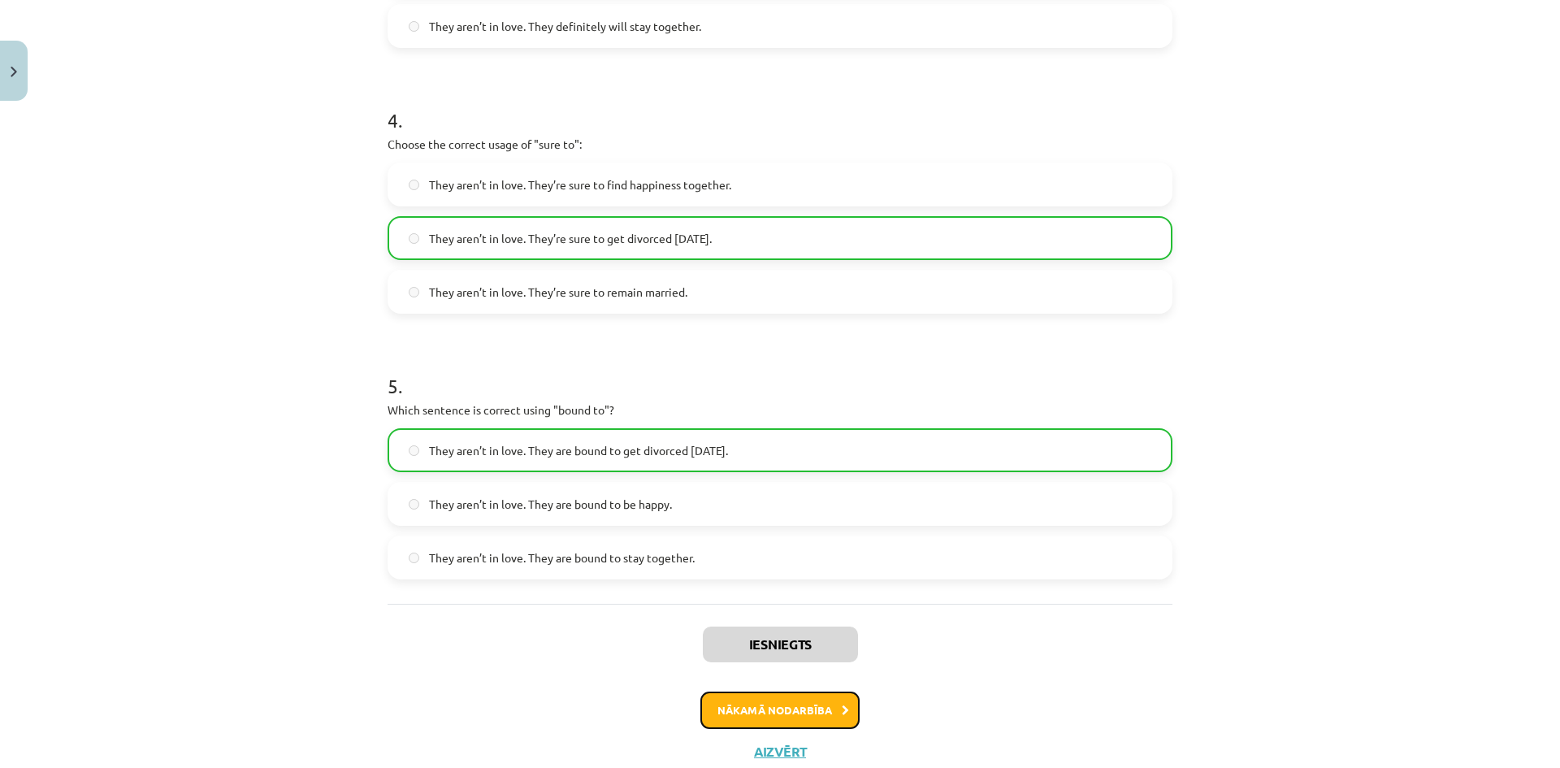
click at [733, 704] on button "Nākamā nodarbība" at bounding box center [779, 709] width 159 height 37
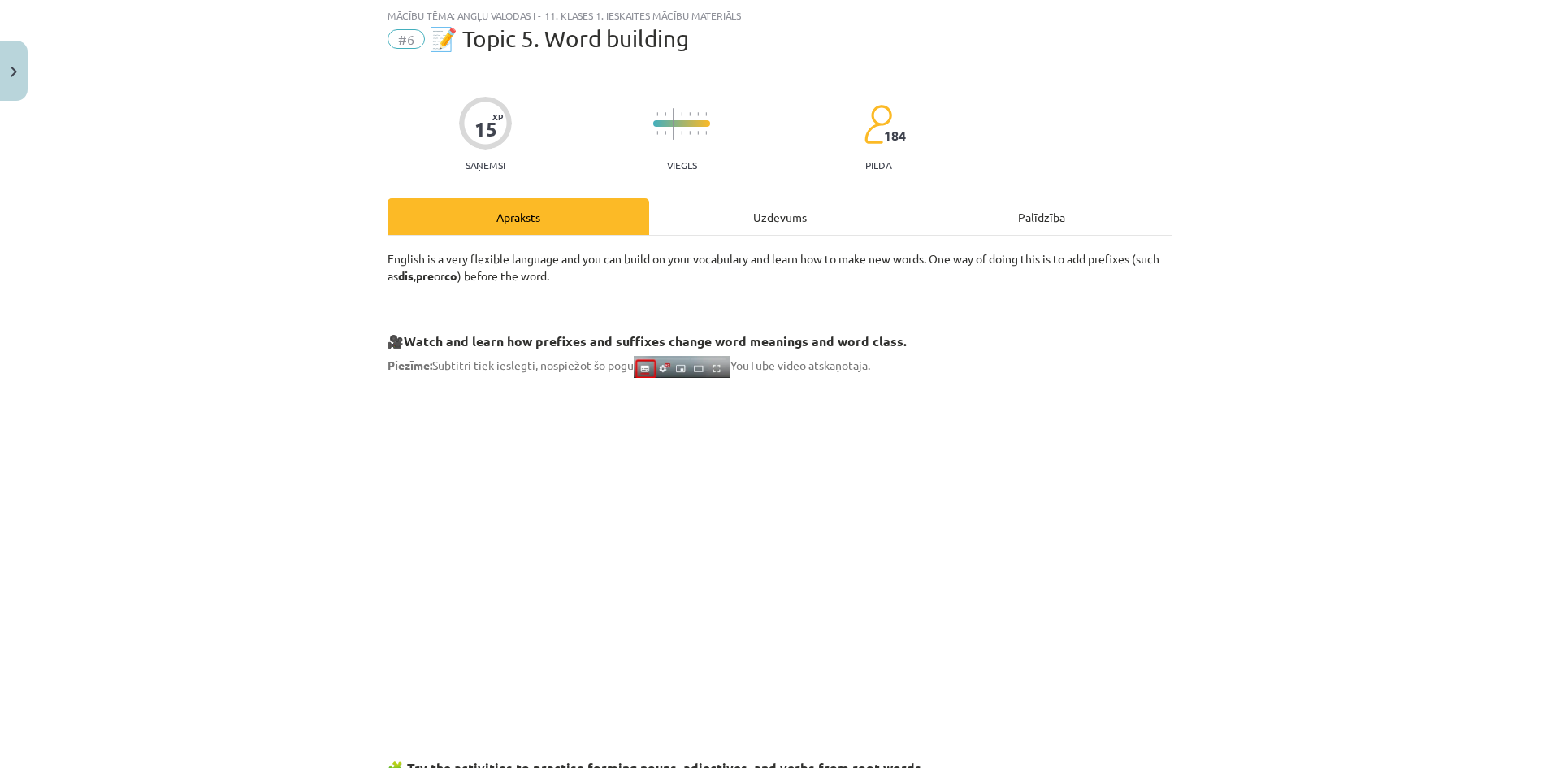
click at [741, 229] on div "Uzdevums" at bounding box center [780, 216] width 262 height 37
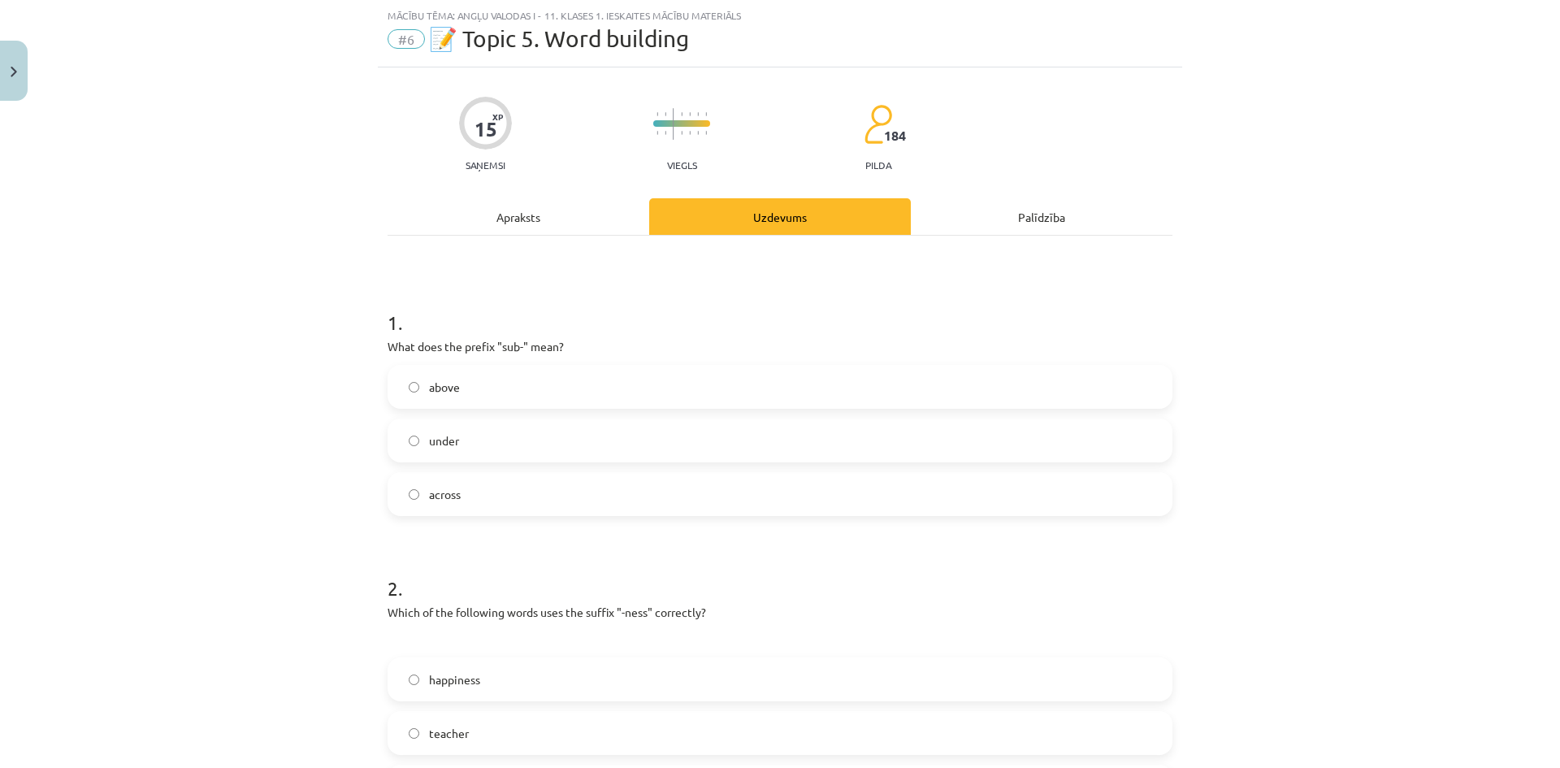
click at [611, 381] on label "above" at bounding box center [779, 386] width 781 height 41
click at [584, 409] on div "above under across" at bounding box center [779, 440] width 785 height 151
click at [583, 424] on label "under" at bounding box center [779, 440] width 781 height 41
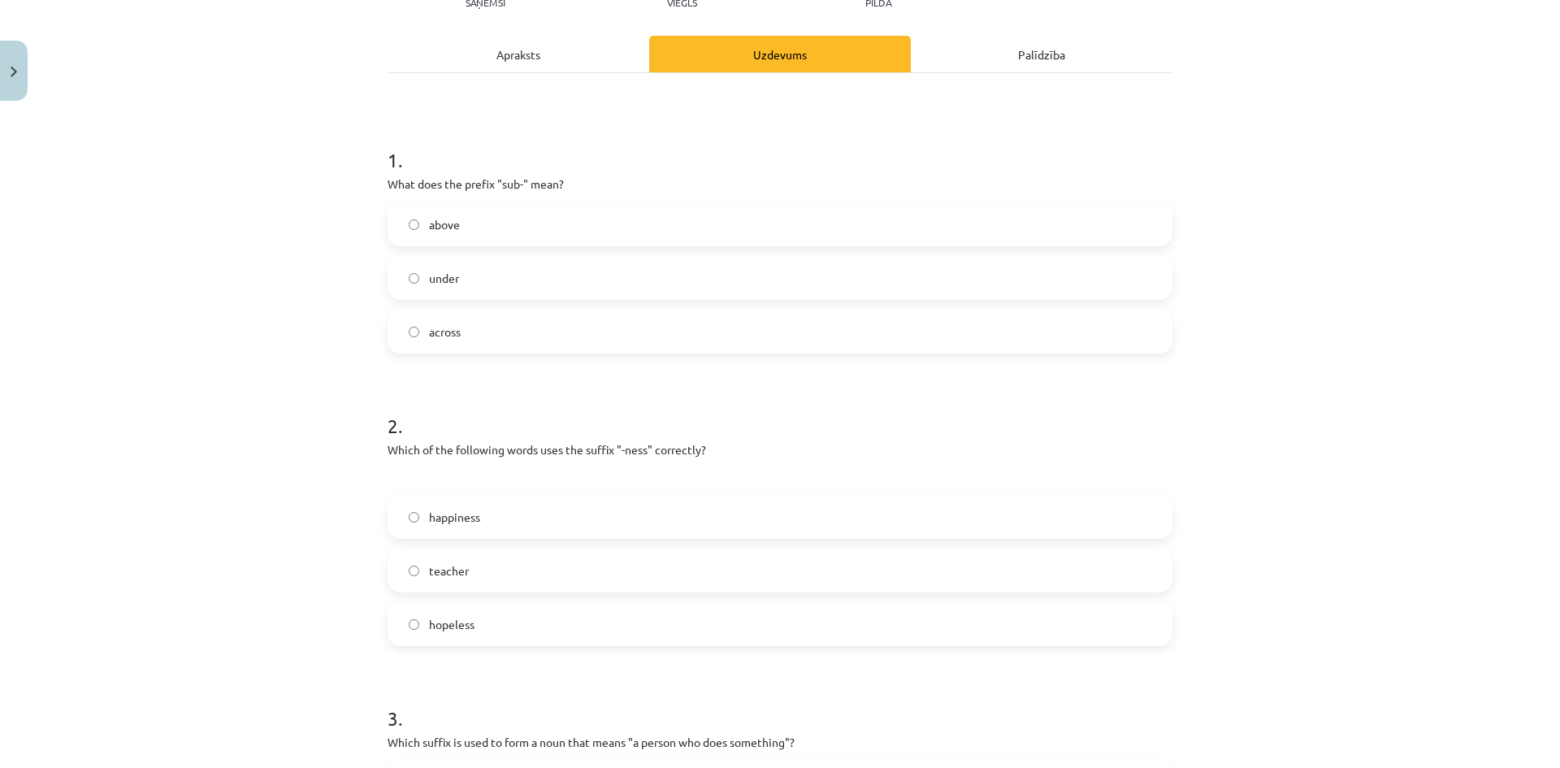
click at [552, 511] on label "happiness" at bounding box center [779, 516] width 781 height 41
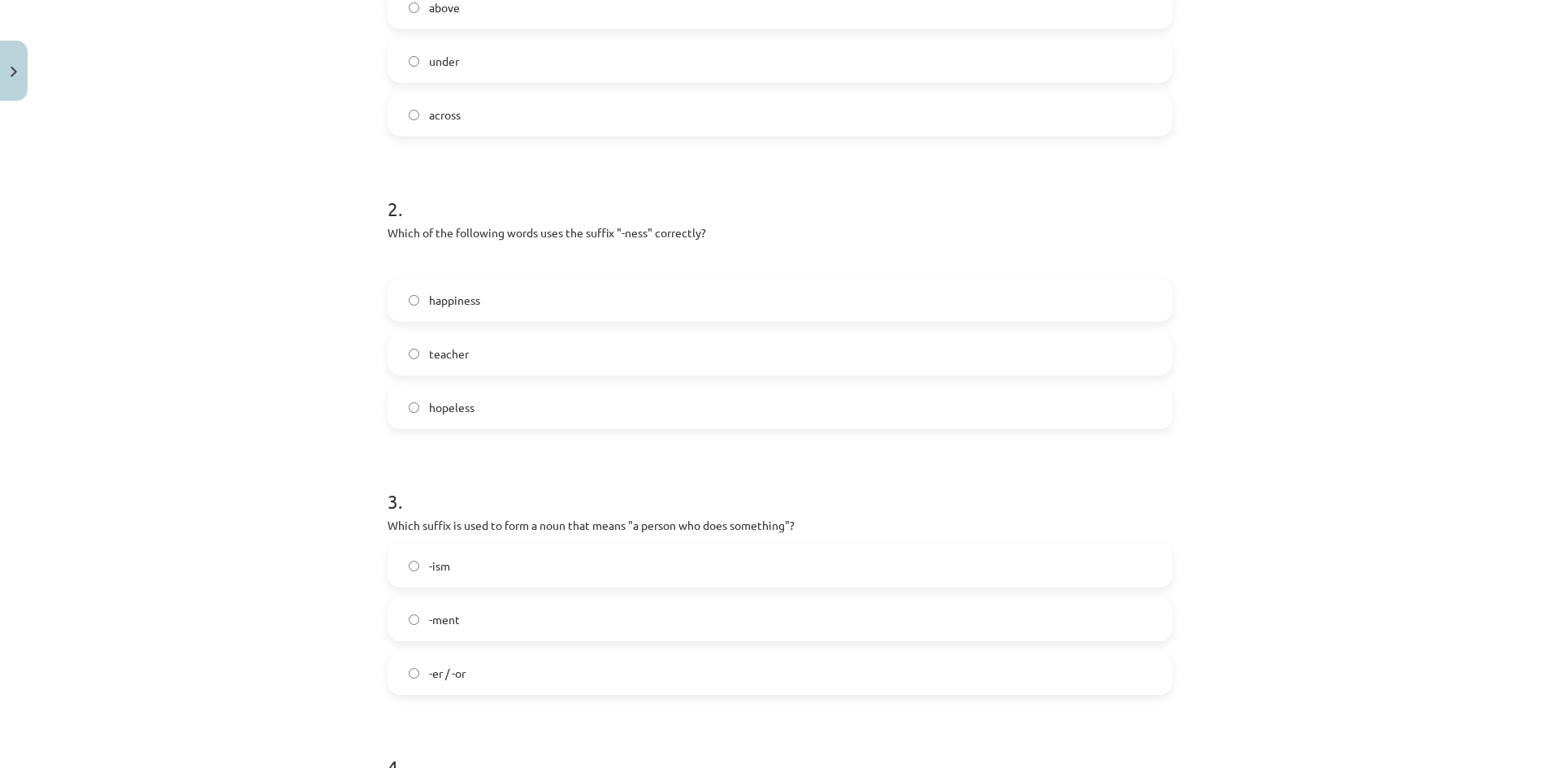
scroll to position [474, 0]
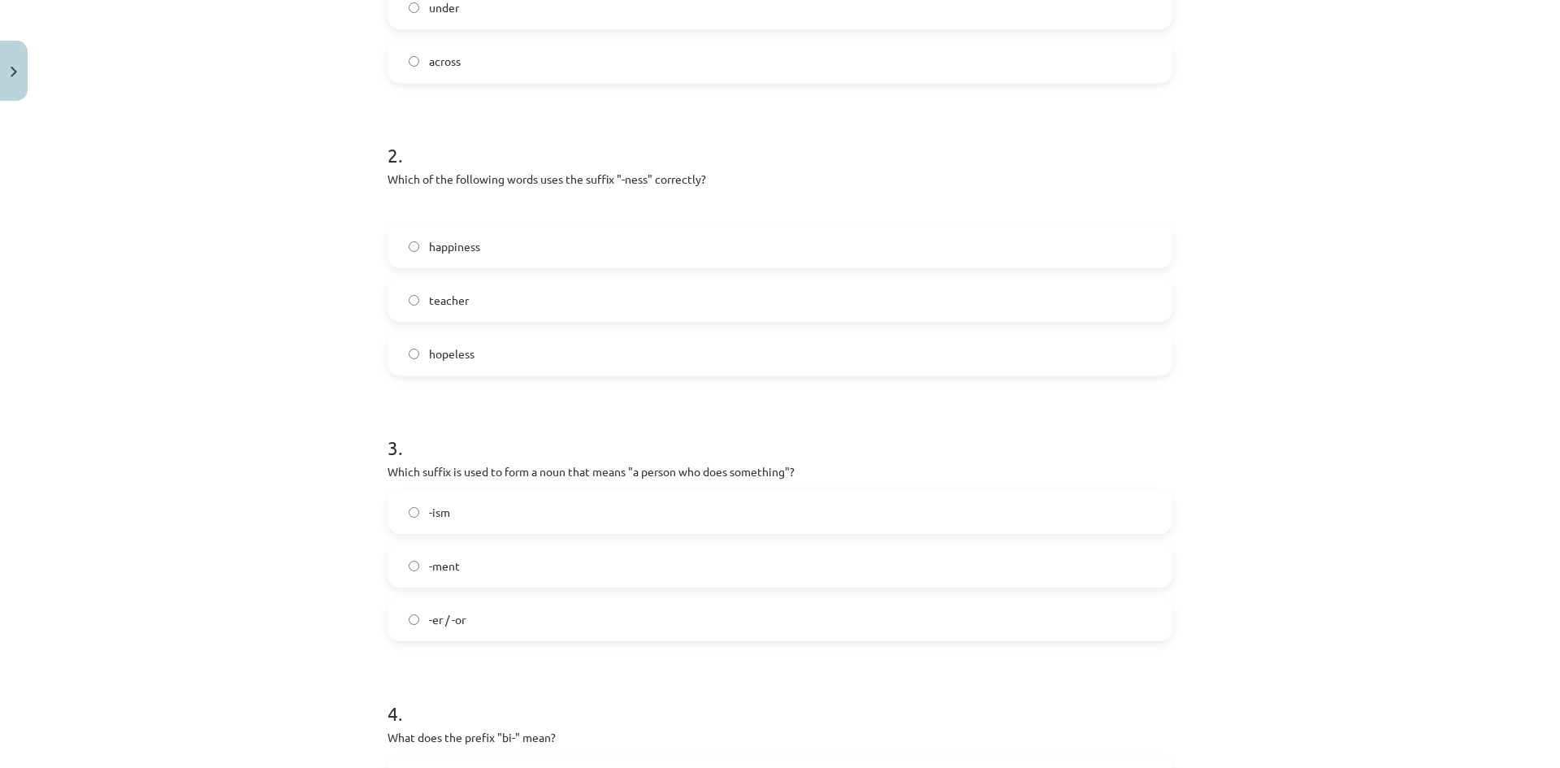
click at [634, 363] on label "hopeless" at bounding box center [779, 353] width 781 height 41
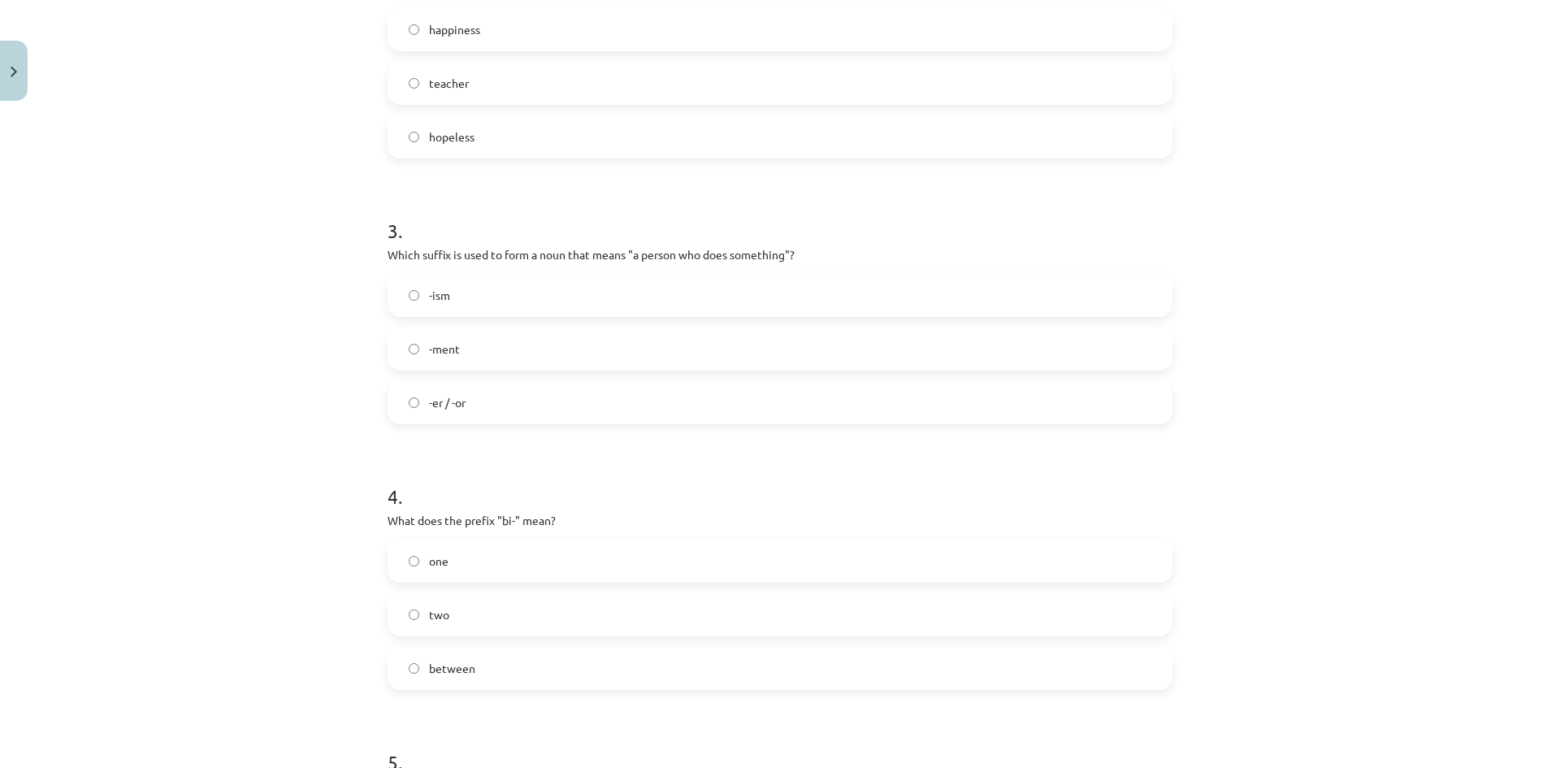
click at [572, 389] on label "-er / -or" at bounding box center [779, 402] width 781 height 41
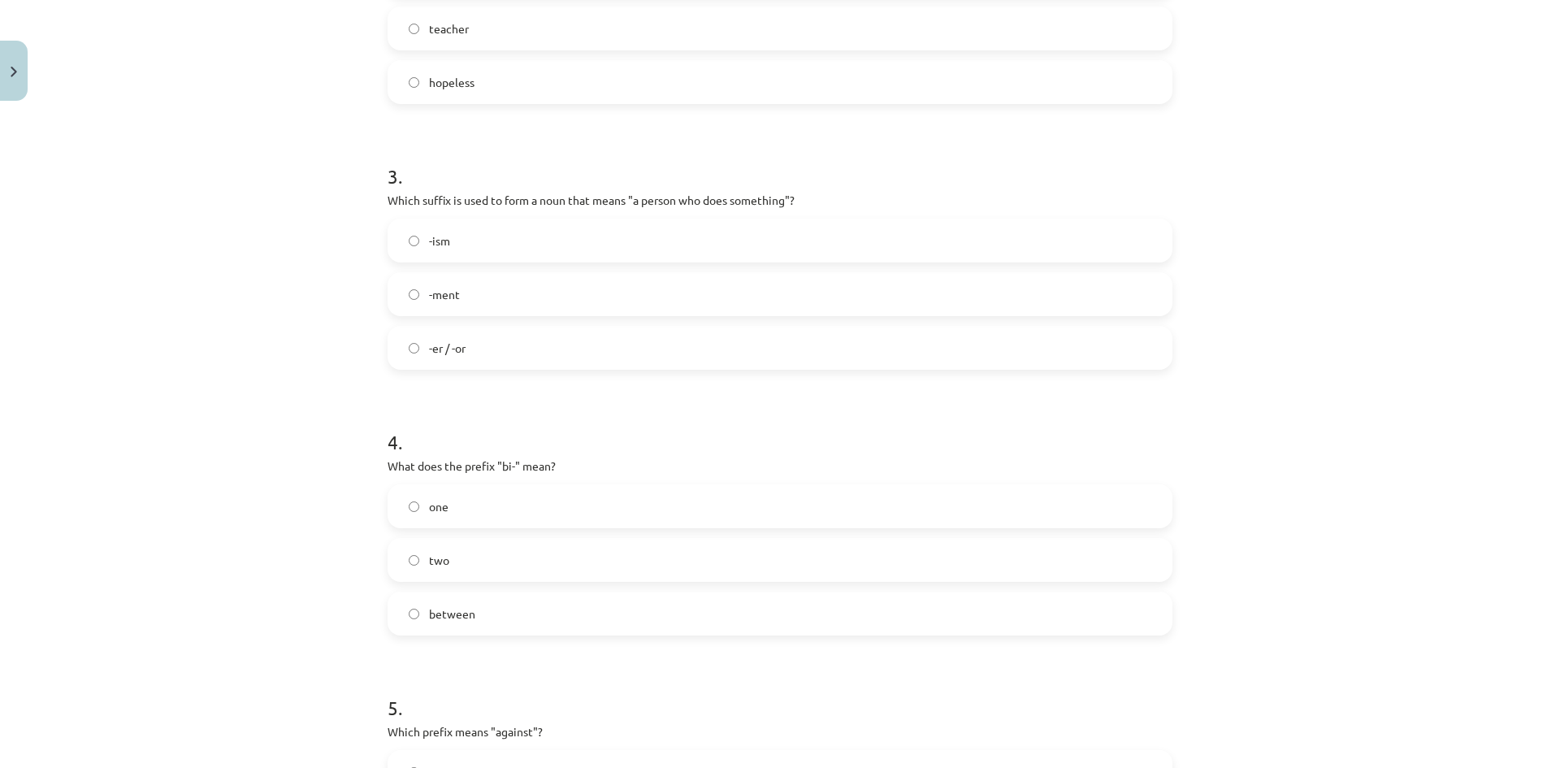
scroll to position [853, 0]
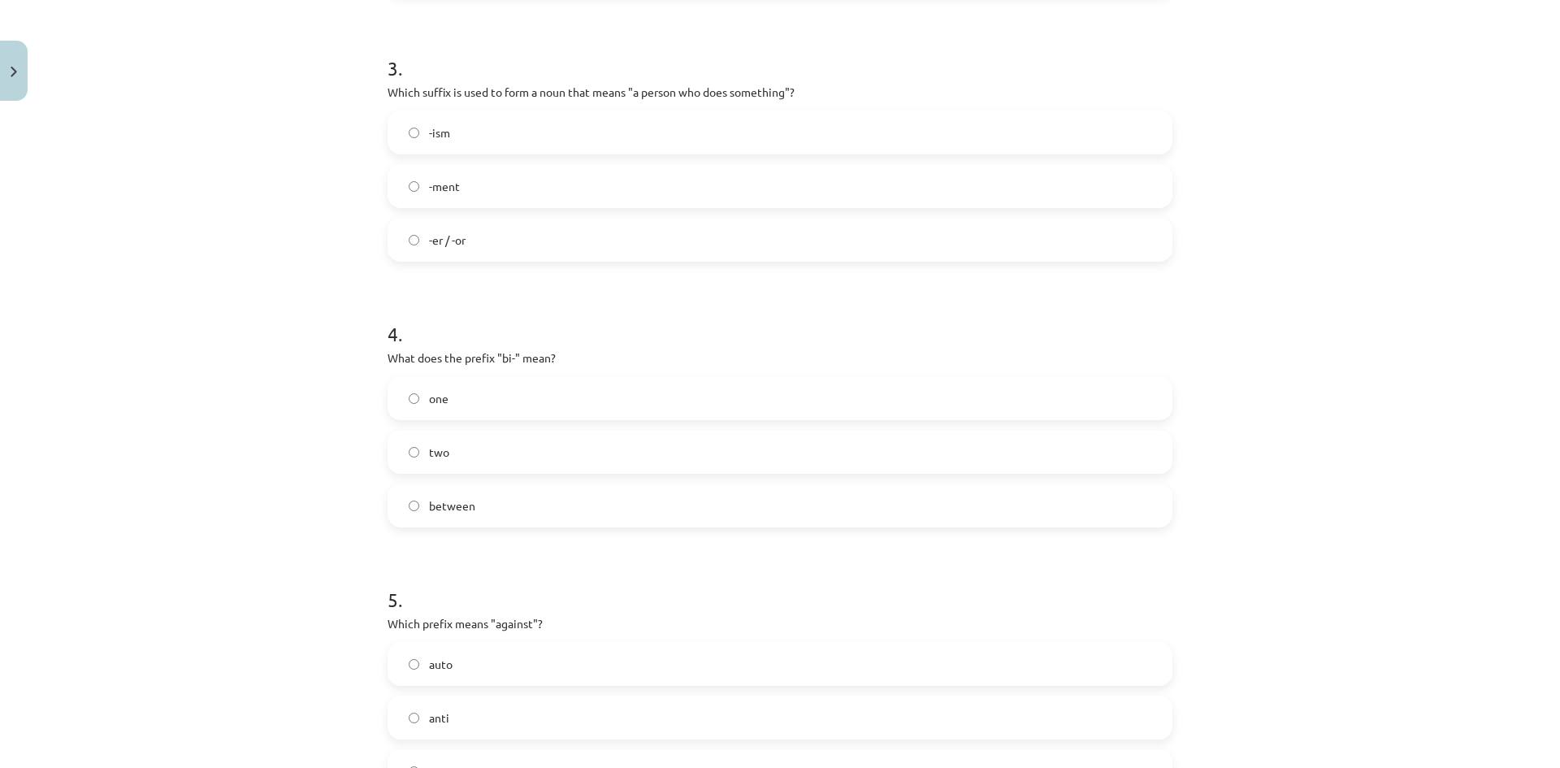
click at [565, 459] on label "two" at bounding box center [779, 451] width 781 height 41
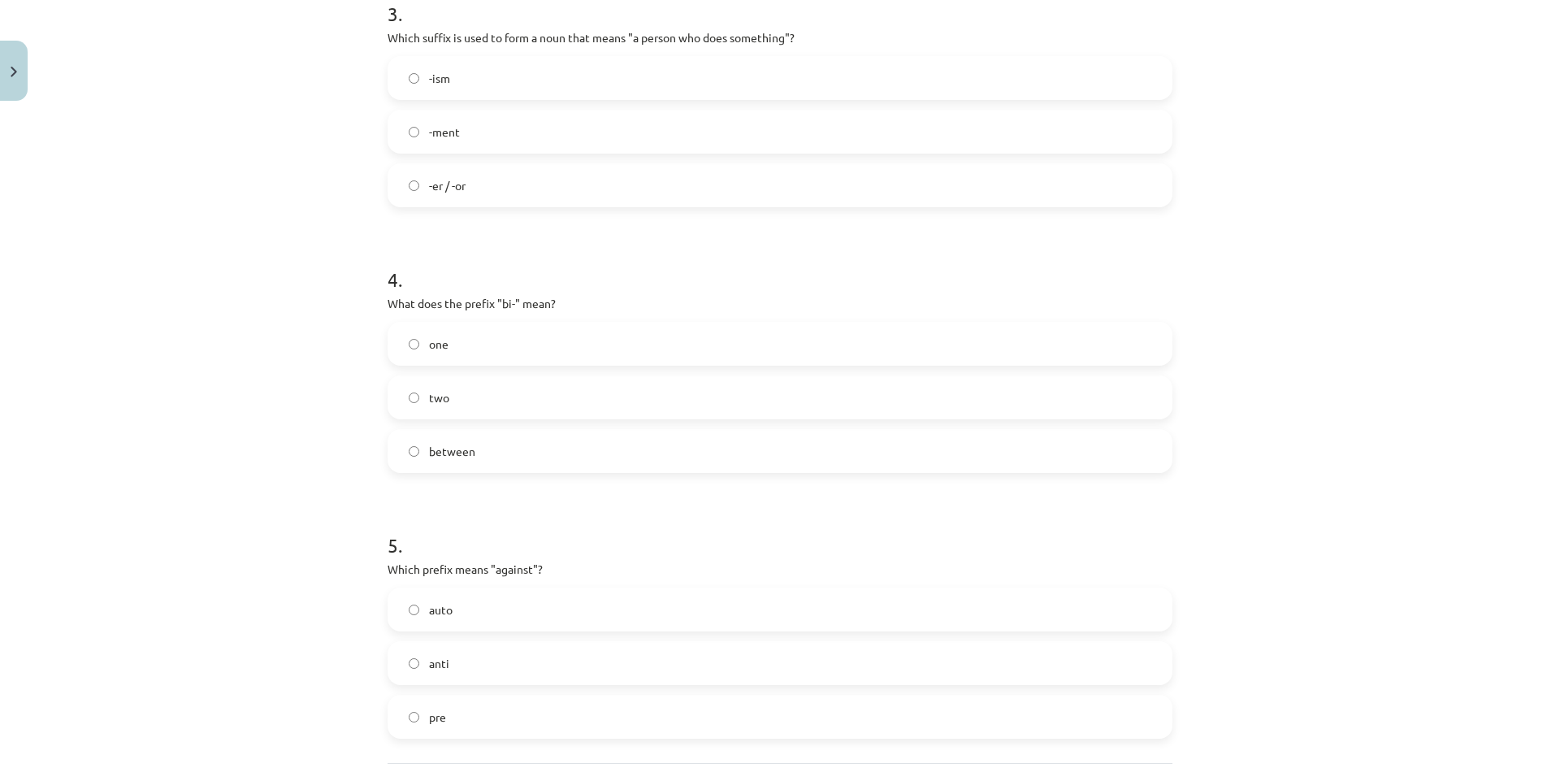
scroll to position [1067, 0]
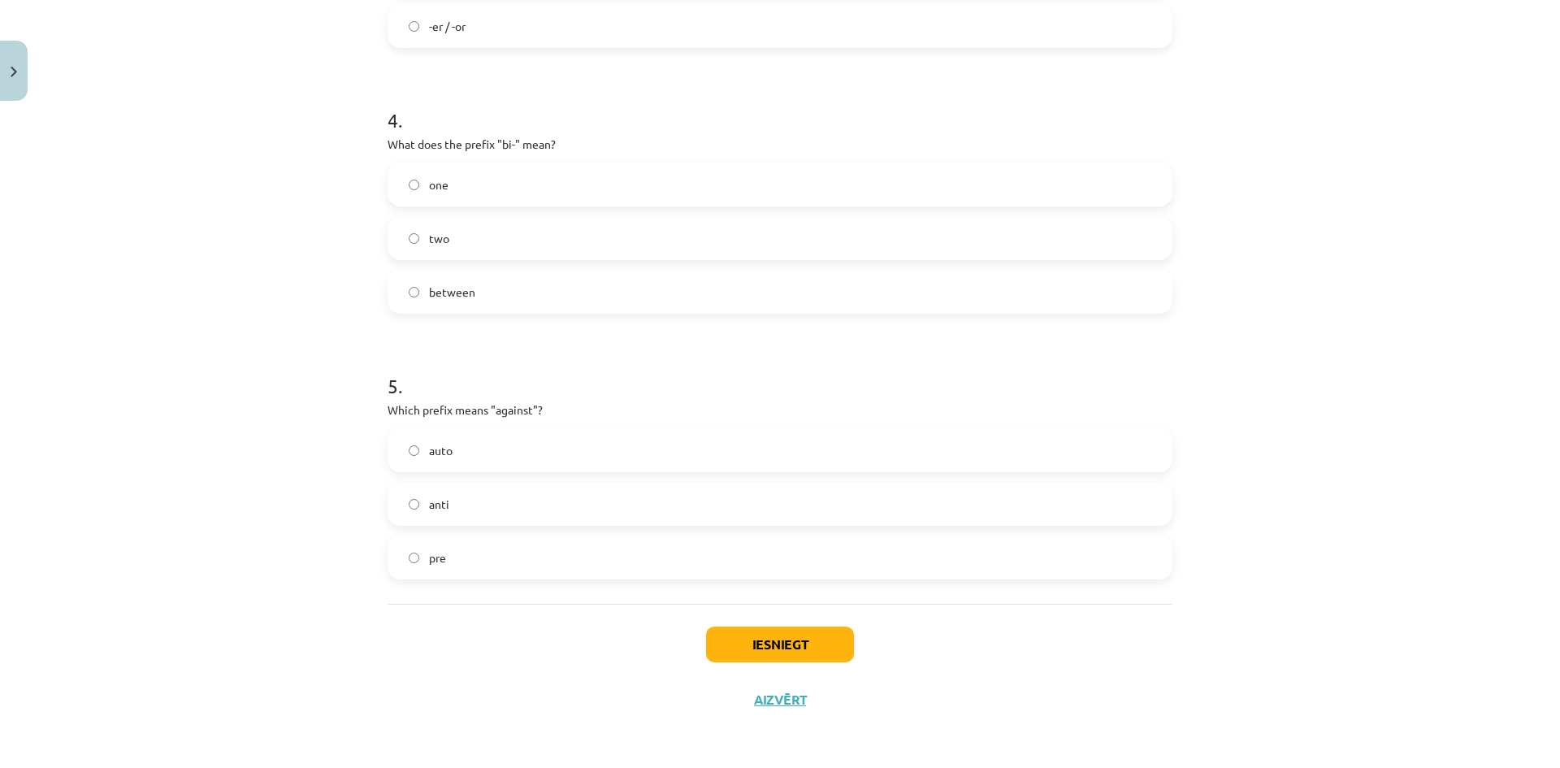
click at [567, 502] on label "anti" at bounding box center [779, 503] width 781 height 41
click at [719, 630] on button "Iesniegt" at bounding box center [780, 644] width 148 height 36
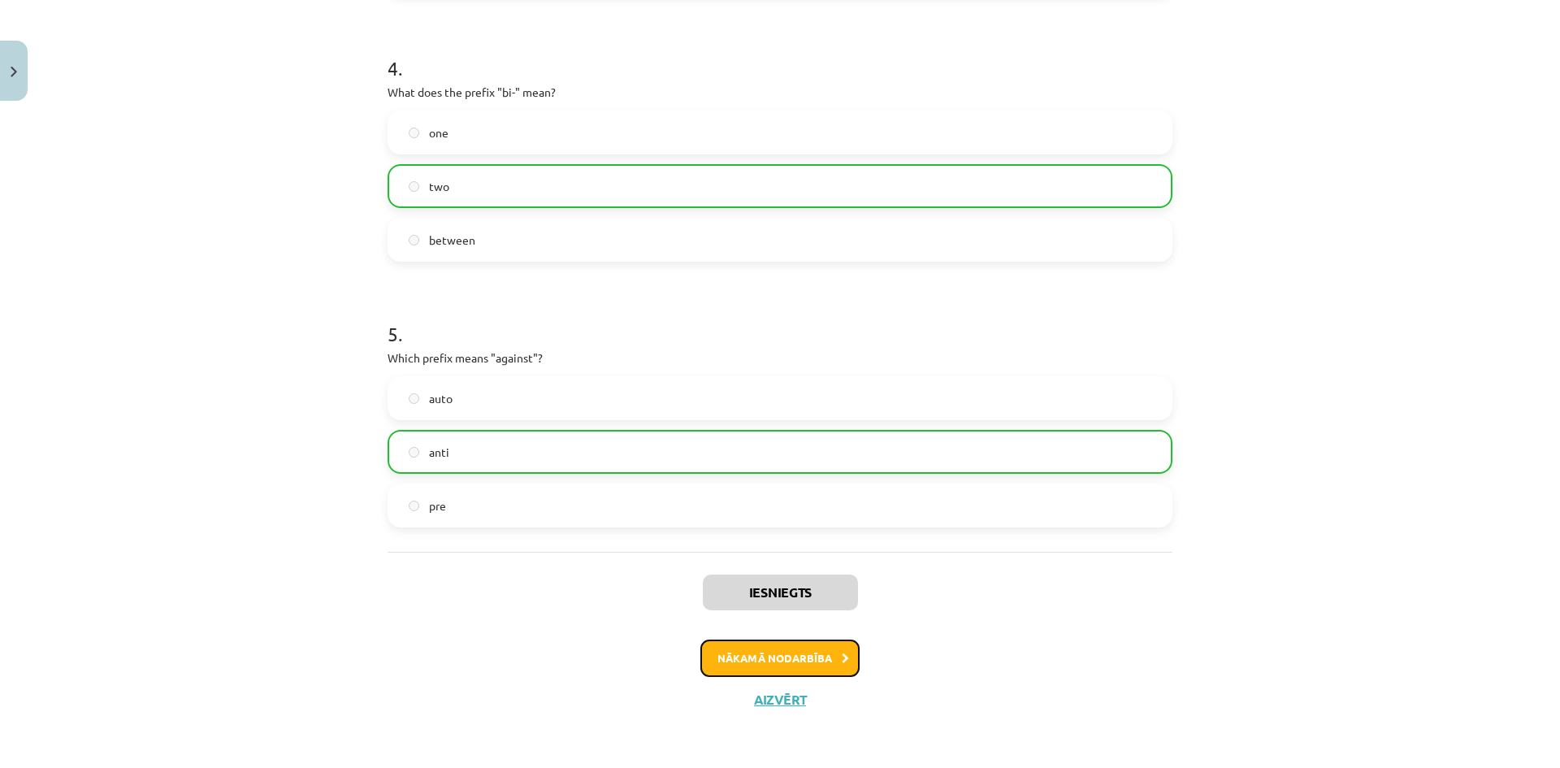
click at [718, 659] on button "Nākamā nodarbība" at bounding box center [779, 657] width 159 height 37
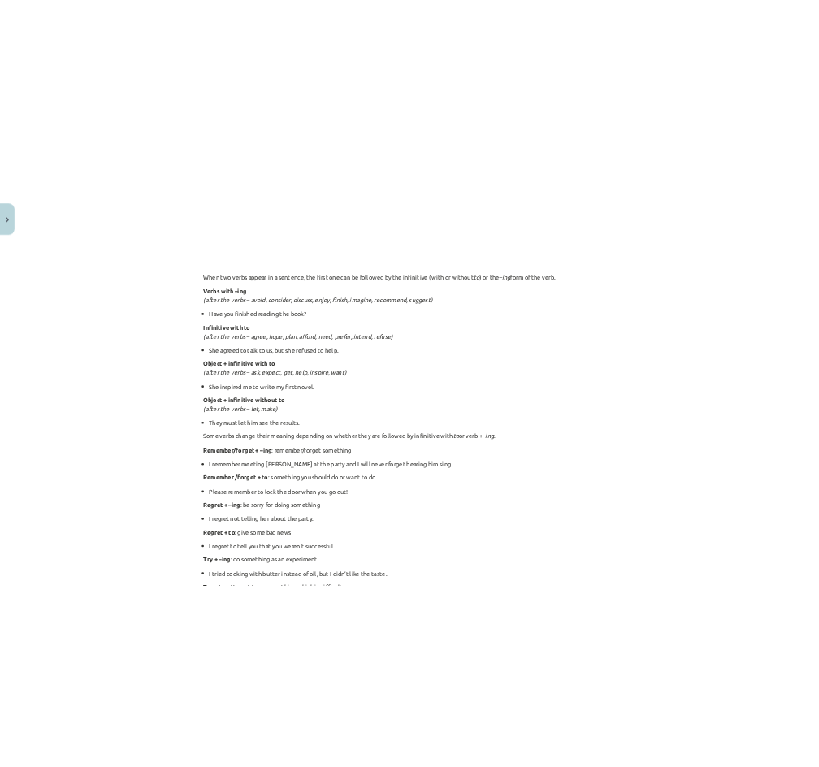
scroll to position [41, 0]
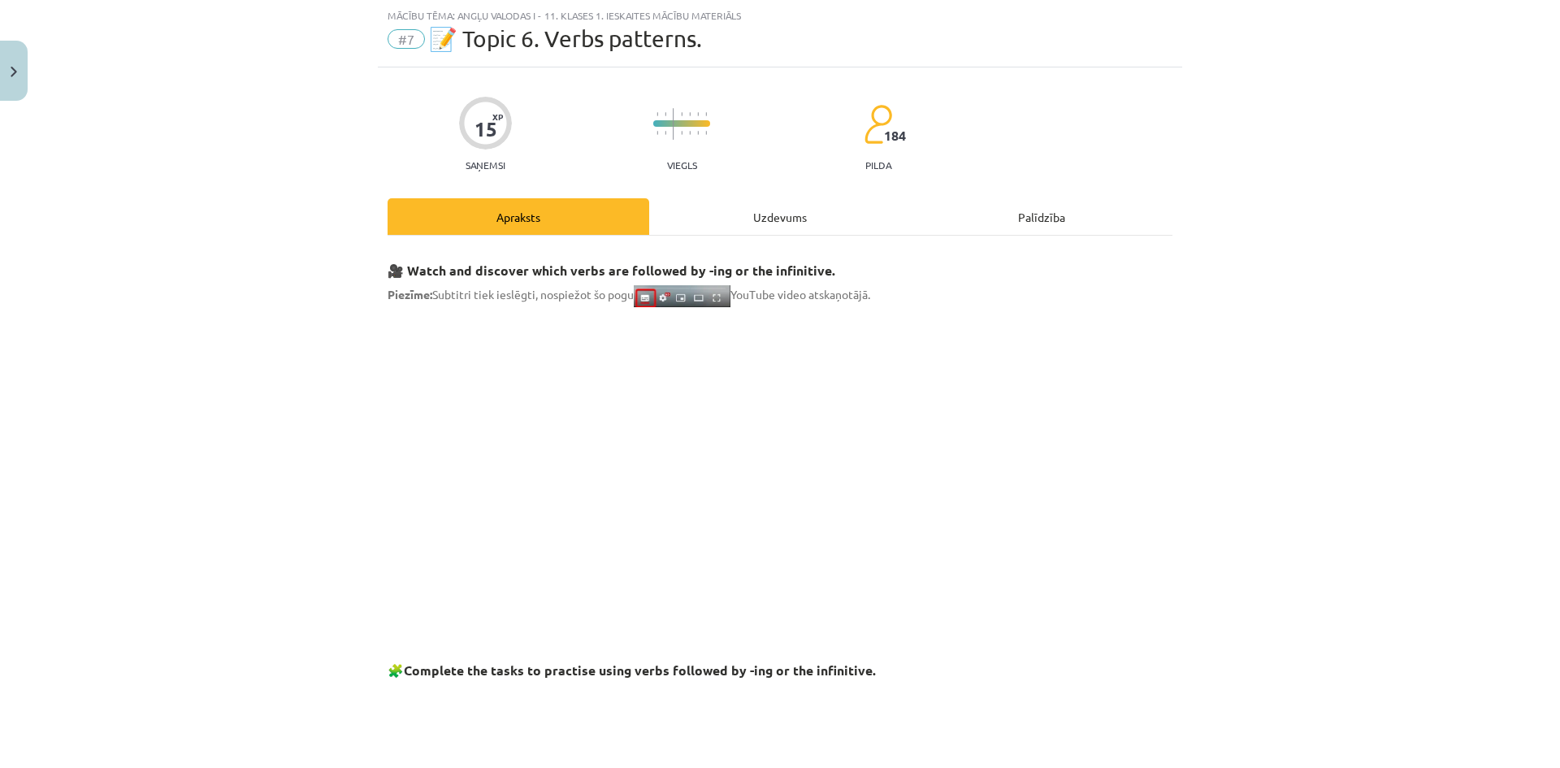
click at [738, 225] on div "Uzdevums" at bounding box center [780, 216] width 262 height 37
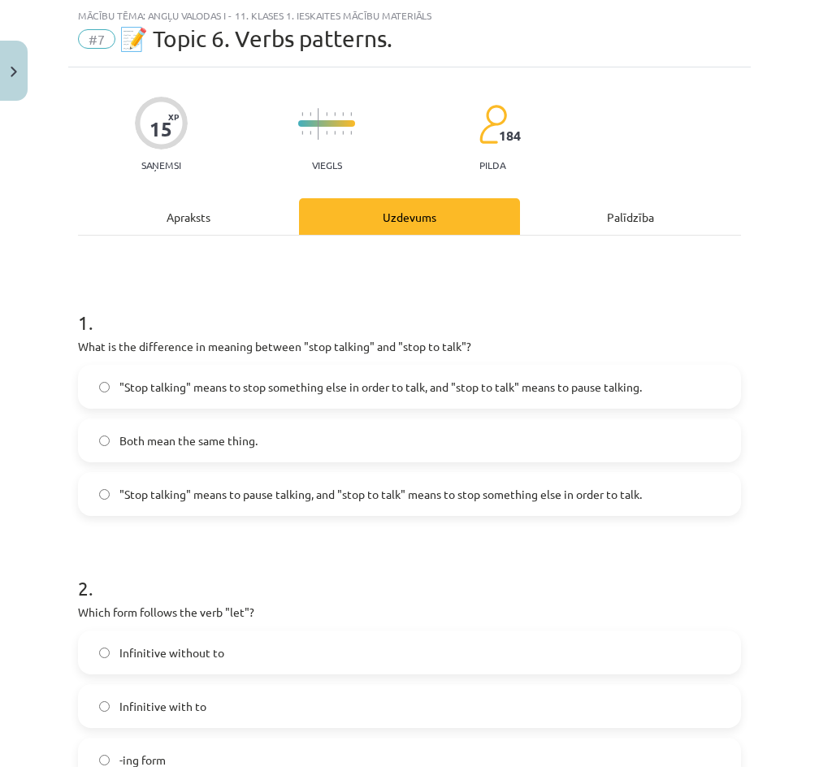
click at [354, 496] on span ""Stop talking" means to pause talking, and "stop to talk" means to stop somethi…" at bounding box center [380, 494] width 522 height 17
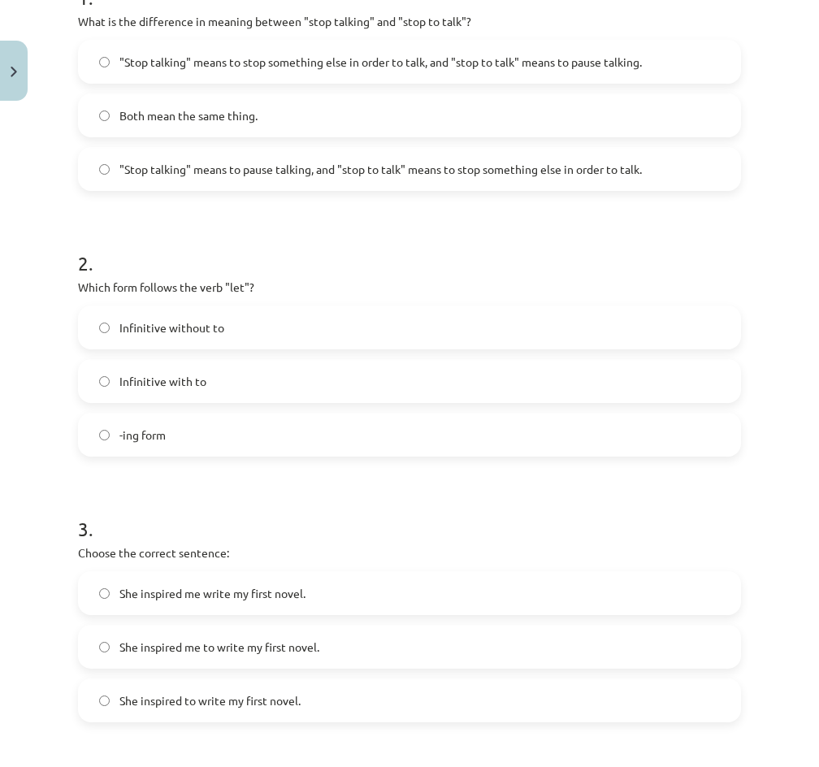
click at [318, 335] on label "Infinitive without to" at bounding box center [410, 327] width 660 height 41
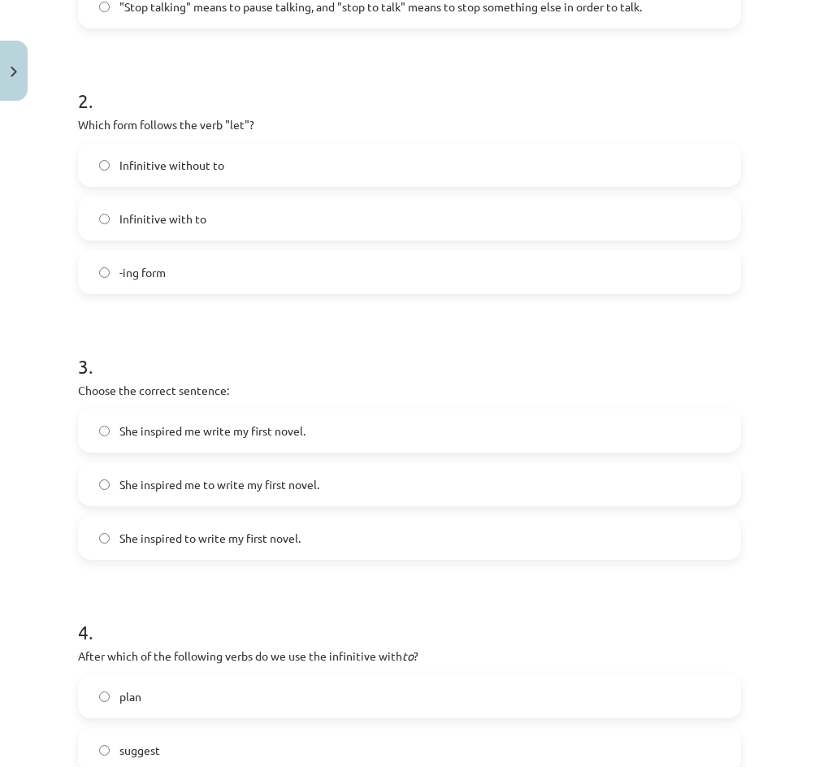
scroll to position [582, 0]
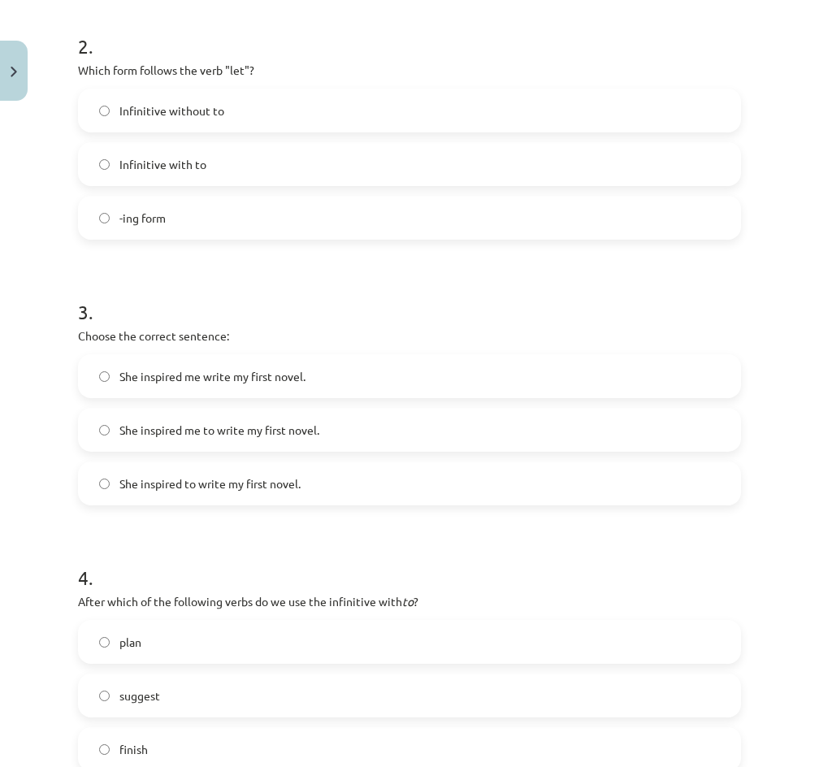
click at [328, 432] on label "She inspired me to write my first novel." at bounding box center [410, 429] width 660 height 41
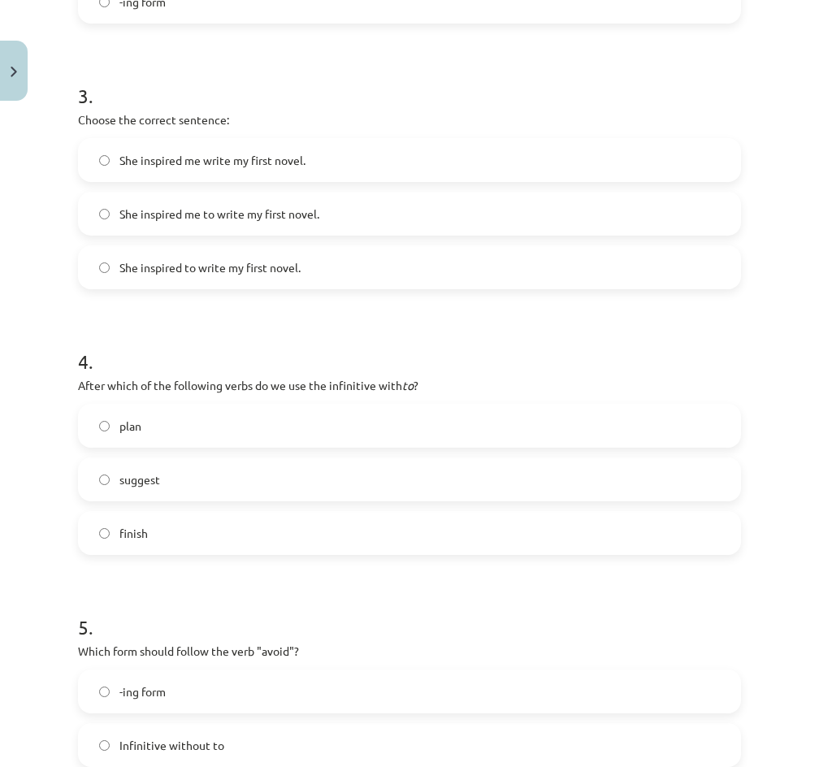
scroll to position [853, 0]
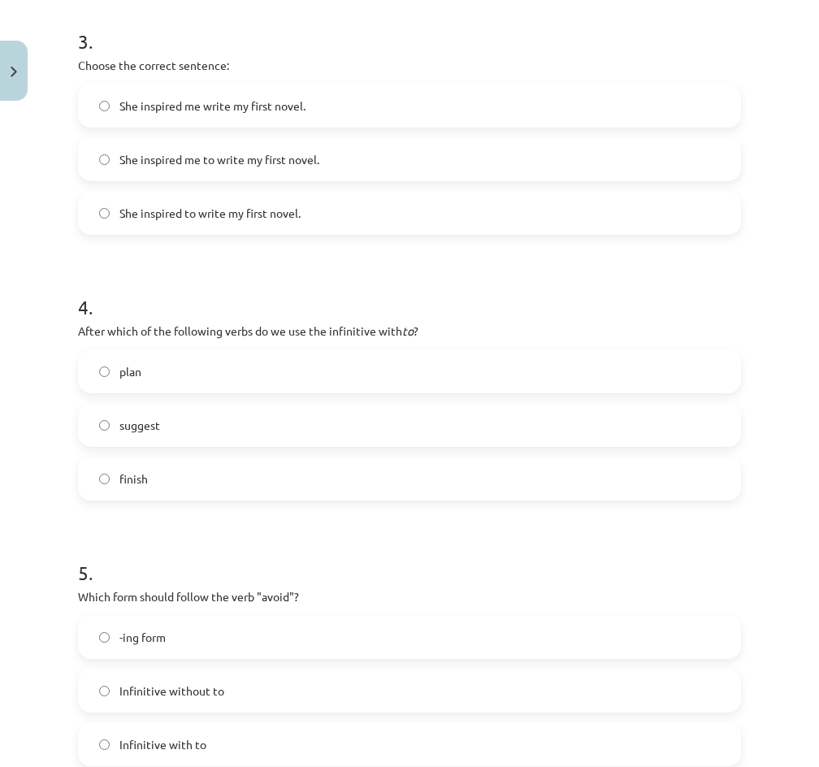
click at [355, 424] on label "suggest" at bounding box center [410, 425] width 660 height 41
click at [350, 481] on label "finish" at bounding box center [410, 478] width 660 height 41
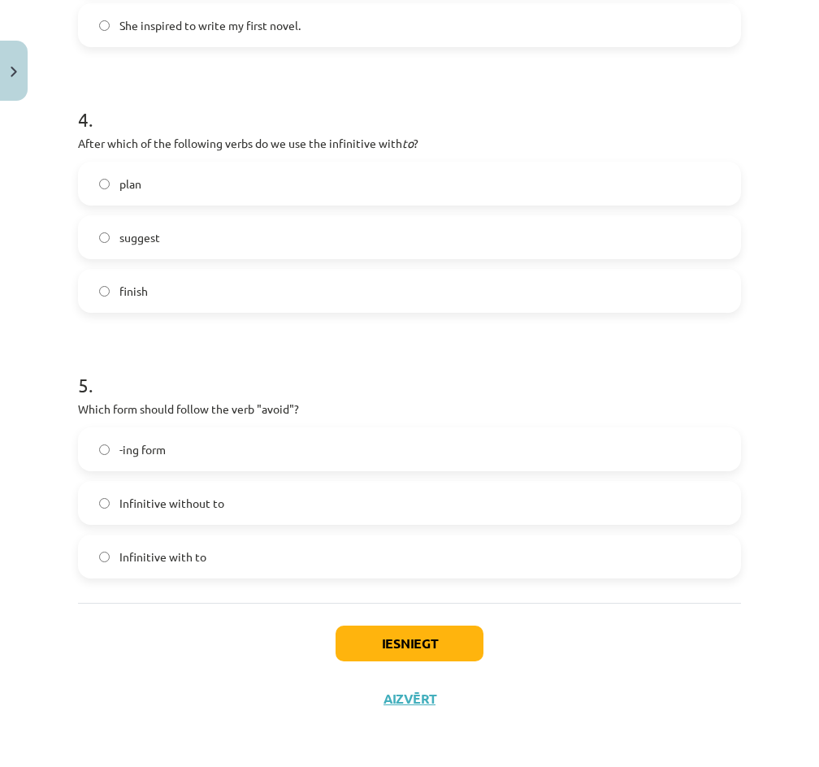
click at [346, 506] on label "Infinitive without to" at bounding box center [410, 502] width 660 height 41
click at [348, 560] on label "Infinitive with to" at bounding box center [410, 556] width 660 height 41
click at [368, 634] on button "Iesniegt" at bounding box center [409, 643] width 148 height 36
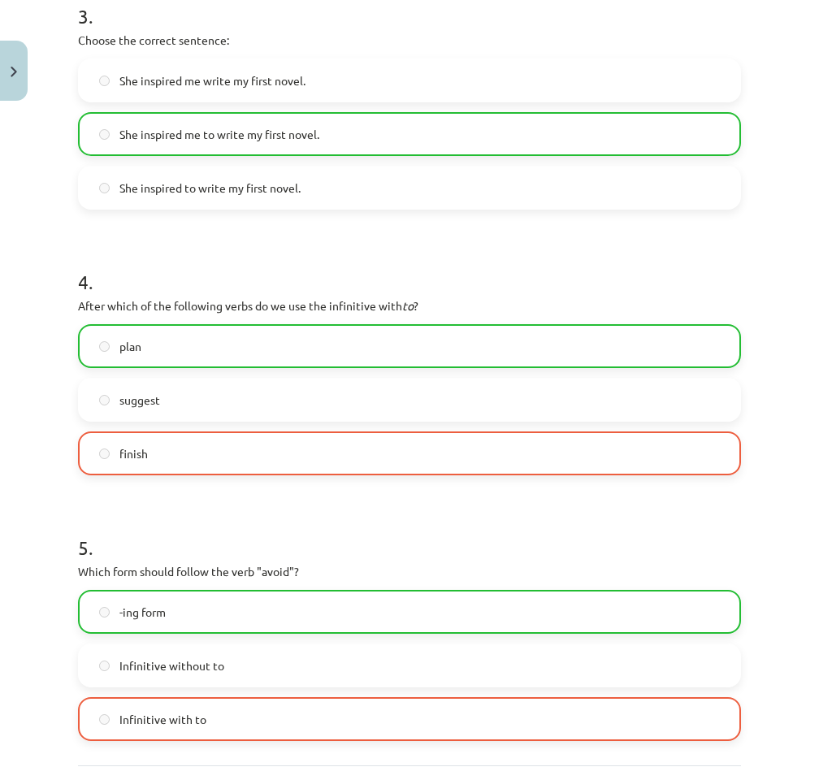
scroll to position [986, 0]
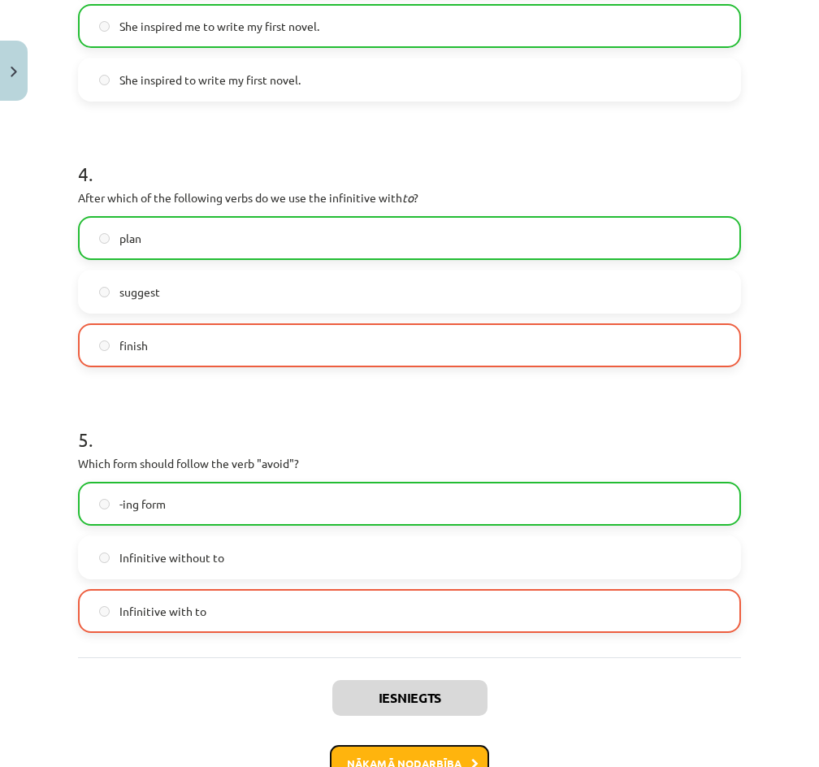
click at [413, 750] on button "Nākamā nodarbība" at bounding box center [409, 763] width 159 height 37
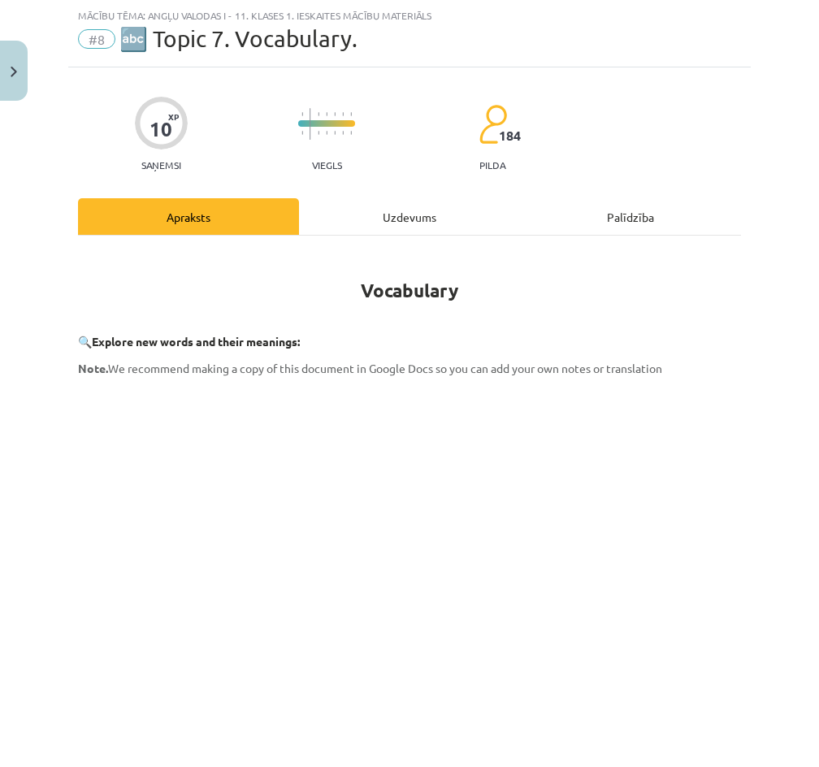
click at [432, 227] on div "Uzdevums" at bounding box center [409, 216] width 221 height 37
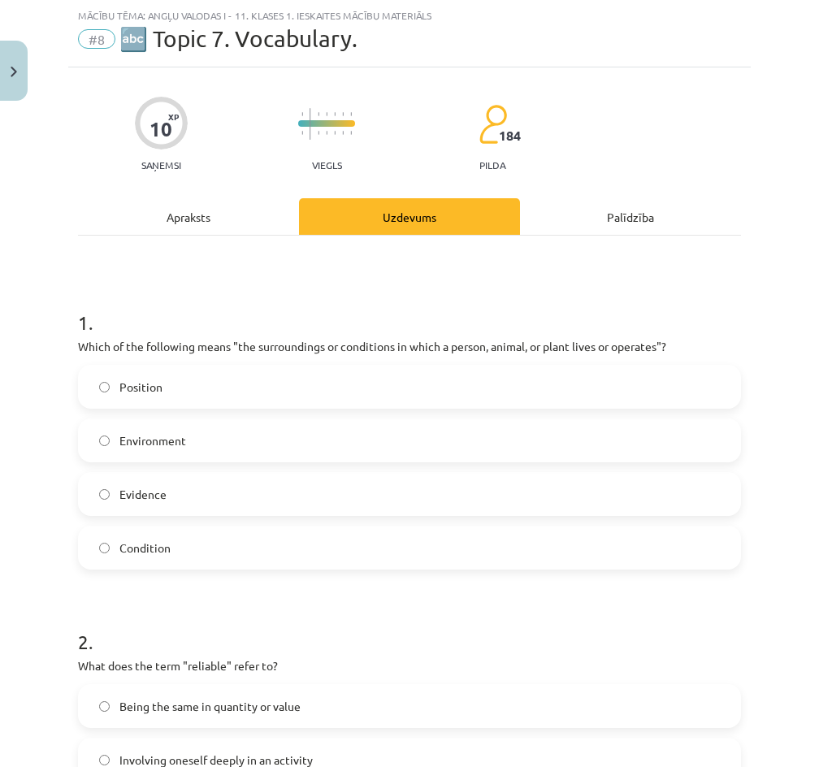
scroll to position [0, 0]
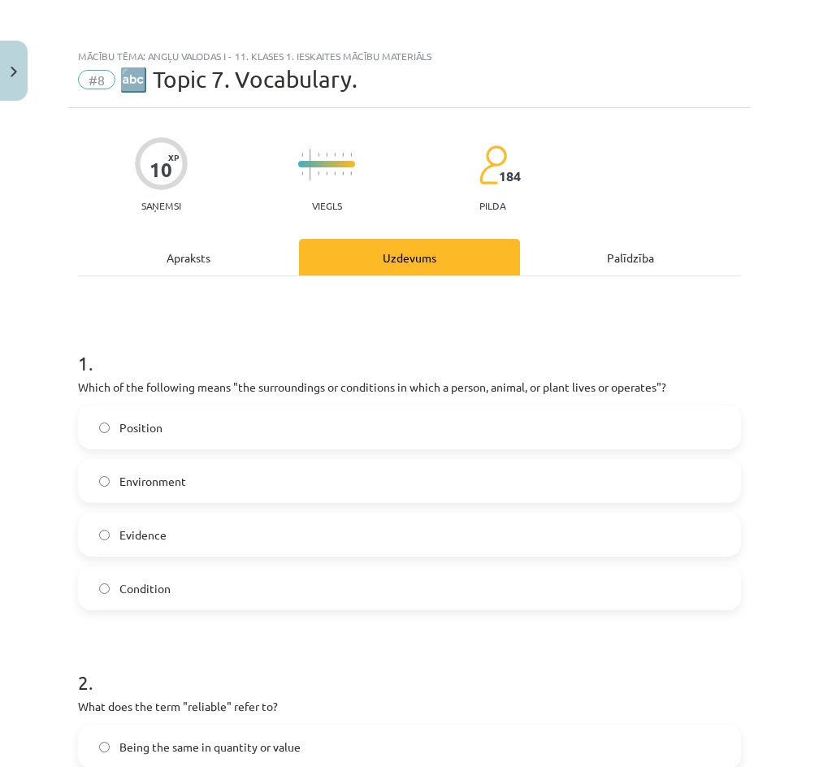
click at [336, 500] on label "Environment" at bounding box center [410, 481] width 660 height 41
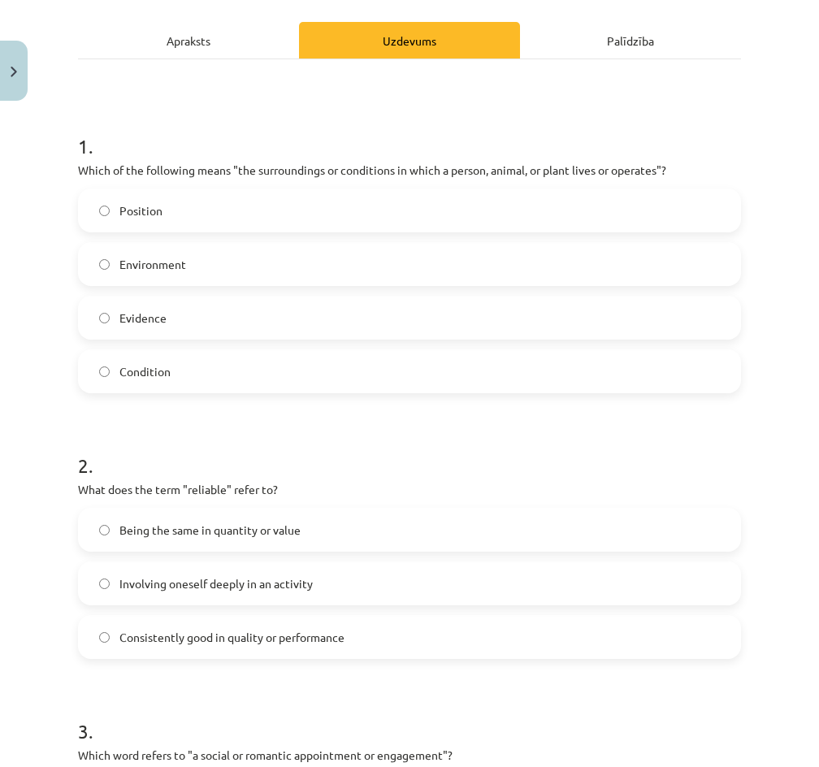
scroll to position [379, 0]
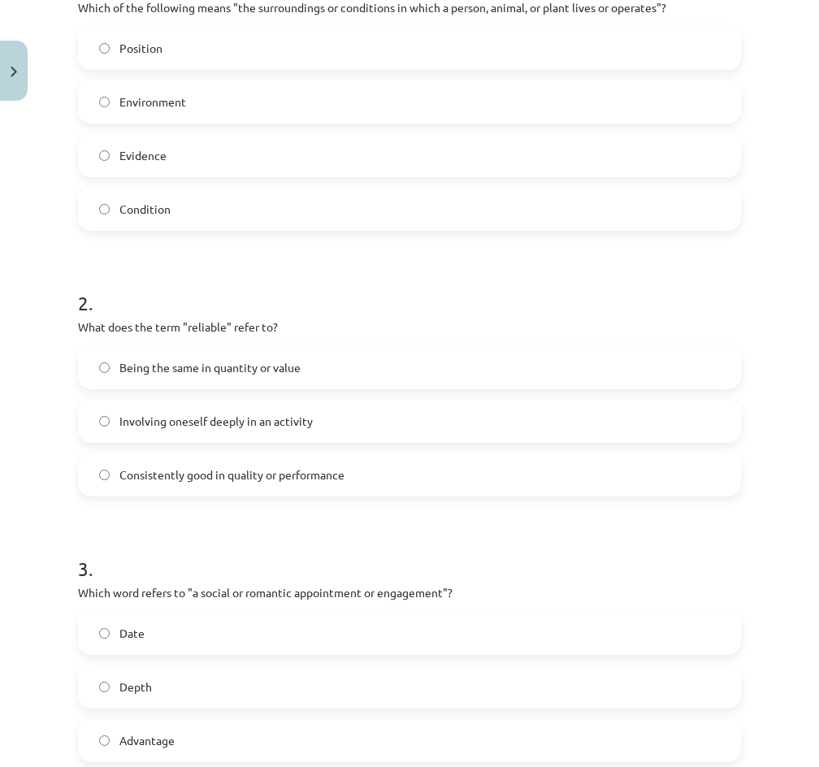
click at [401, 476] on label "Consistently good in quality or performance" at bounding box center [410, 474] width 660 height 41
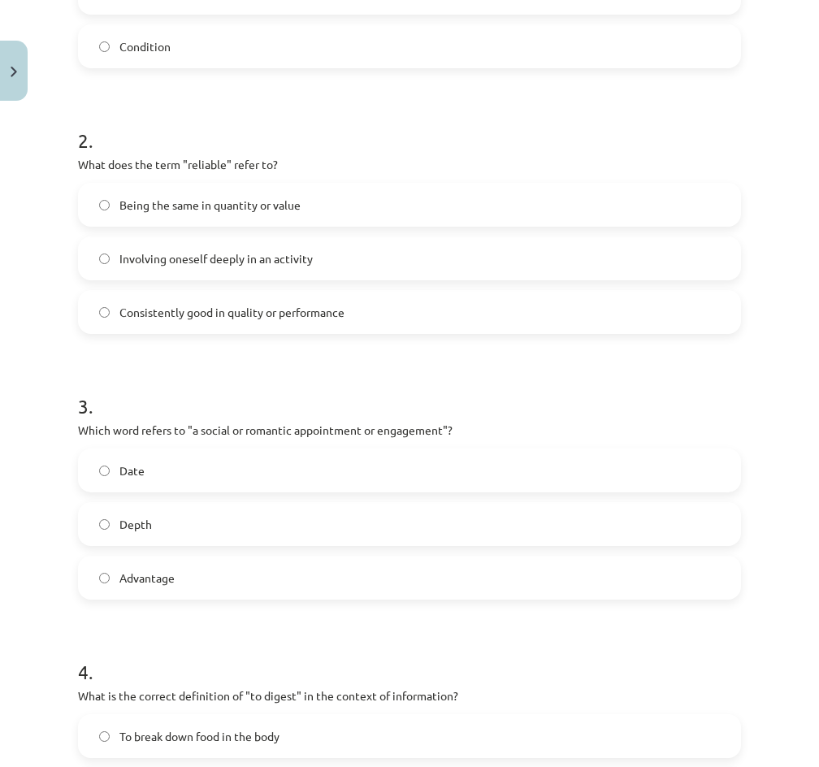
scroll to position [595, 0]
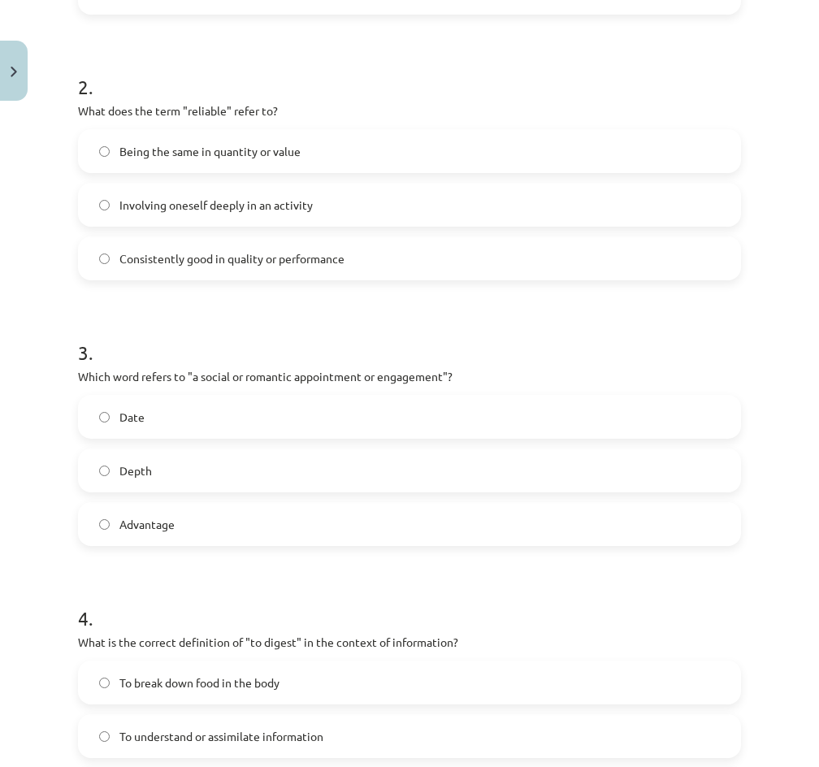
click at [357, 399] on label "Date" at bounding box center [410, 416] width 660 height 41
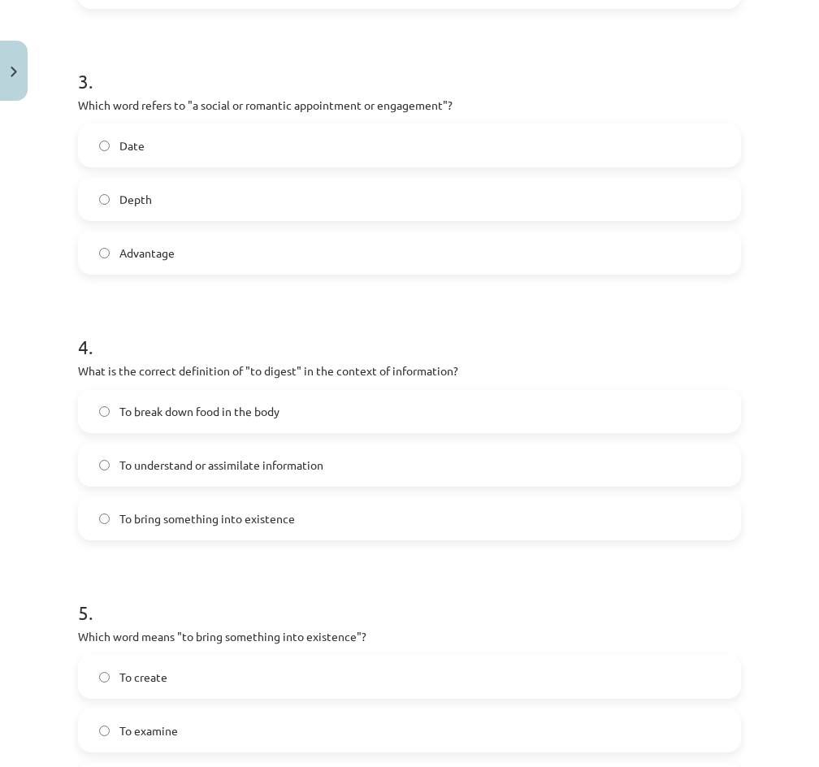
scroll to position [975, 0]
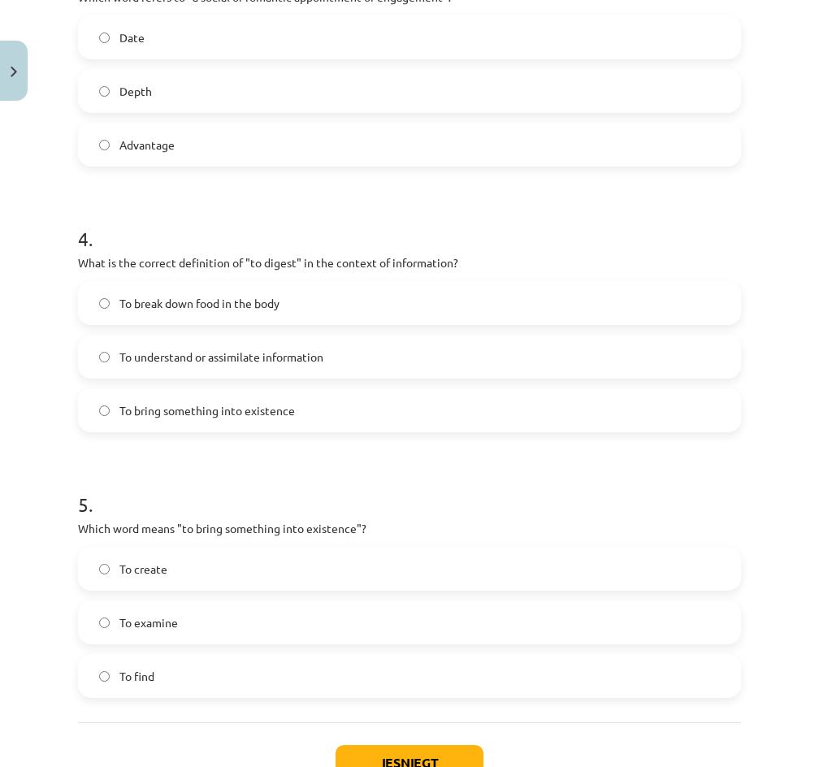
click at [335, 298] on label "To break down food in the body" at bounding box center [410, 303] width 660 height 41
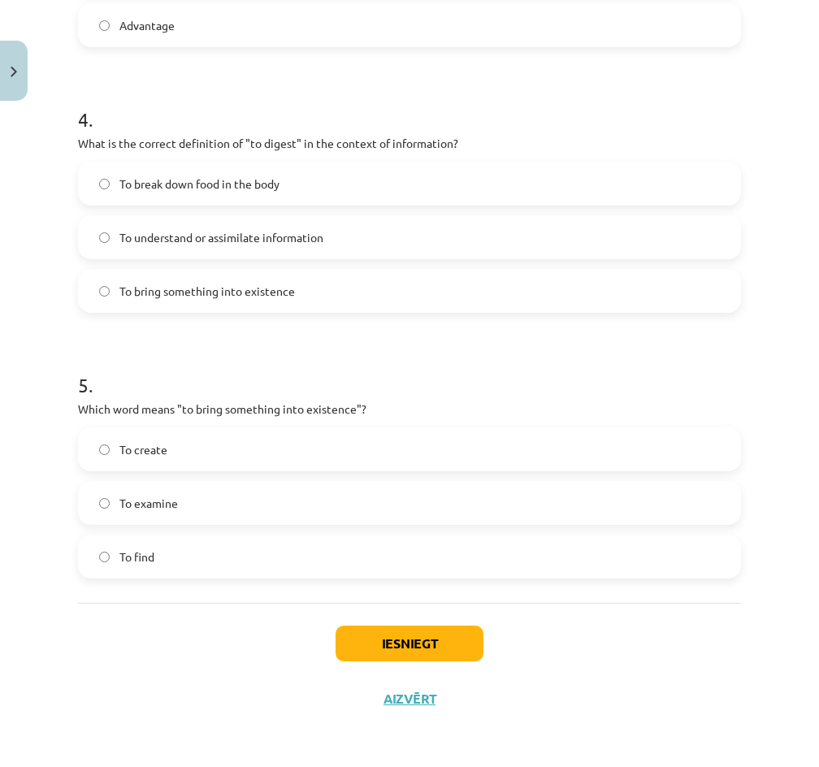
drag, startPoint x: 337, startPoint y: 439, endPoint x: 337, endPoint y: 547, distance: 108.0
click at [337, 439] on label "To create" at bounding box center [410, 449] width 660 height 41
click at [358, 638] on button "Iesniegt" at bounding box center [409, 643] width 148 height 36
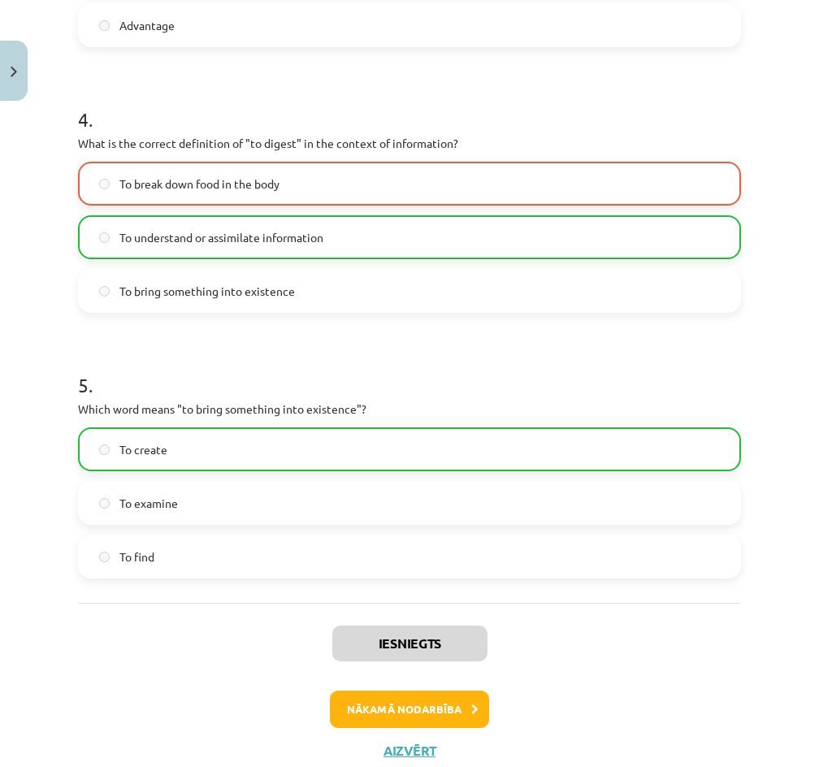
drag, startPoint x: 413, startPoint y: 666, endPoint x: 410, endPoint y: 688, distance: 22.1
click at [413, 677] on div "Iesniegts Nākamā nodarbība Aizvērt" at bounding box center [409, 686] width 663 height 166
click at [410, 688] on div "Iesniegts Nākamā nodarbība Aizvērt" at bounding box center [409, 686] width 663 height 166
click at [422, 697] on button "Nākamā nodarbība" at bounding box center [409, 708] width 159 height 37
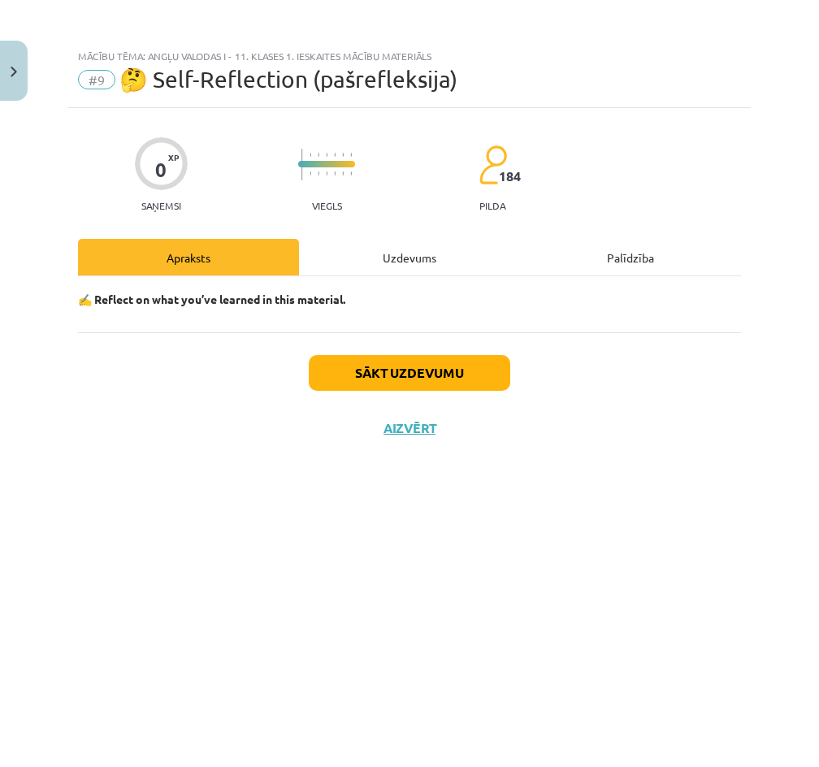
click at [418, 273] on div "Uzdevums" at bounding box center [409, 257] width 221 height 37
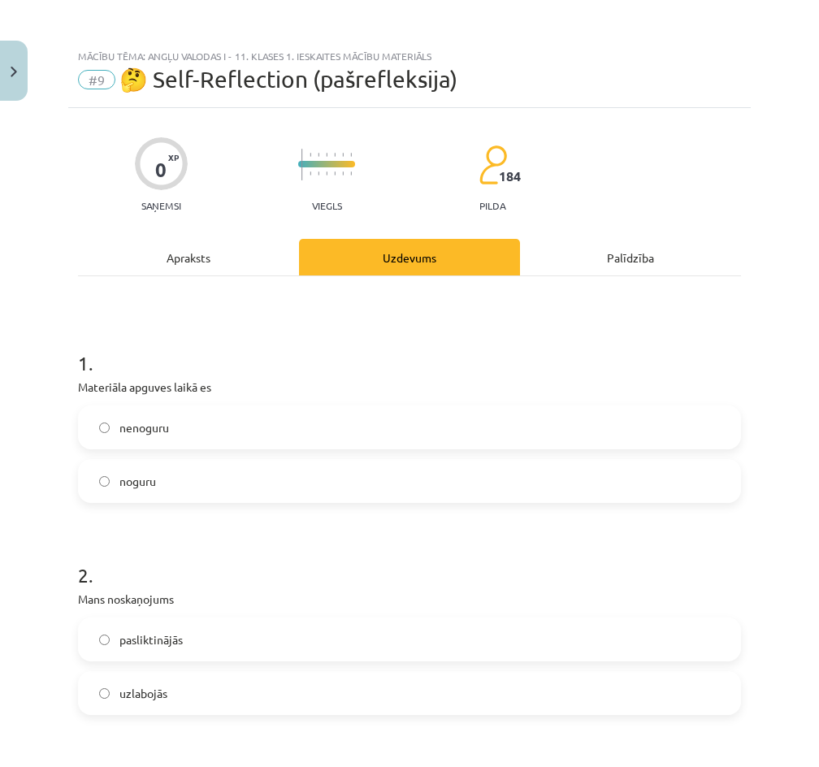
click at [264, 428] on label "nenoguru" at bounding box center [410, 427] width 660 height 41
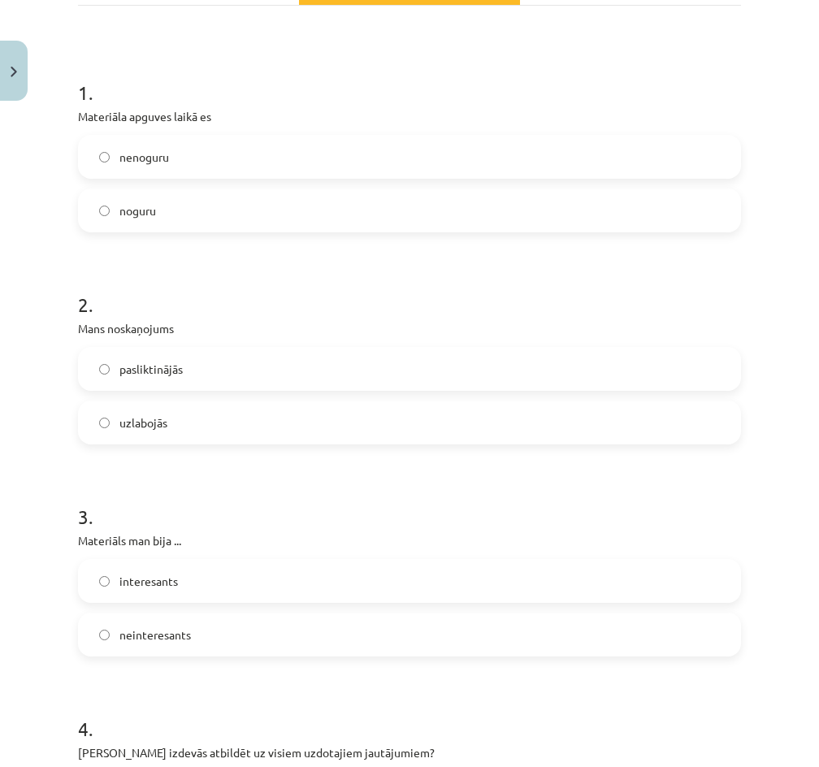
click at [300, 369] on label "pasliktinājās" at bounding box center [410, 368] width 660 height 41
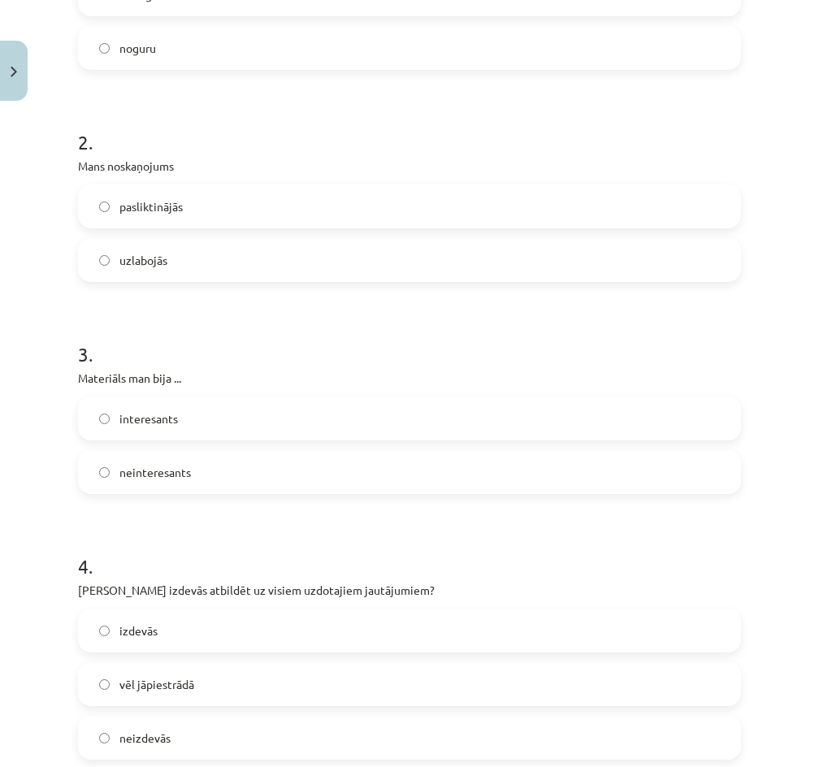
scroll to position [487, 0]
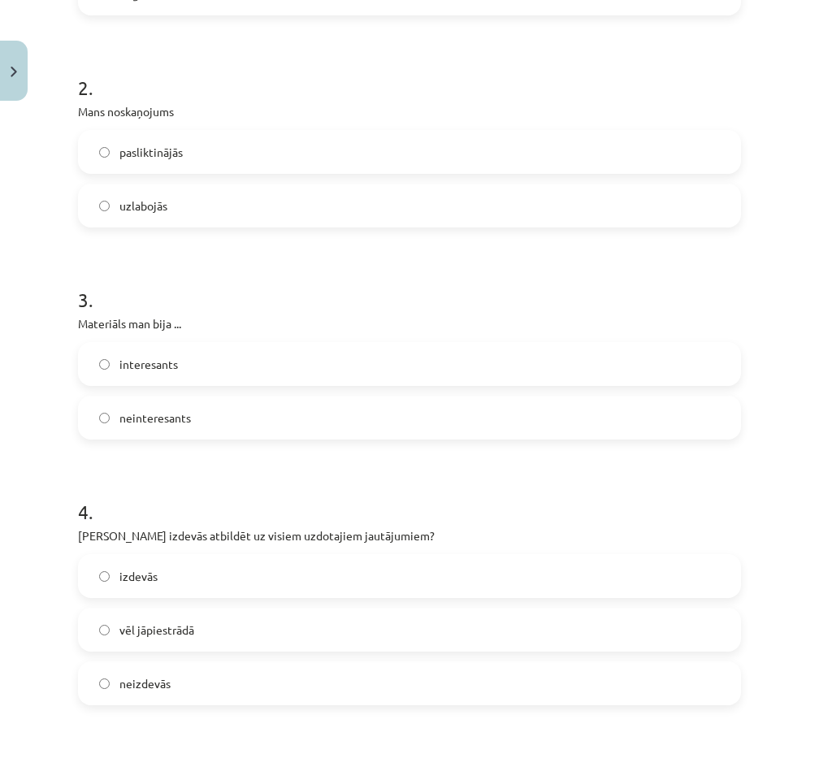
click at [251, 228] on form "1 . Materiāla apguves laikā es nenoguru noguru 2 . Mans noskaņojums pasliktināj…" at bounding box center [409, 376] width 663 height 1081
click at [291, 208] on label "uzlabojās" at bounding box center [410, 205] width 660 height 41
click at [249, 365] on label "interesants" at bounding box center [410, 364] width 660 height 41
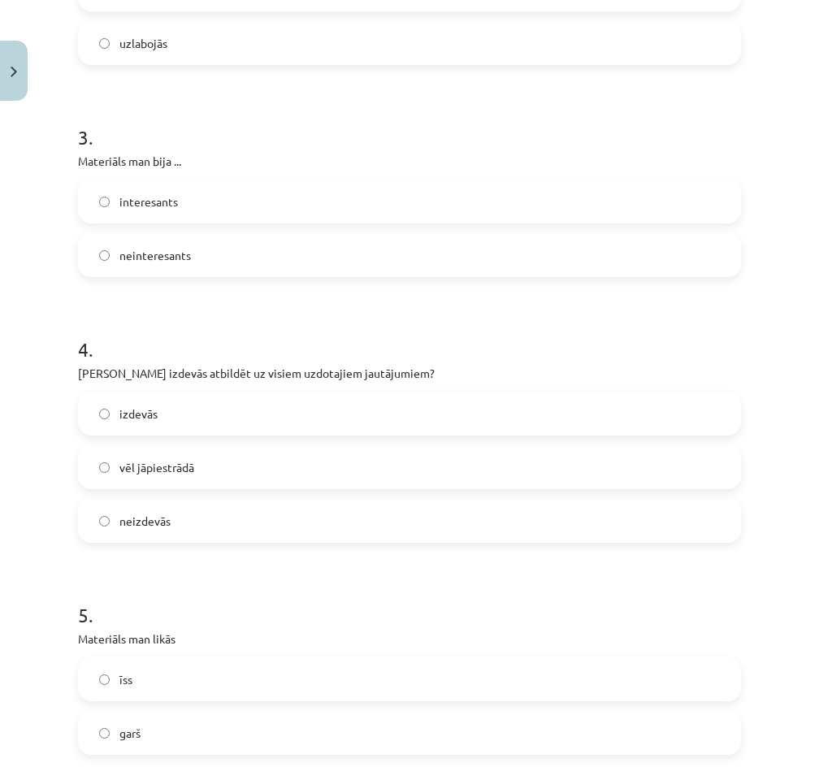
scroll to position [758, 0]
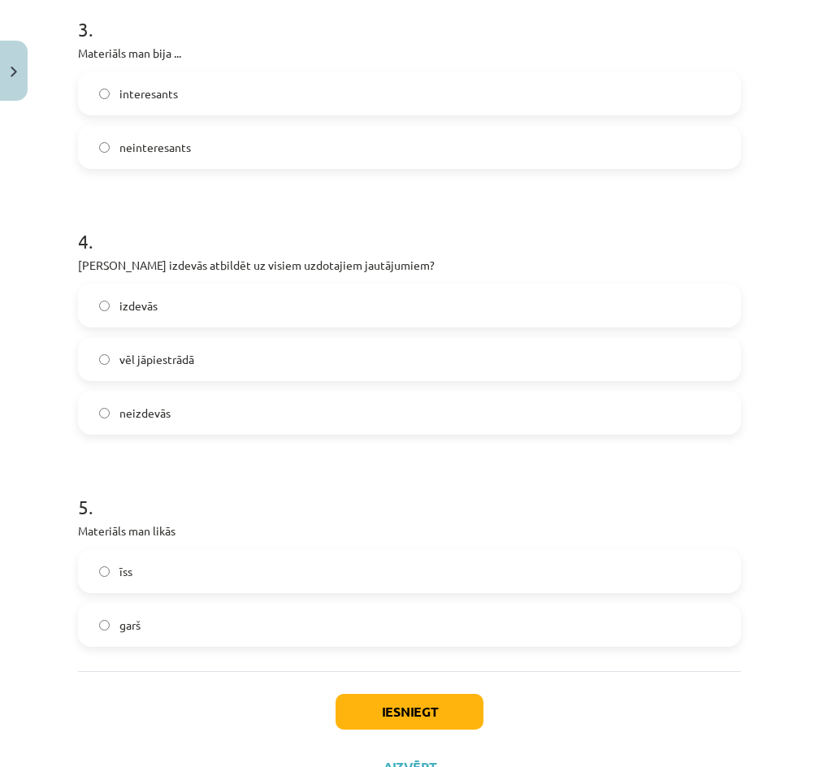
click at [318, 307] on label "izdevās" at bounding box center [410, 305] width 660 height 41
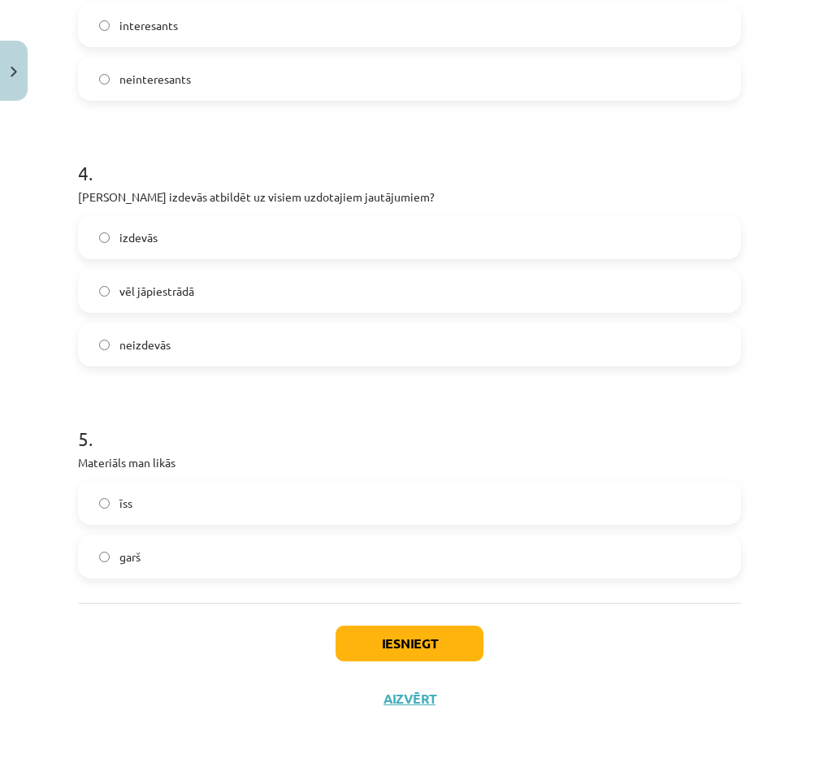
click at [319, 507] on label "īss" at bounding box center [410, 502] width 660 height 41
click at [405, 647] on button "Iesniegt" at bounding box center [409, 643] width 148 height 36
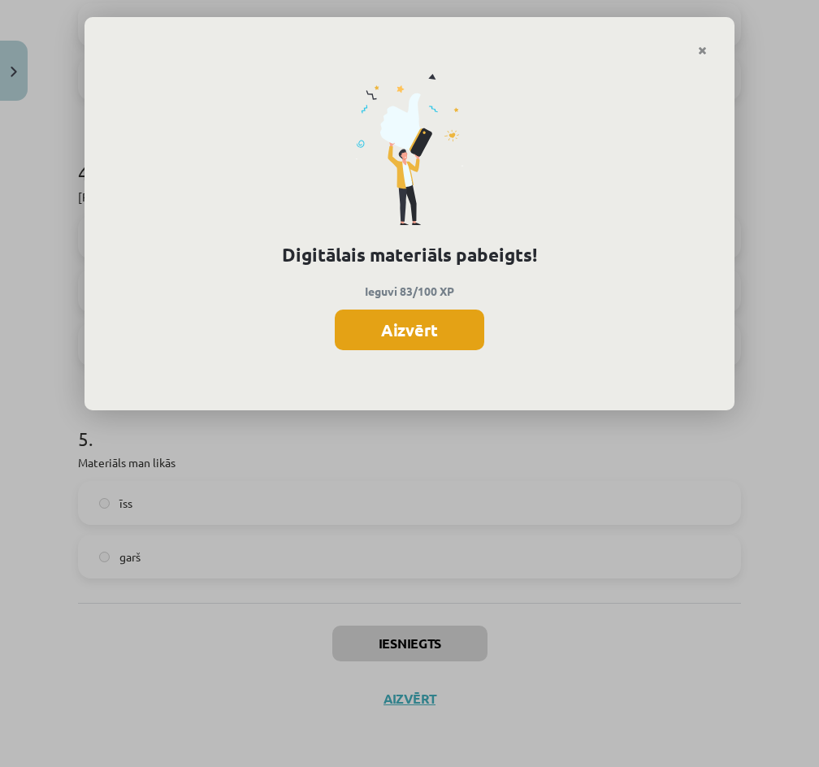
click at [418, 341] on button "Aizvērt" at bounding box center [409, 329] width 149 height 41
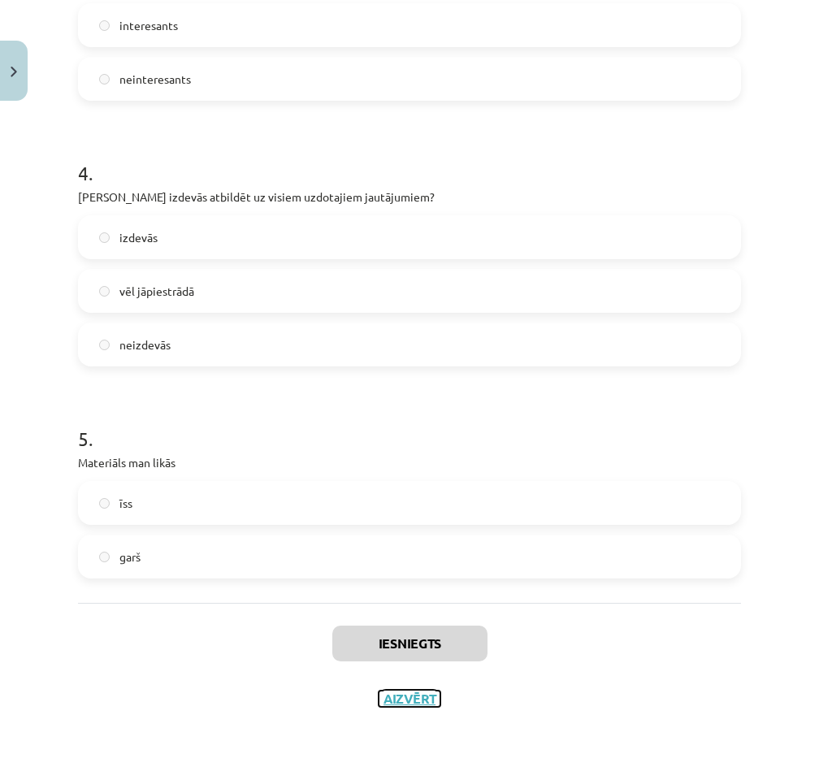
click at [409, 695] on button "Aizvērt" at bounding box center [410, 698] width 62 height 16
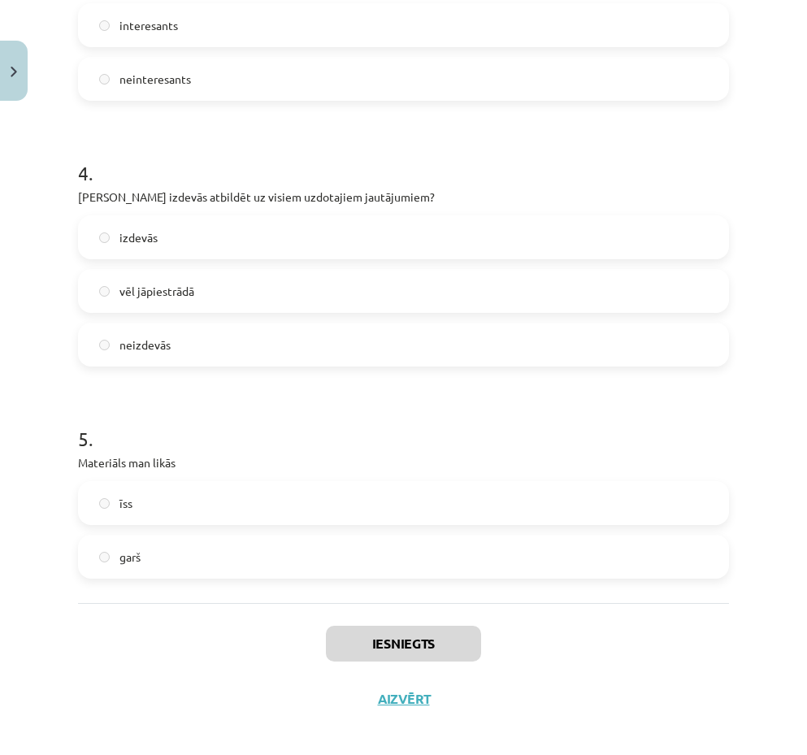
click at [145, 285] on link "[DEMOGRAPHIC_DATA]" at bounding box center [122, 296] width 202 height 37
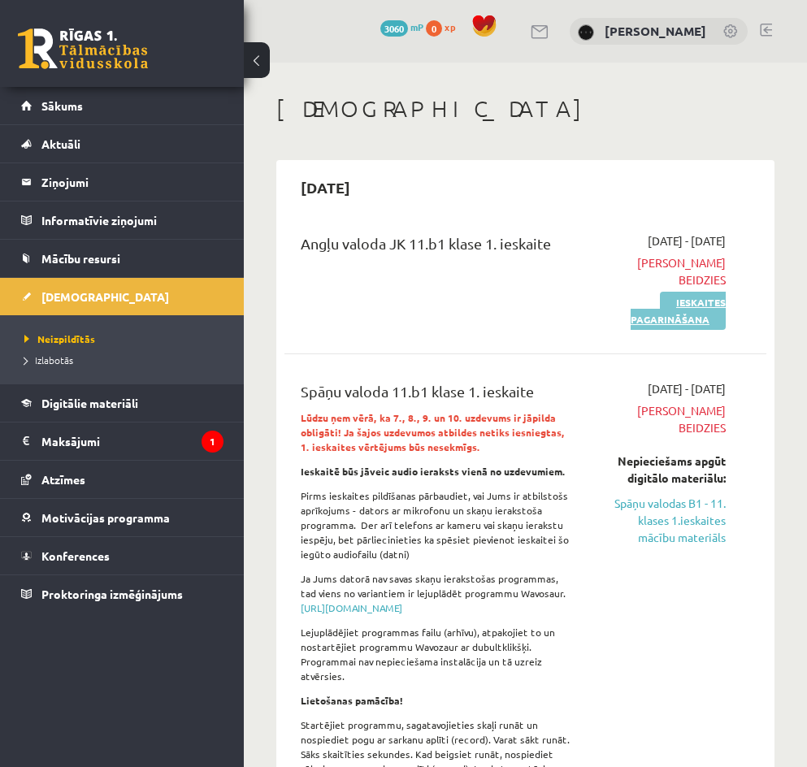
click at [697, 309] on link "Ieskaites pagarināšana" at bounding box center [677, 311] width 95 height 38
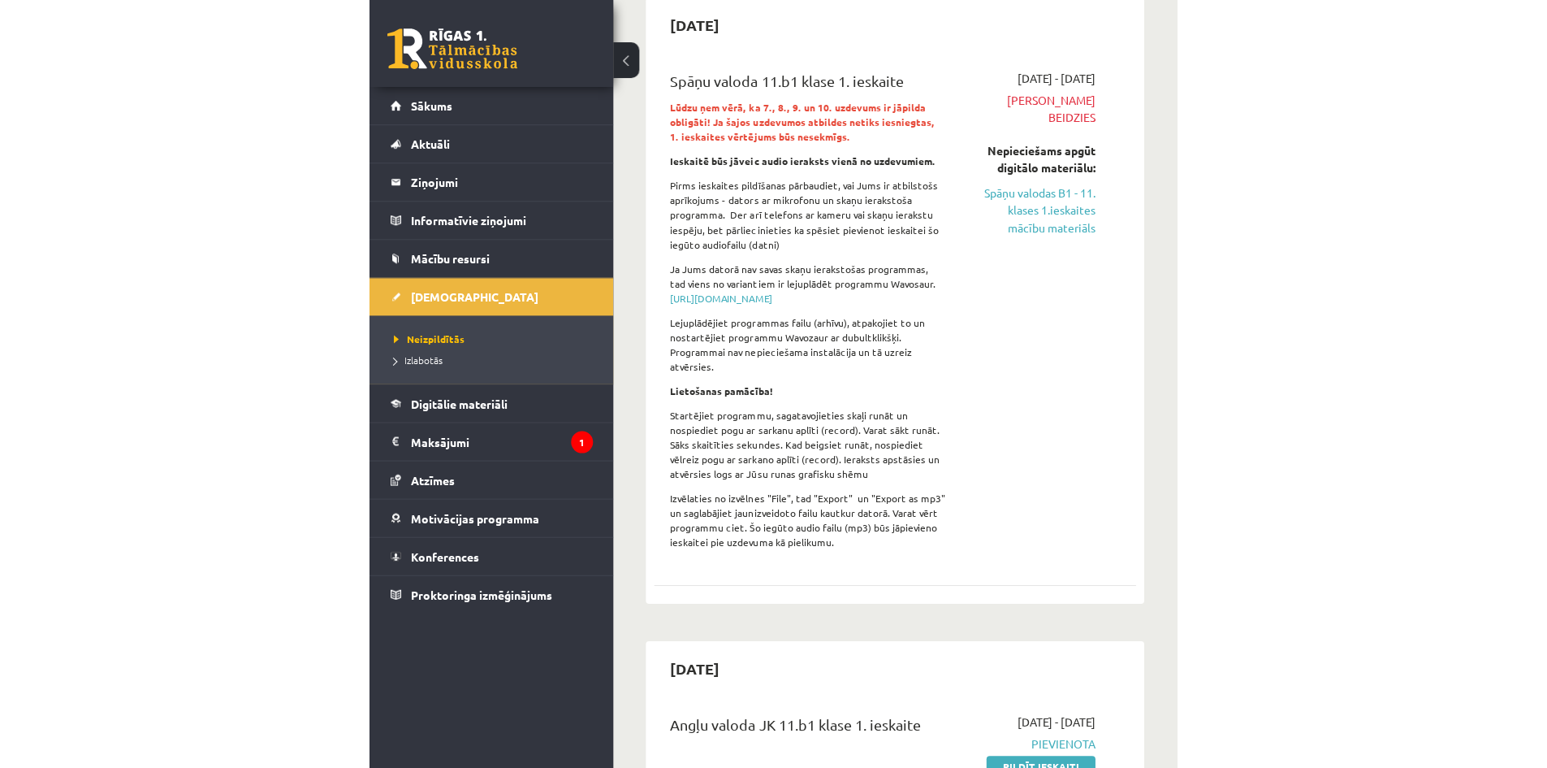
scroll to position [108, 0]
